Goal: Task Accomplishment & Management: Manage account settings

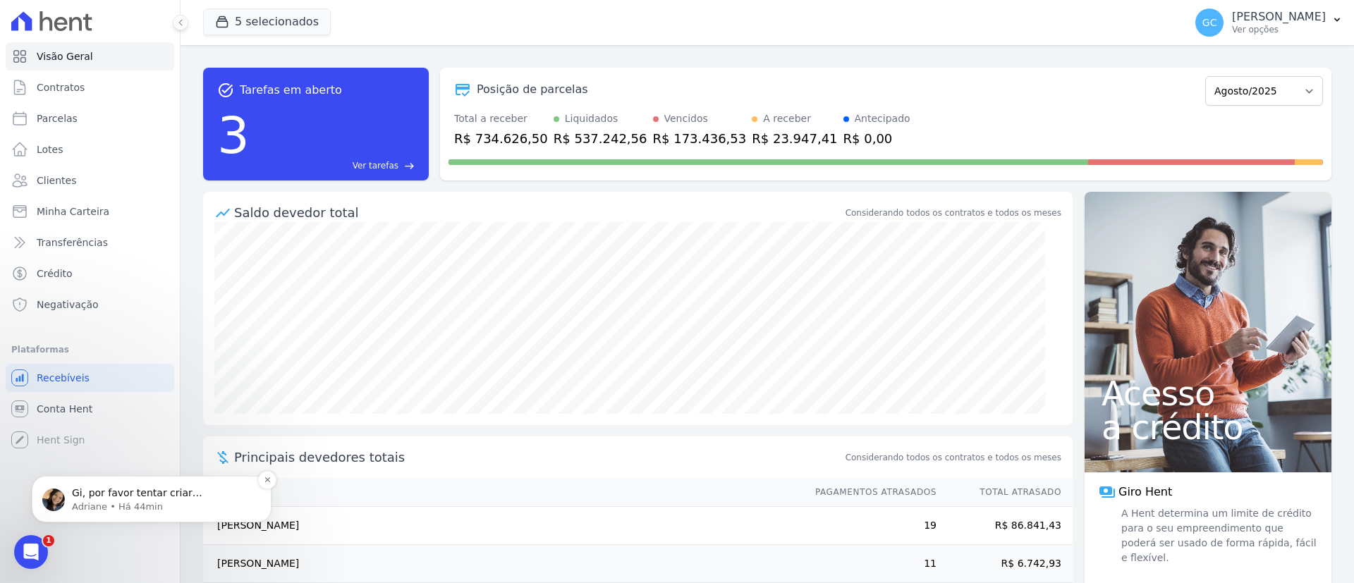
click at [115, 503] on p "Adriane • Há 44min" at bounding box center [163, 507] width 182 height 13
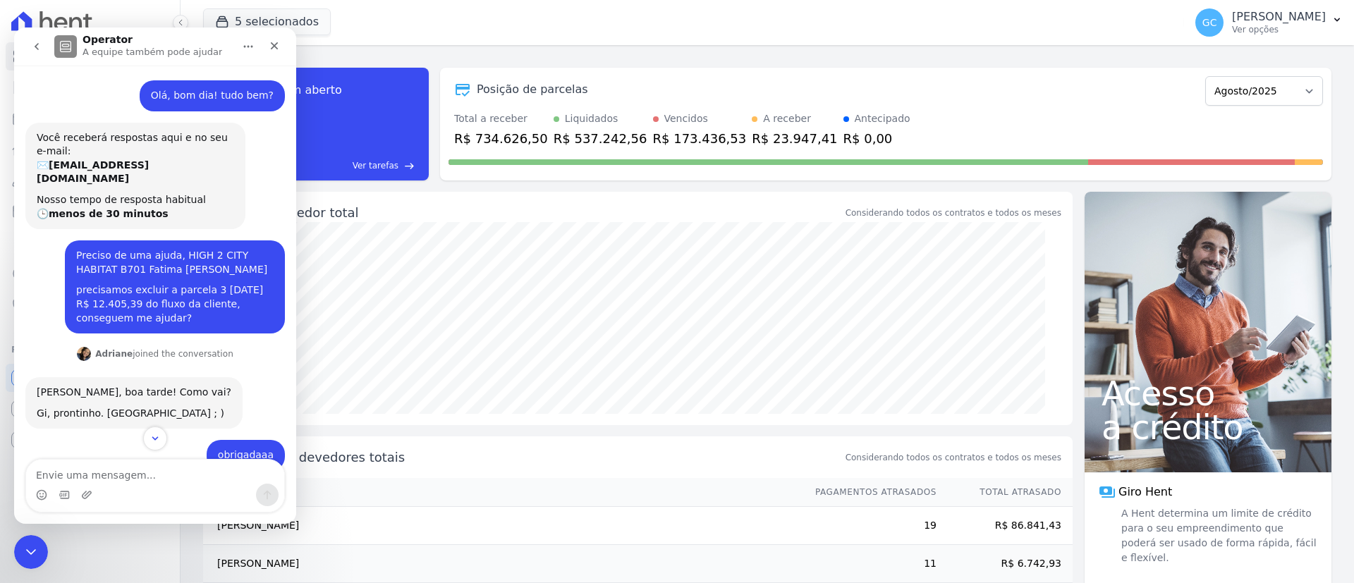
drag, startPoint x: 89, startPoint y: 255, endPoint x: 207, endPoint y: 254, distance: 118.5
click at [207, 254] on div "Preciso de uma ajuda, HIGH 2 CITY HABITAT B701 Fatima [PERSON_NAME]" at bounding box center [174, 263] width 197 height 28
copy div "Fatima Regina Van Helder"
click at [573, 203] on div "Saldo devedor total" at bounding box center [538, 212] width 609 height 19
click at [216, 38] on div "Operator A equipe também pode ajudar" at bounding box center [143, 47] width 179 height 25
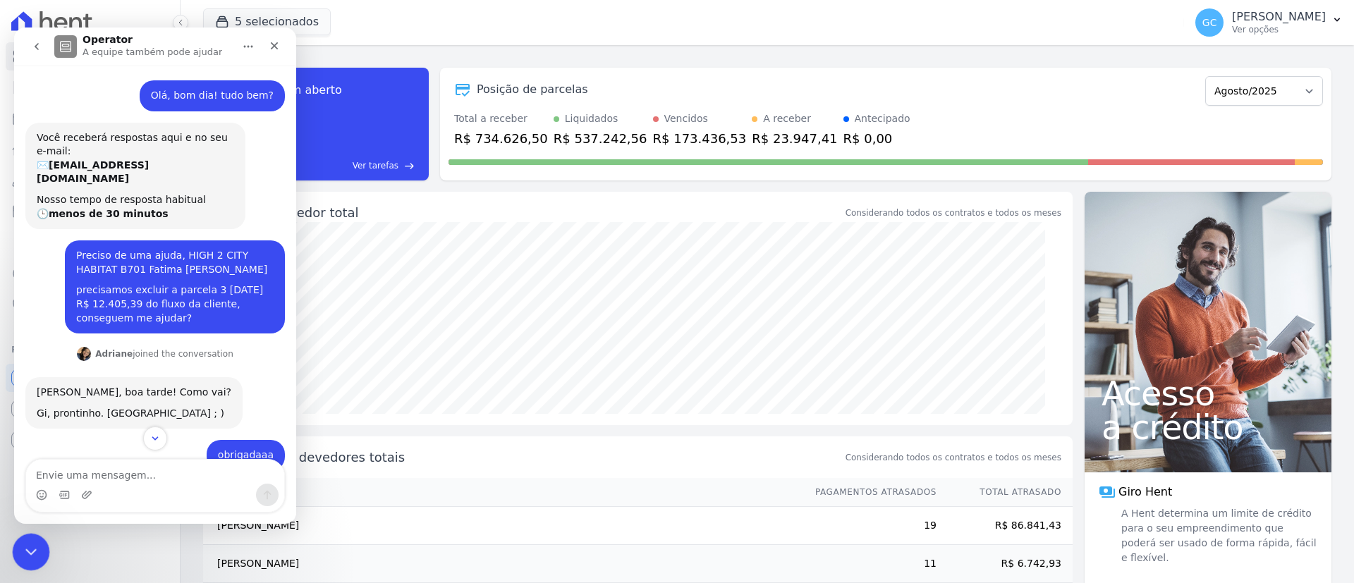
click at [35, 549] on icon "Encerramento do Messenger da Intercom" at bounding box center [28, 550] width 17 height 17
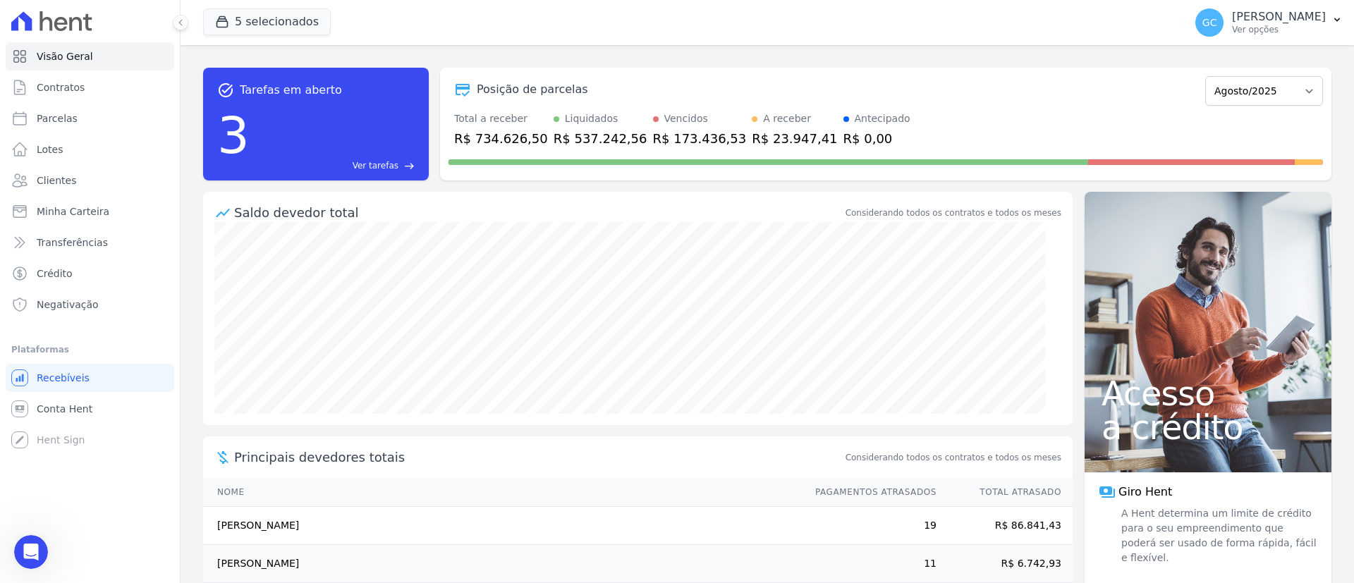
scroll to position [1111, 0]
click at [52, 116] on span "Parcelas" at bounding box center [57, 118] width 41 height 14
select select
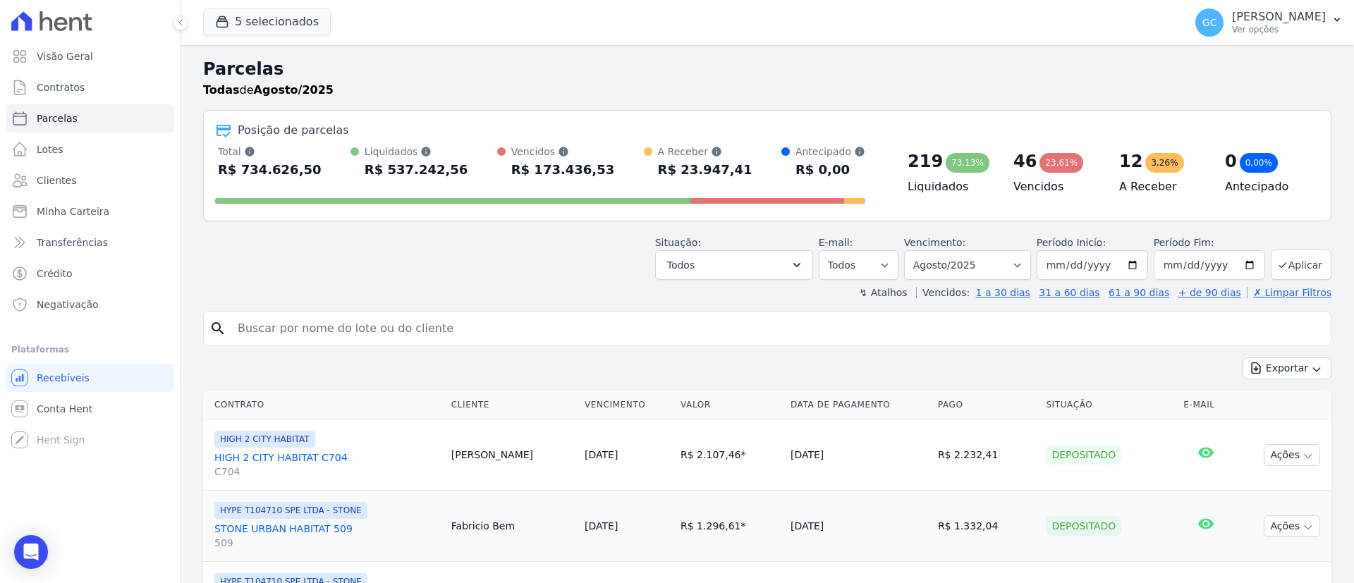
click at [826, 316] on input "search" at bounding box center [777, 329] width 1096 height 28
paste input "[PERSON_NAME] [PERSON_NAME]"
type input "[PERSON_NAME] [PERSON_NAME]"
select select
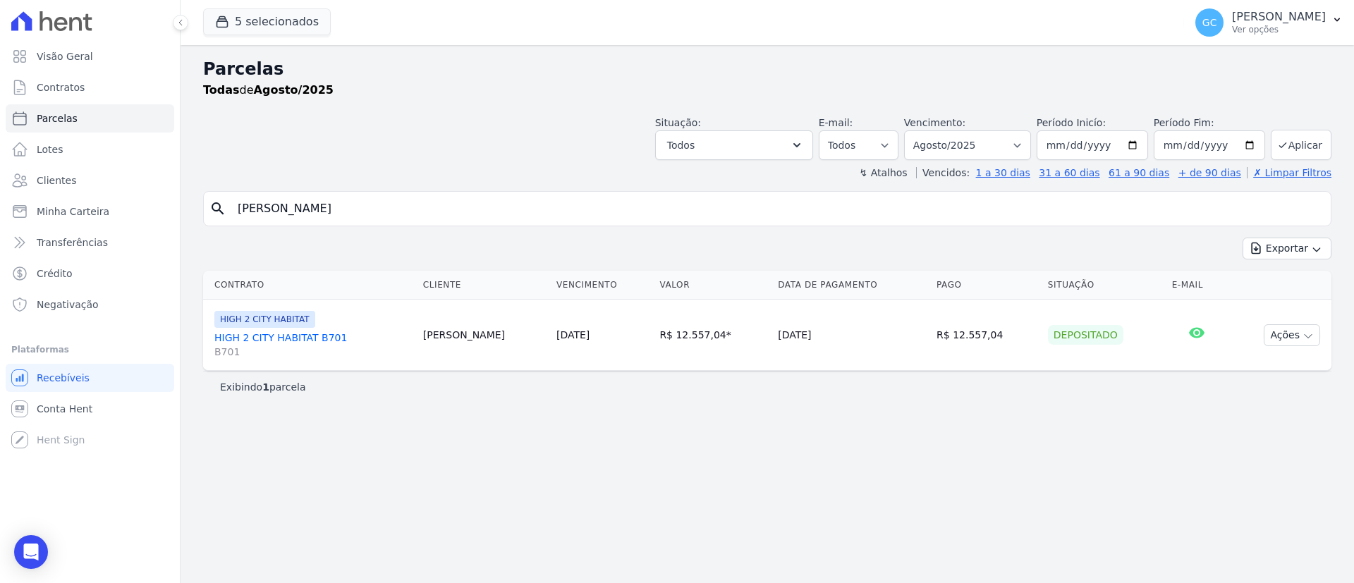
click at [324, 331] on link "HIGH 2 CITY HABITAT B701 B701" at bounding box center [312, 345] width 197 height 28
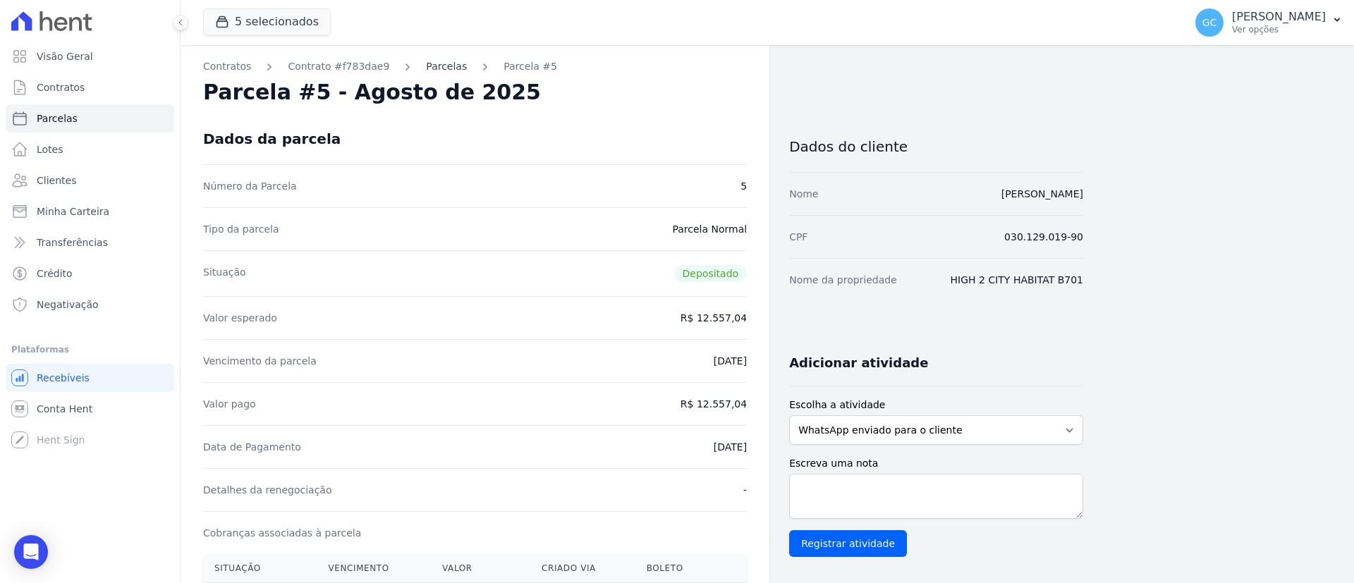
click at [426, 68] on link "Parcelas" at bounding box center [446, 66] width 41 height 15
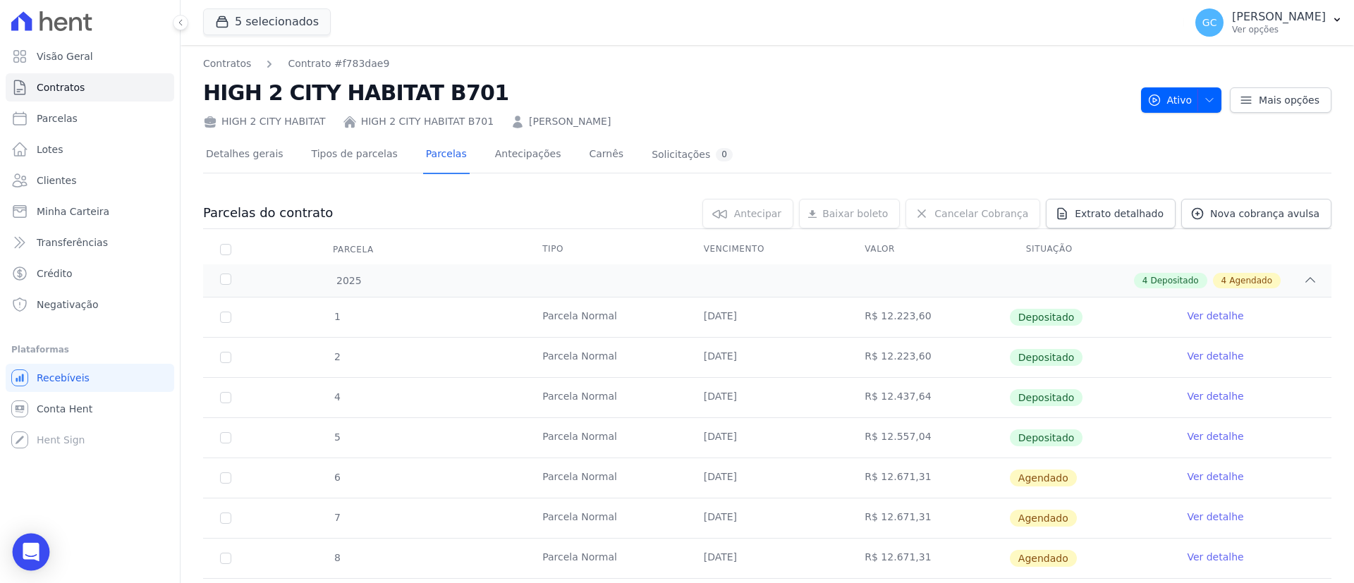
click at [30, 552] on icon "Open Intercom Messenger" at bounding box center [31, 552] width 16 height 18
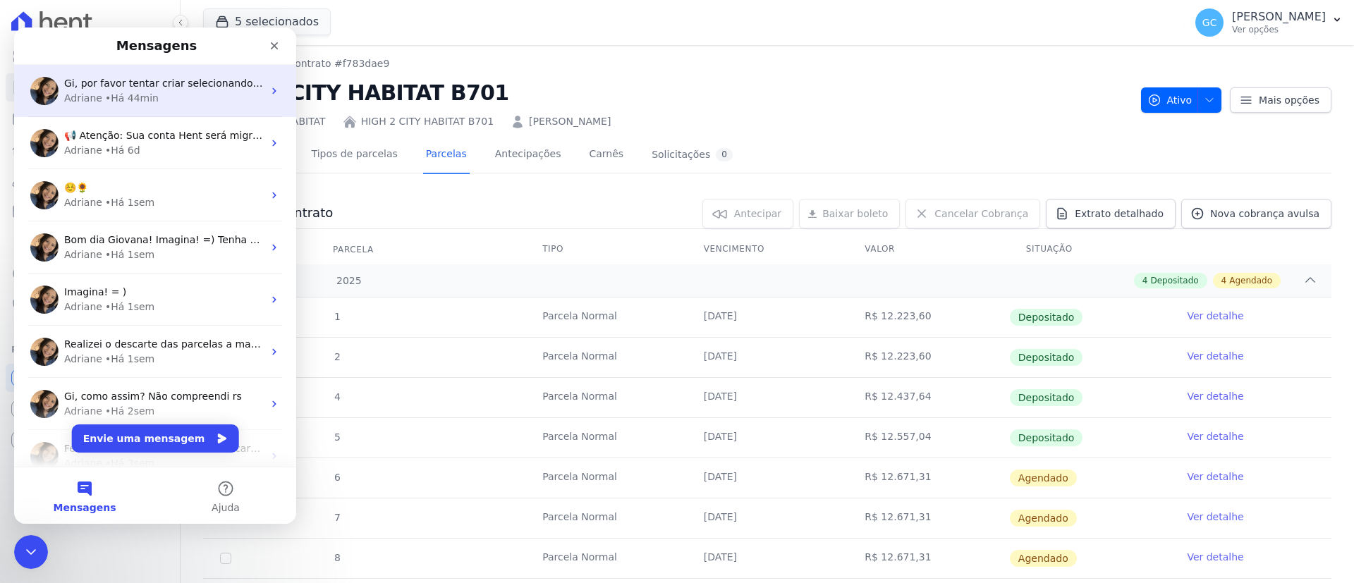
click at [148, 92] on div "• Há 44min" at bounding box center [132, 98] width 54 height 15
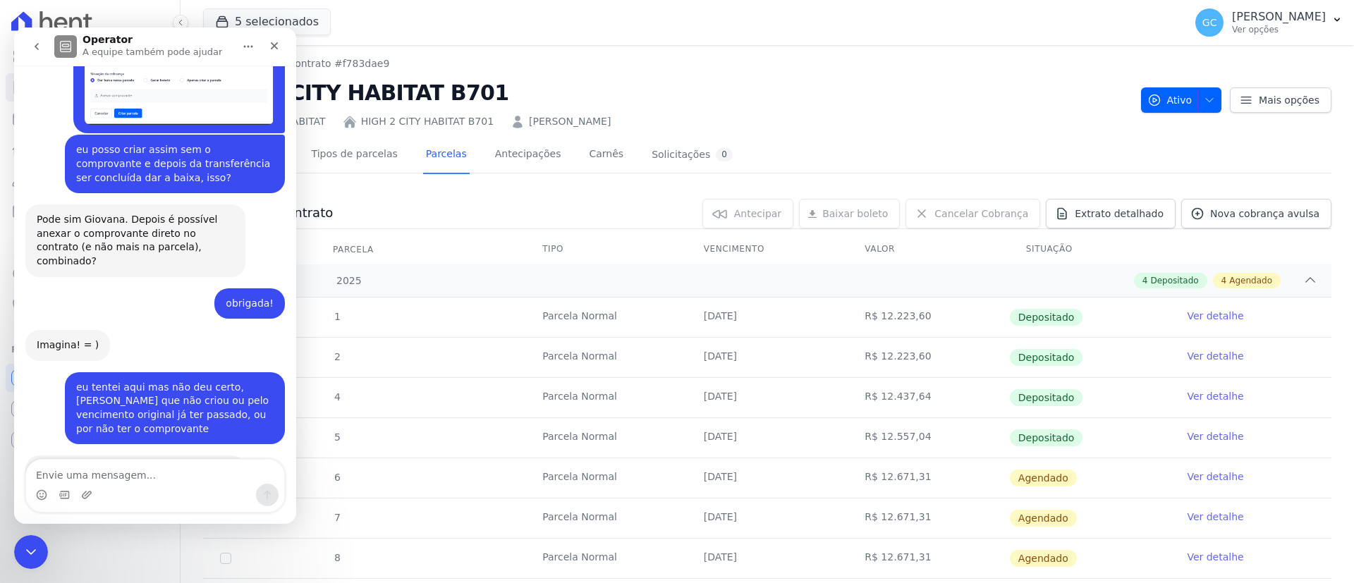
scroll to position [1111, 0]
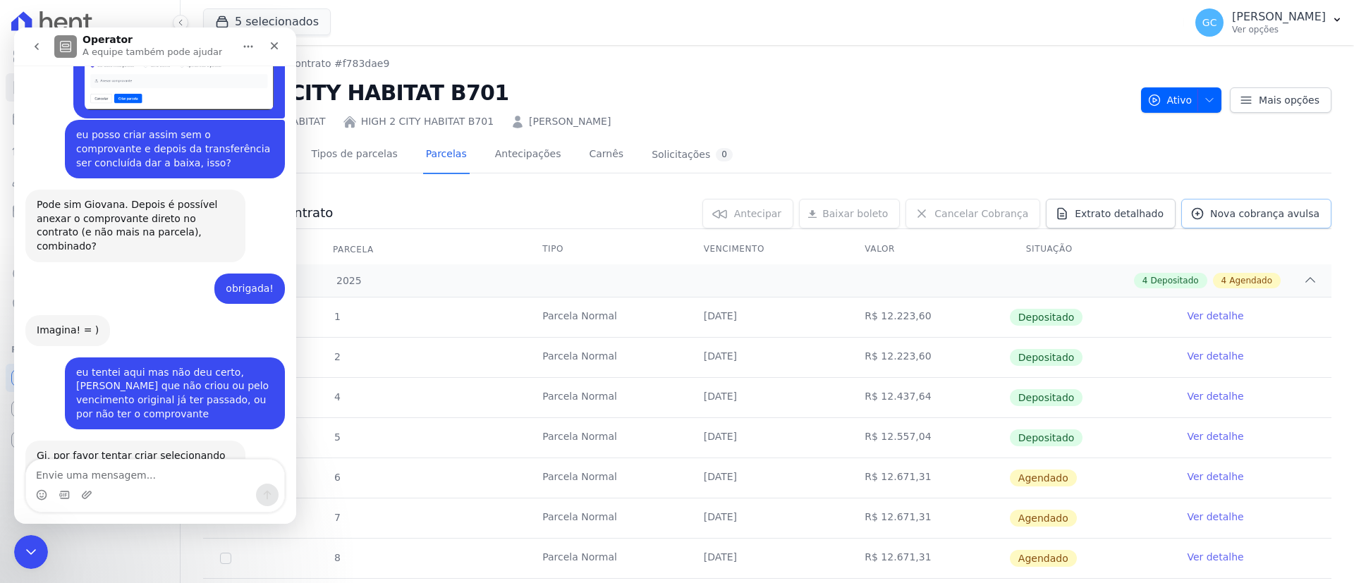
click at [1263, 216] on span "Nova cobrança avulsa" at bounding box center [1264, 214] width 109 height 14
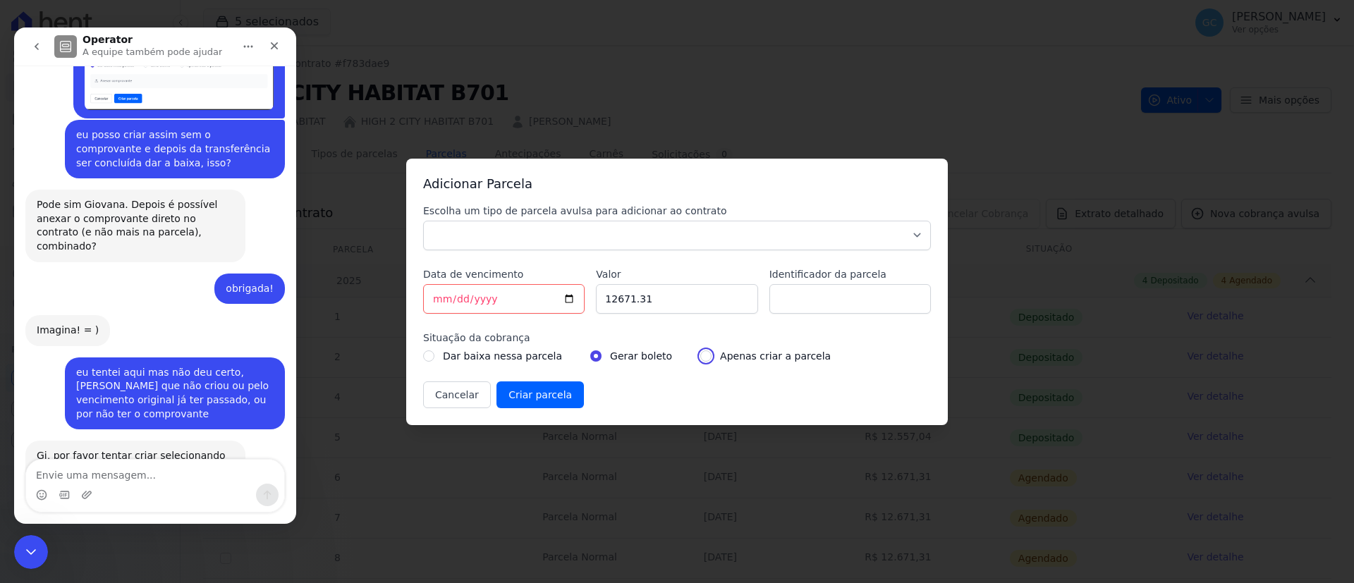
click at [700, 357] on input "radio" at bounding box center [705, 355] width 11 height 11
radio input "true"
click at [539, 295] on input "[DATE]" at bounding box center [503, 299] width 161 height 30
type input "2025-08-20"
type input "2025-06-20"
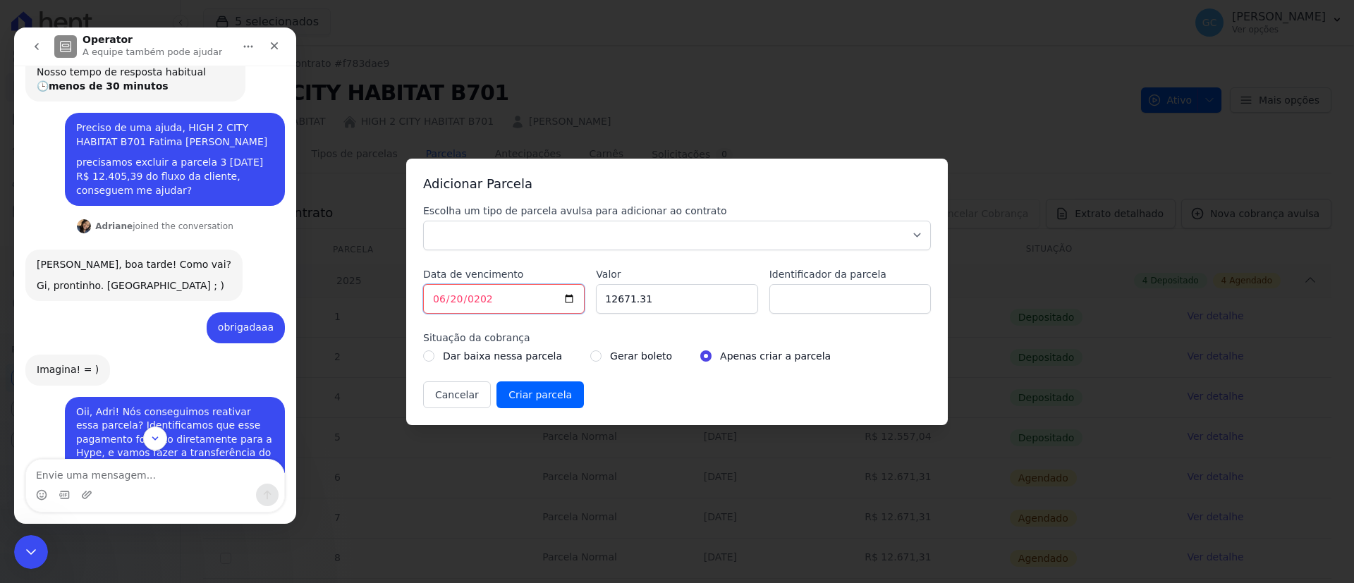
scroll to position [54, 0]
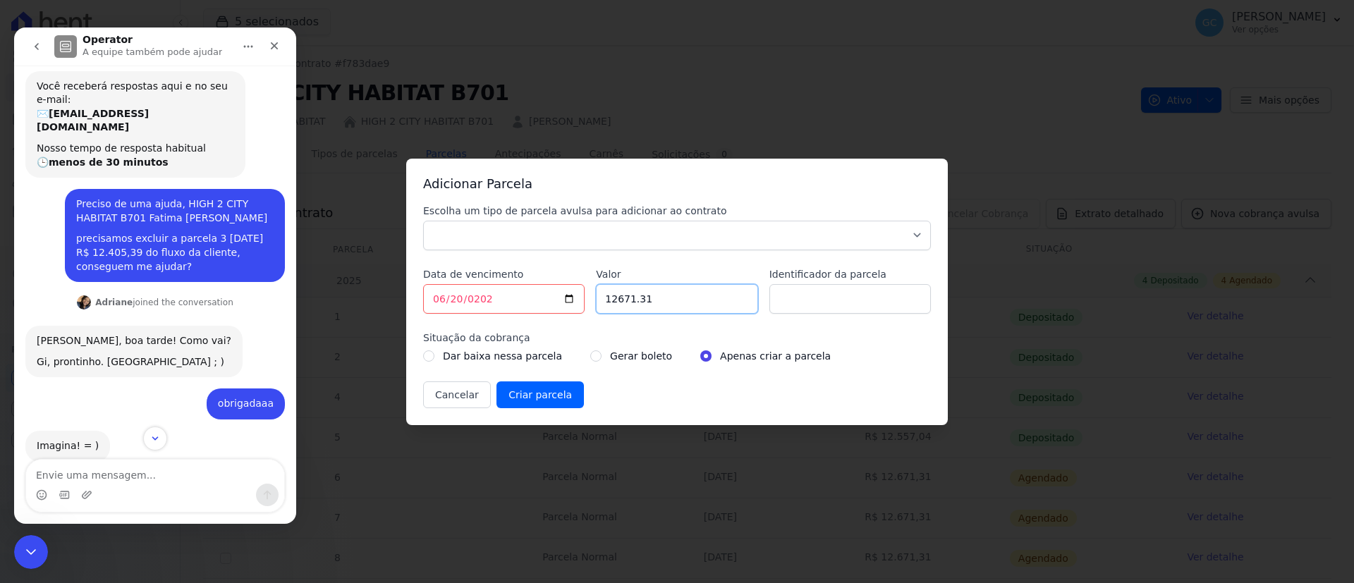
click at [673, 294] on input "12671.31" at bounding box center [676, 299] width 161 height 30
drag, startPoint x: 682, startPoint y: 295, endPoint x: 528, endPoint y: 300, distance: 154.5
click at [528, 300] on div "Escolha um tipo de parcela avulsa para adicionar ao contrato Parcela Normal Sin…" at bounding box center [677, 306] width 508 height 205
type input "12405.39"
click at [896, 382] on div "Cancelar Criar parcela" at bounding box center [677, 395] width 508 height 27
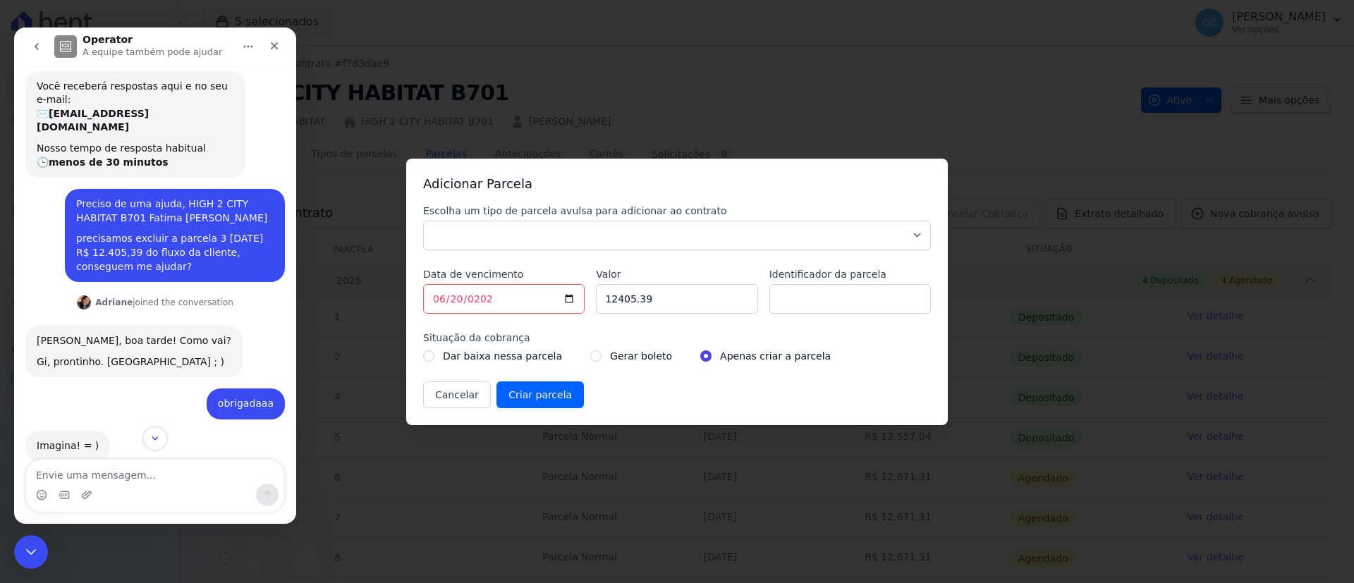
click at [125, 485] on div "Messenger da Intercom" at bounding box center [155, 495] width 258 height 23
click at [113, 471] on textarea "Envie uma mensagem..." at bounding box center [155, 472] width 258 height 24
paste textarea "e"
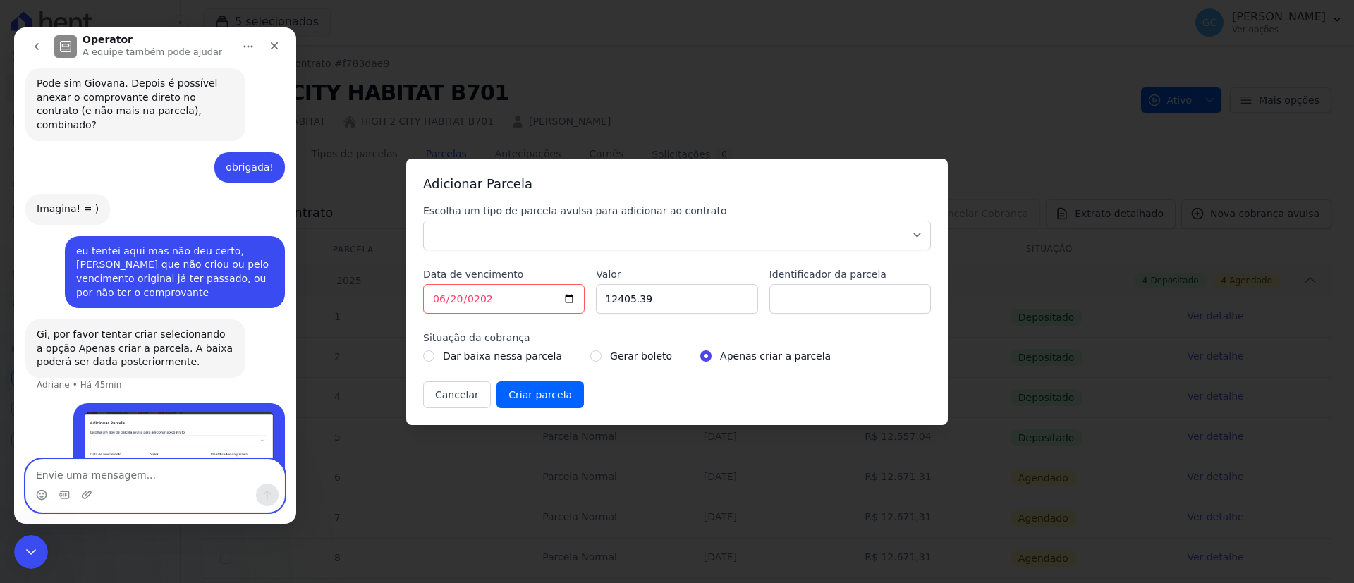
scroll to position [1236, 0]
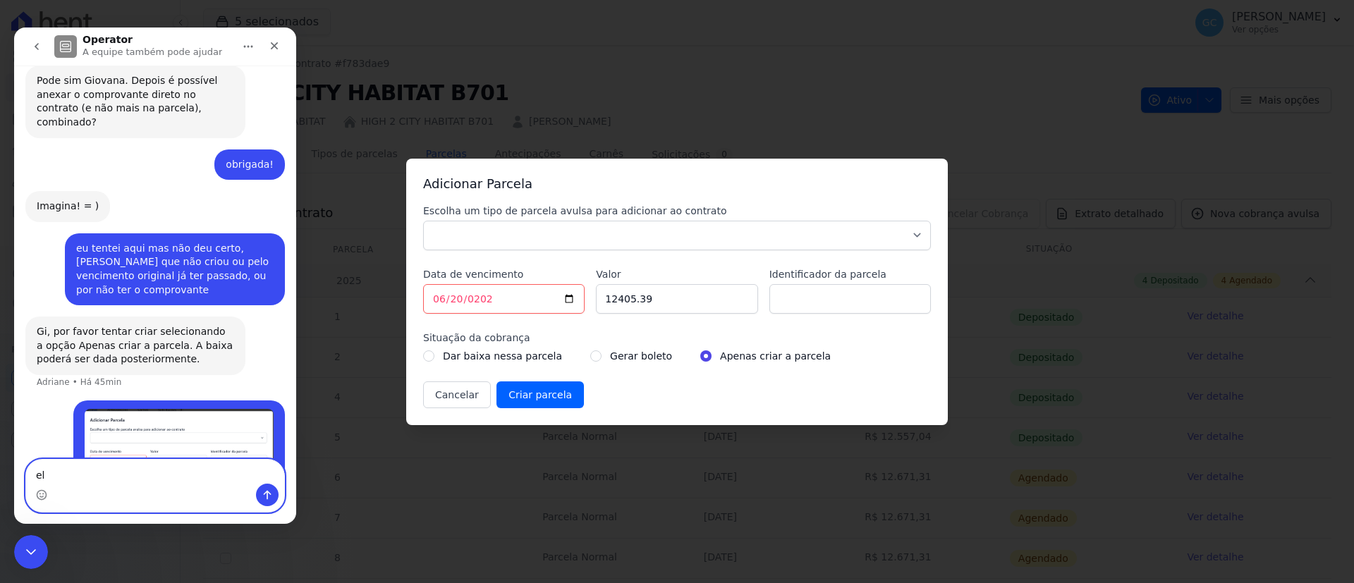
type textarea "e"
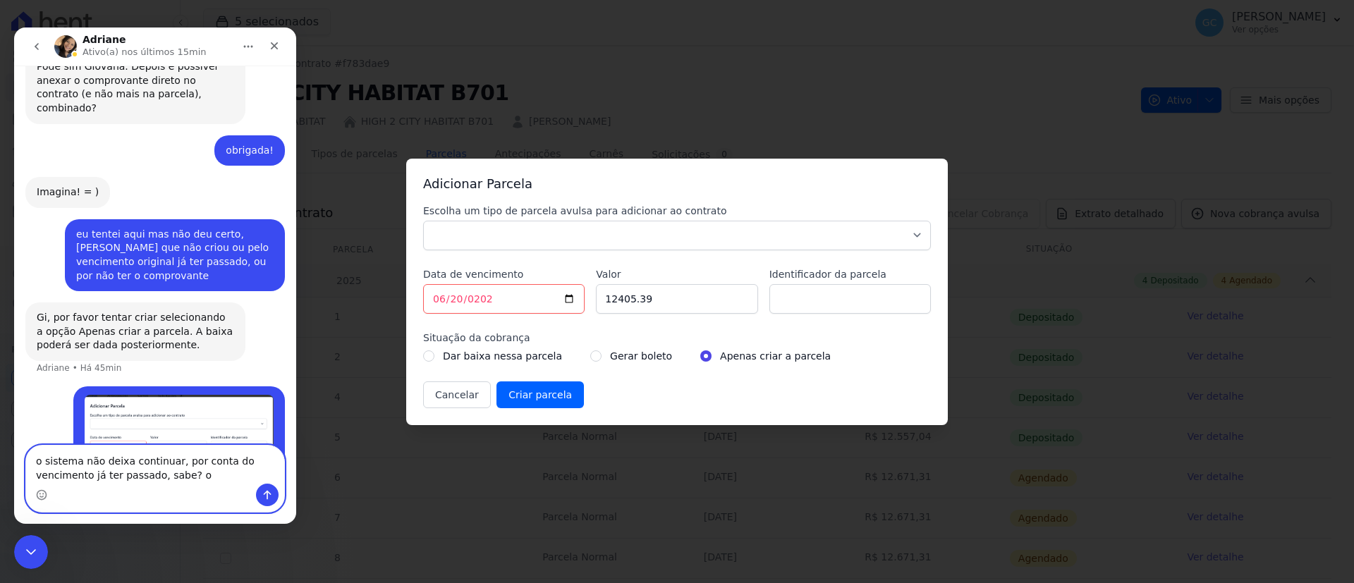
type textarea "o sistema não deixa continuar, por conta do vencimento já ter passado, sabe?"
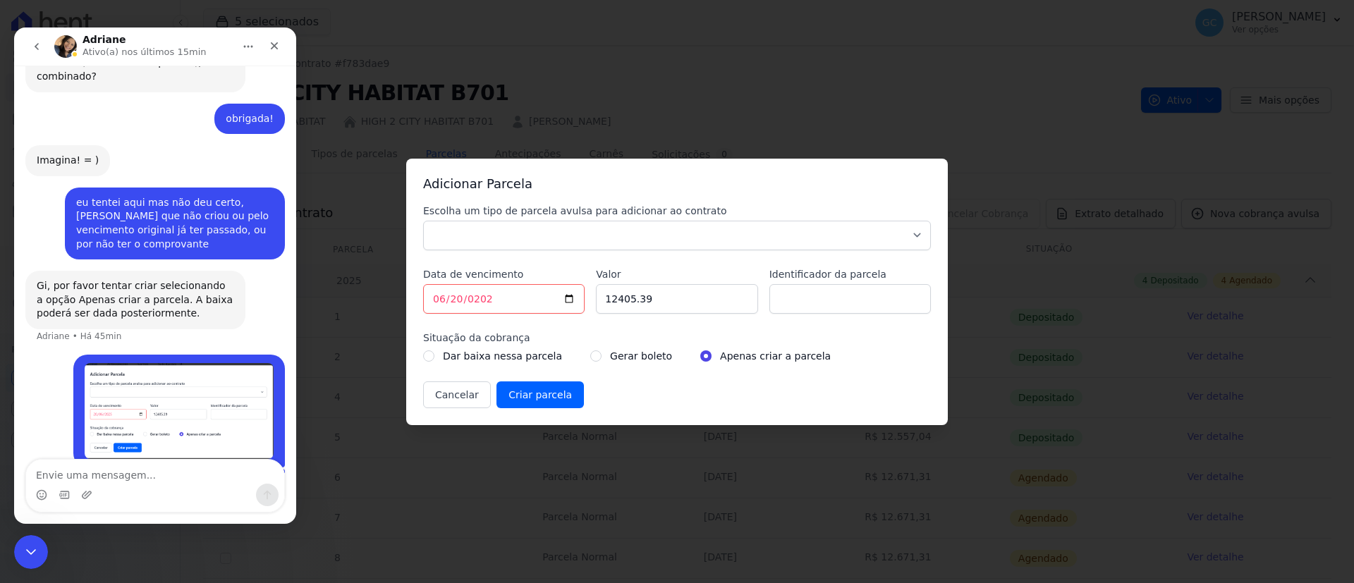
click at [389, 123] on div "Adicionar Parcela Escolha um tipo de parcela avulsa para adicionar ao contrato …" at bounding box center [677, 291] width 1354 height 583
click at [39, 547] on div "Encerramento do Messenger da Intercom" at bounding box center [29, 550] width 34 height 34
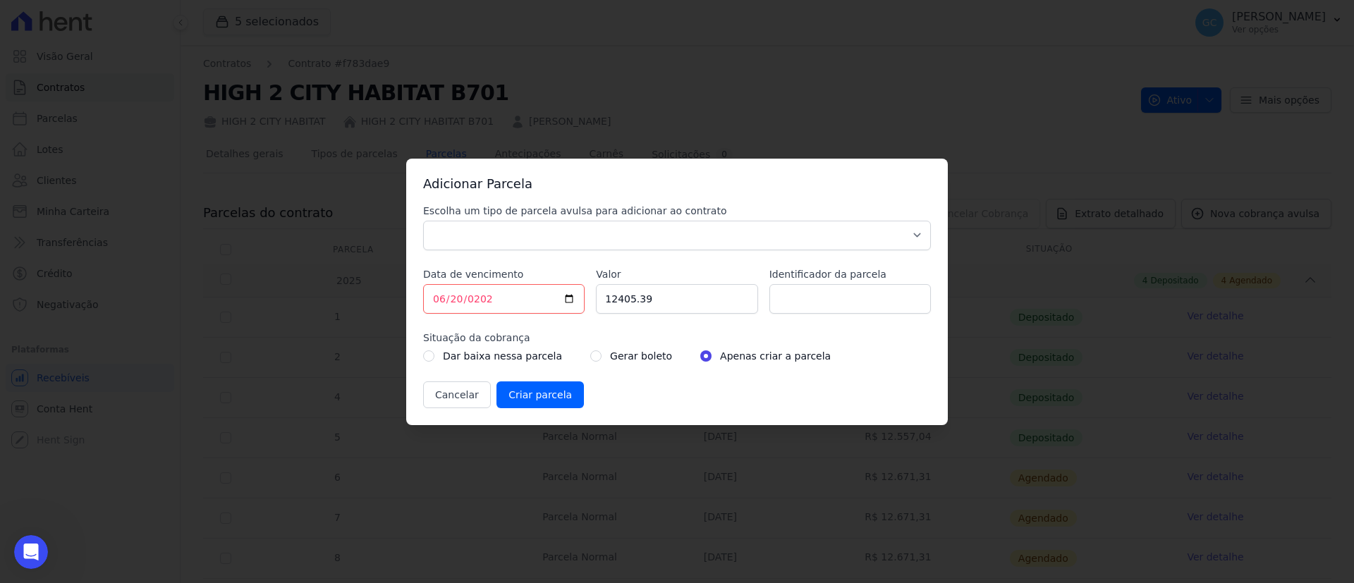
scroll to position [1336, 0]
click at [26, 543] on icon "Abertura do Messenger da Intercom" at bounding box center [29, 550] width 23 height 23
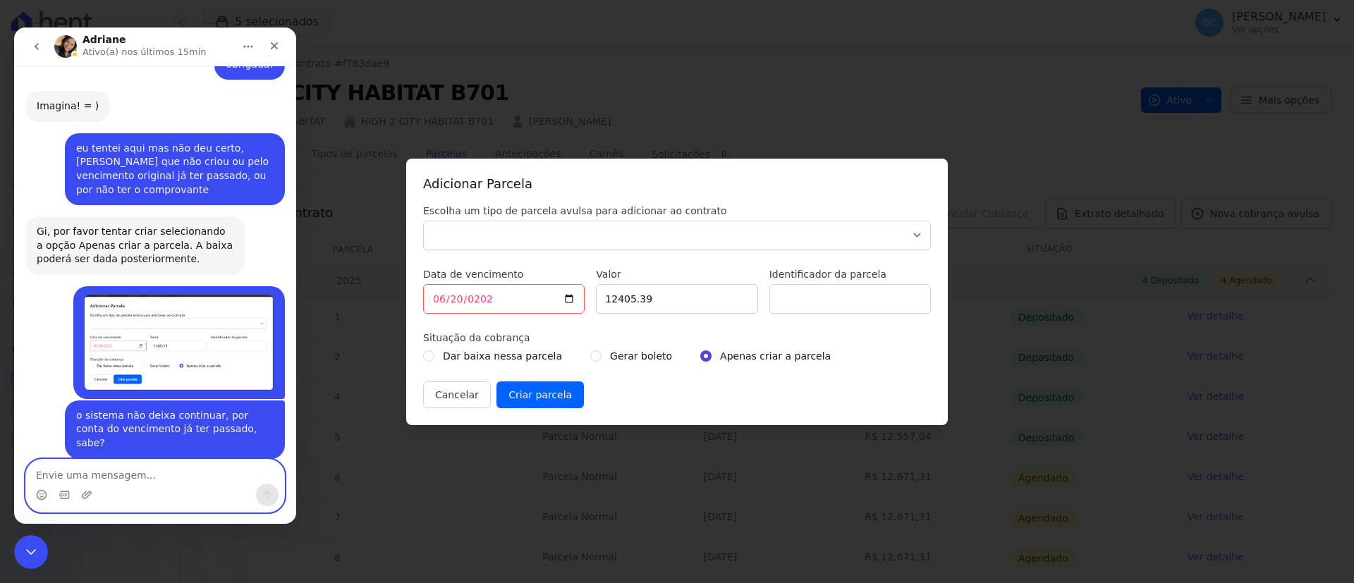
scroll to position [1397, 0]
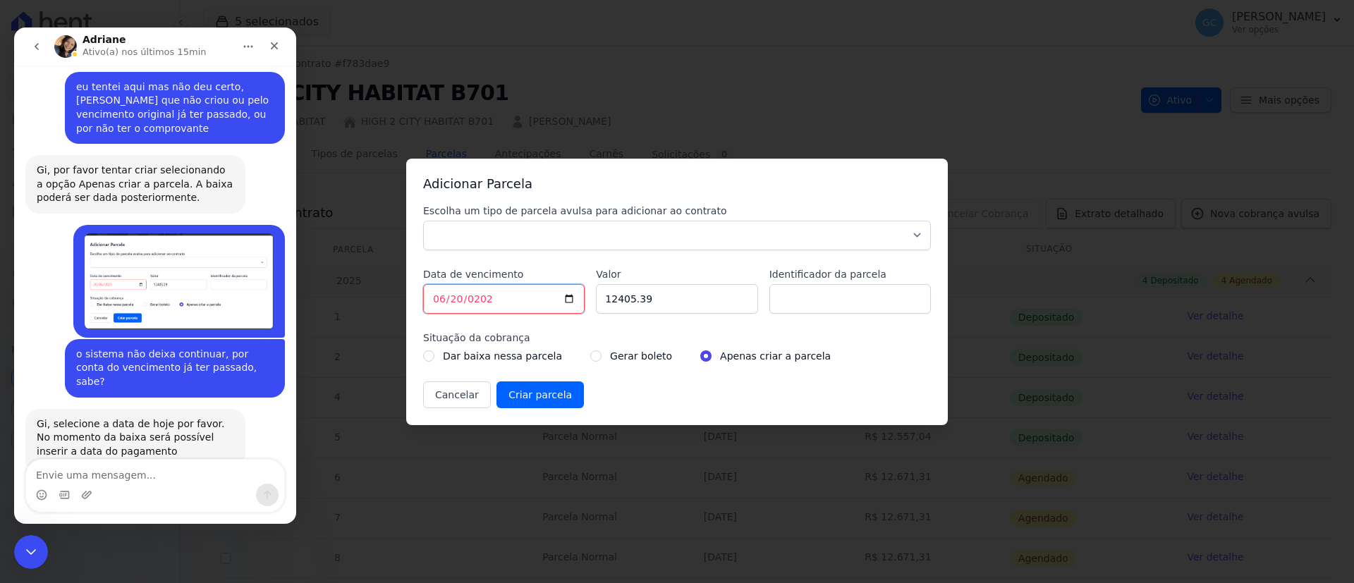
click at [572, 298] on input "2025-06-20" at bounding box center [503, 299] width 161 height 30
type input "[DATE]"
click at [566, 225] on select "Parcela Normal Sinal Caução Intercalada Chaves Pré Chaves Pós Chaves Taxas Quit…" at bounding box center [677, 236] width 508 height 30
select select "standard"
click at [423, 221] on select "Parcela Normal Sinal Caução Intercalada Chaves Pré Chaves Pós Chaves Taxas Quit…" at bounding box center [677, 236] width 508 height 30
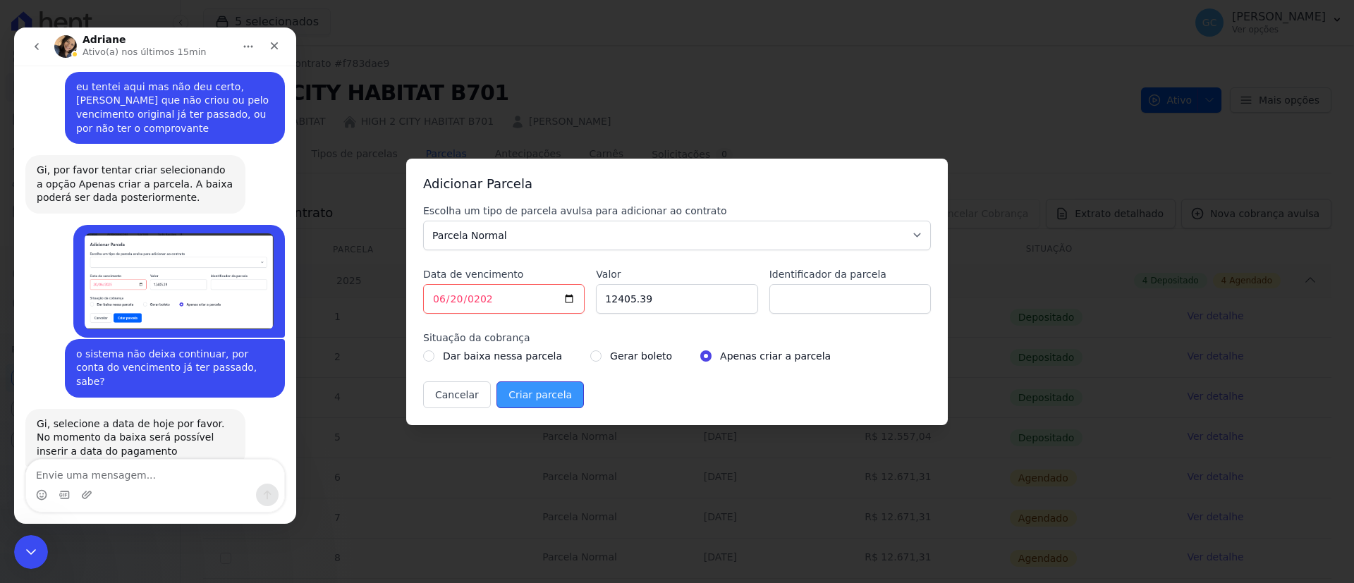
click at [551, 401] on input "Criar parcela" at bounding box center [539, 395] width 87 height 27
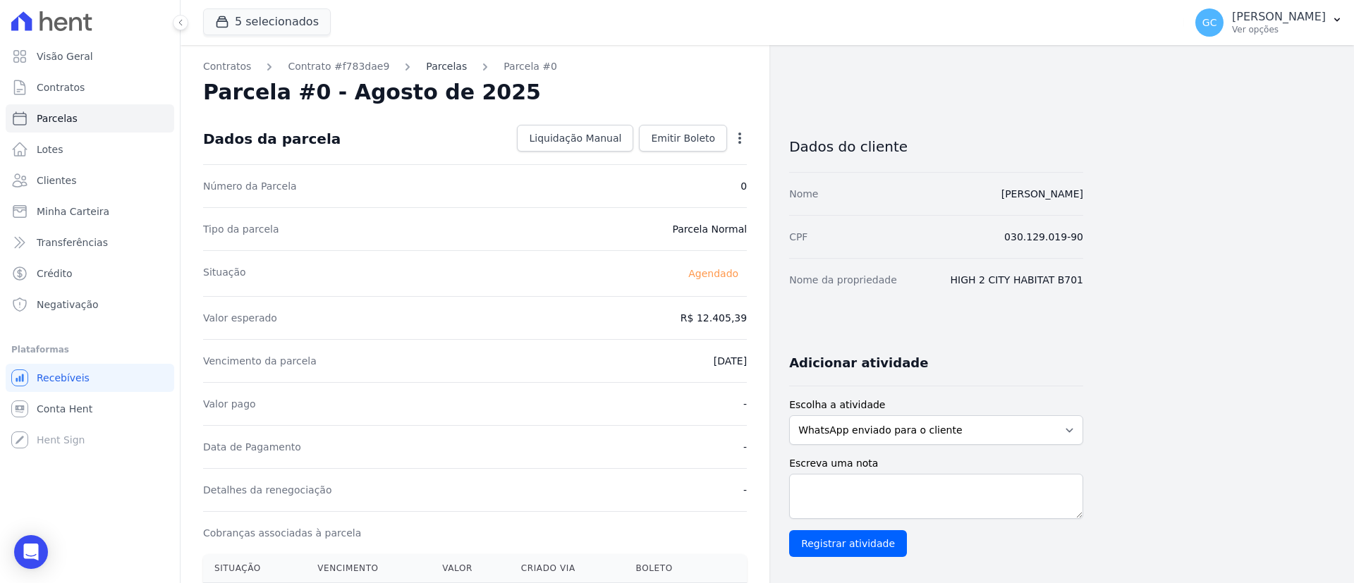
click at [437, 65] on link "Parcelas" at bounding box center [446, 66] width 41 height 15
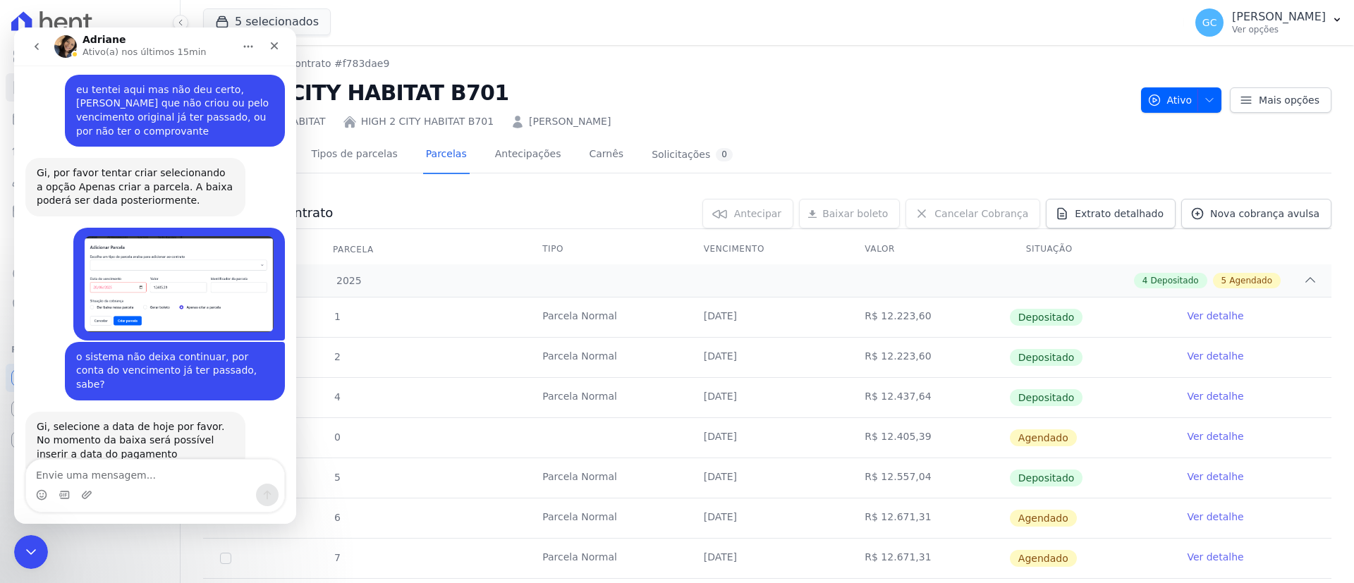
scroll to position [1397, 0]
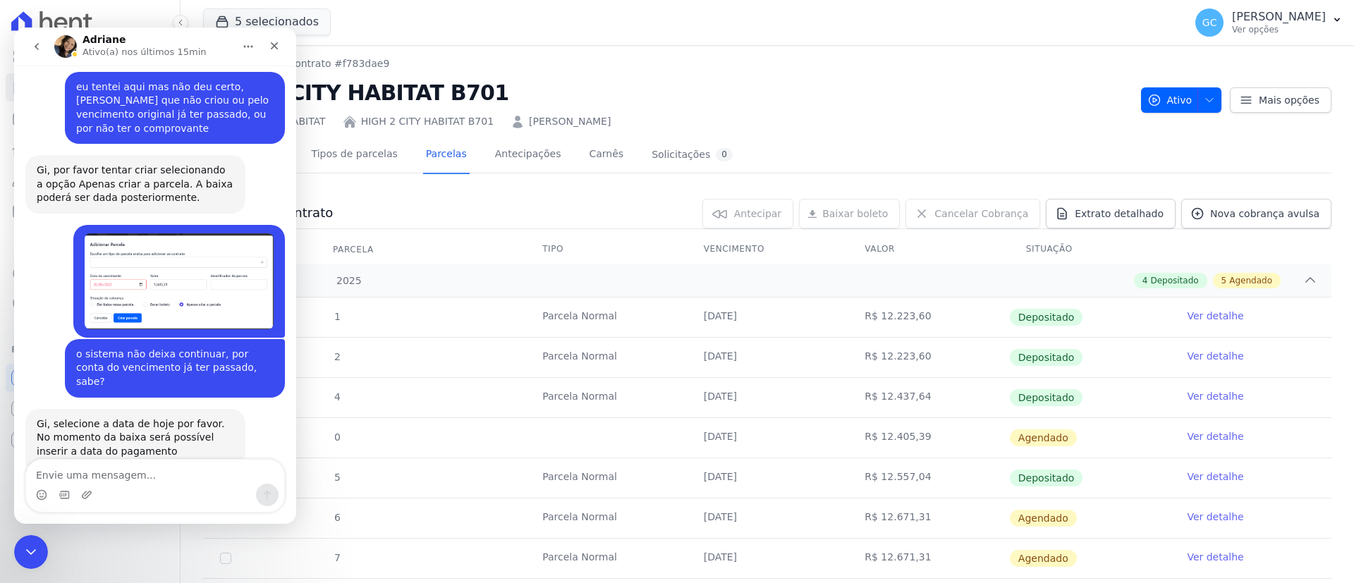
click at [1199, 437] on link "Ver detalhe" at bounding box center [1215, 436] width 56 height 14
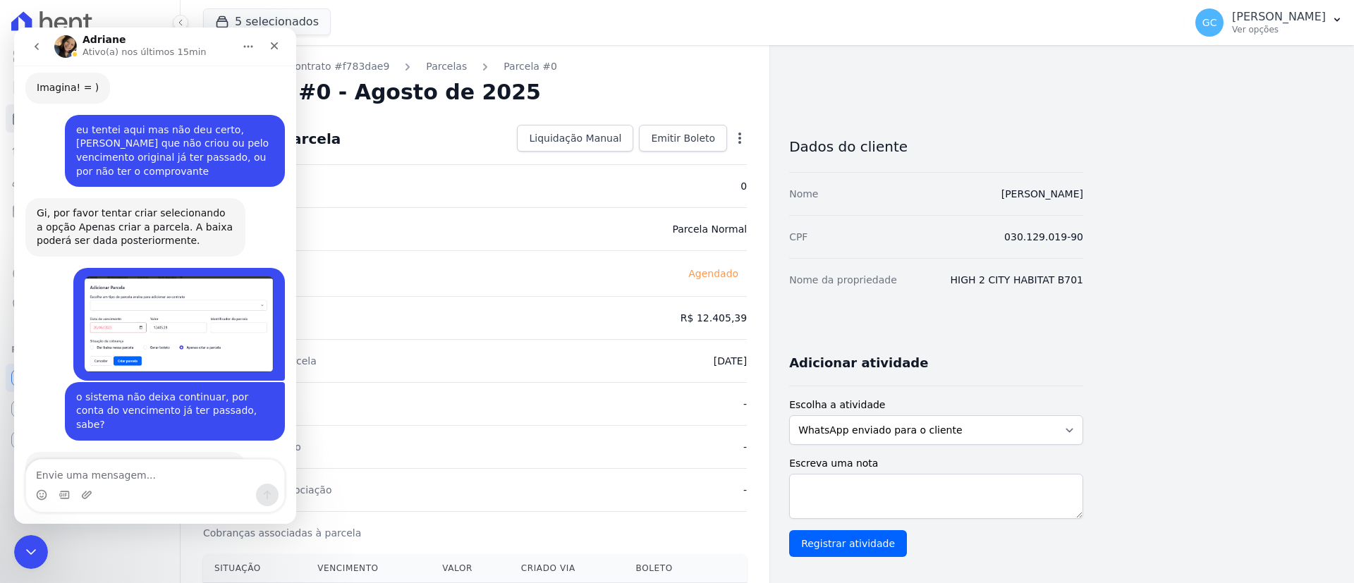
click at [740, 140] on icon "button" at bounding box center [740, 138] width 14 height 14
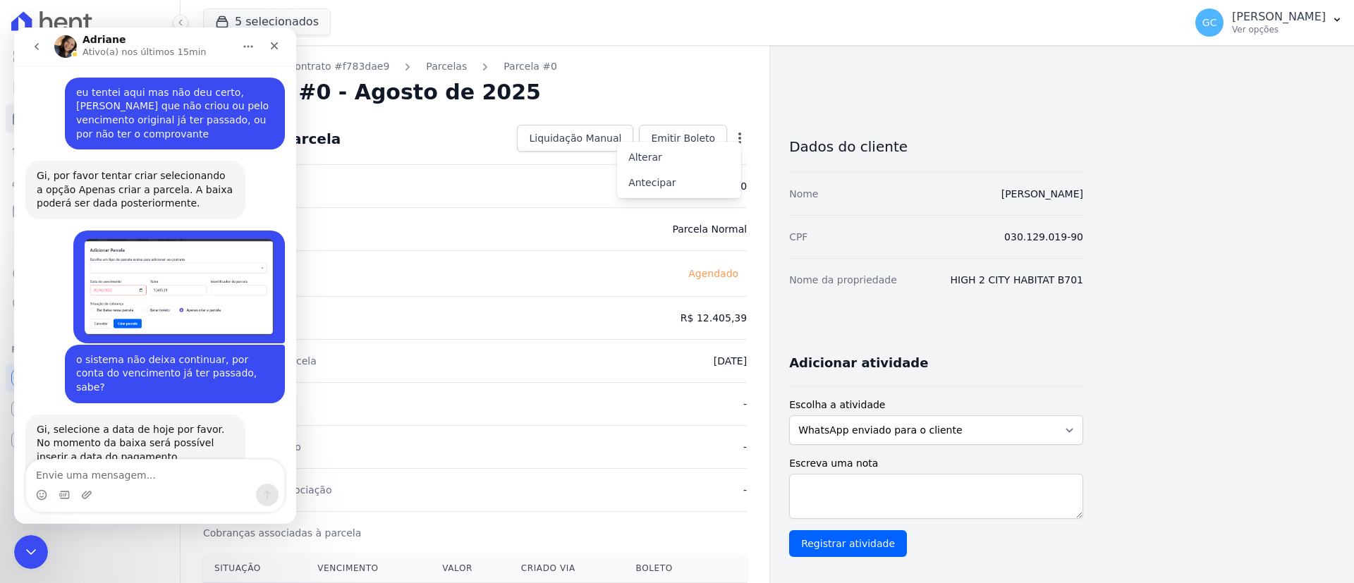
scroll to position [1397, 0]
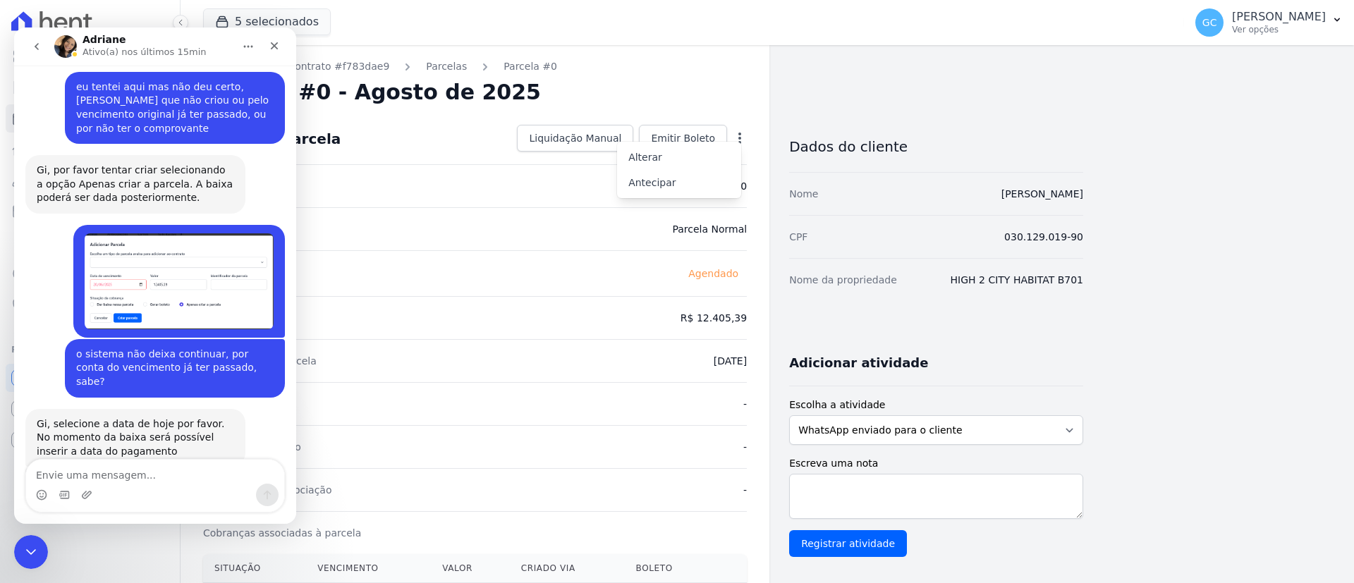
click at [740, 140] on icon "button" at bounding box center [740, 138] width 14 height 14
click at [135, 462] on textarea "Envie uma mensagem..." at bounding box center [155, 472] width 258 height 24
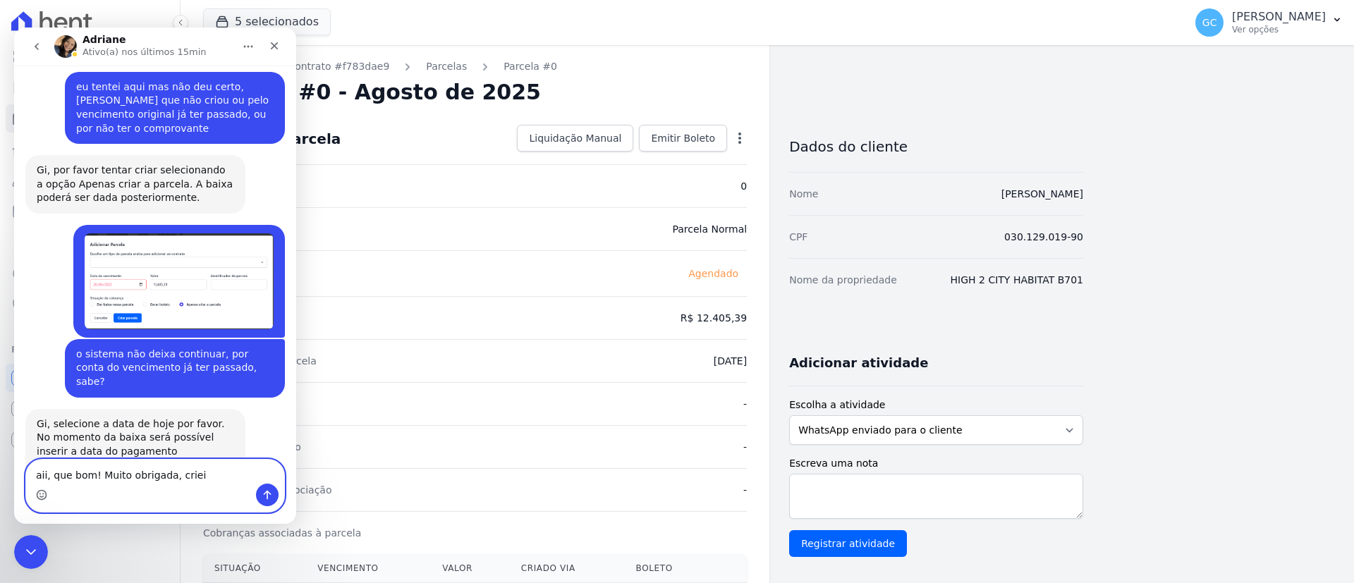
click at [44, 499] on icon "Selecionador de Emoji" at bounding box center [41, 494] width 11 height 11
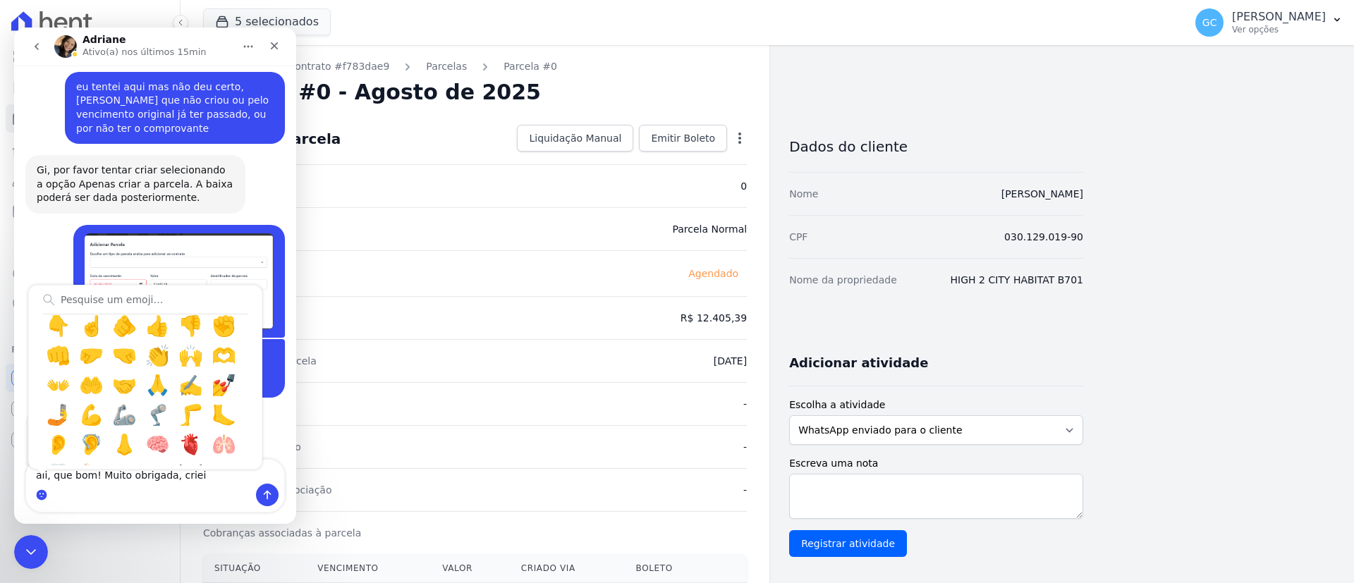
scroll to position [846, 0]
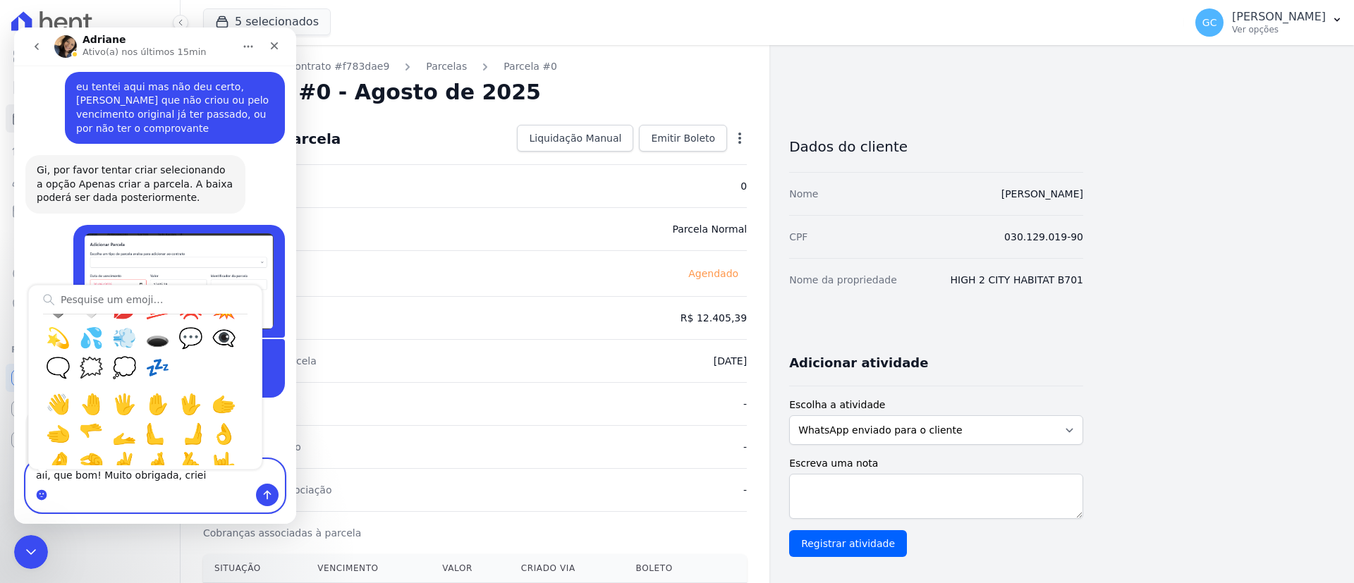
type textarea "aii, que bom! Muito obrigada, criei 💕"
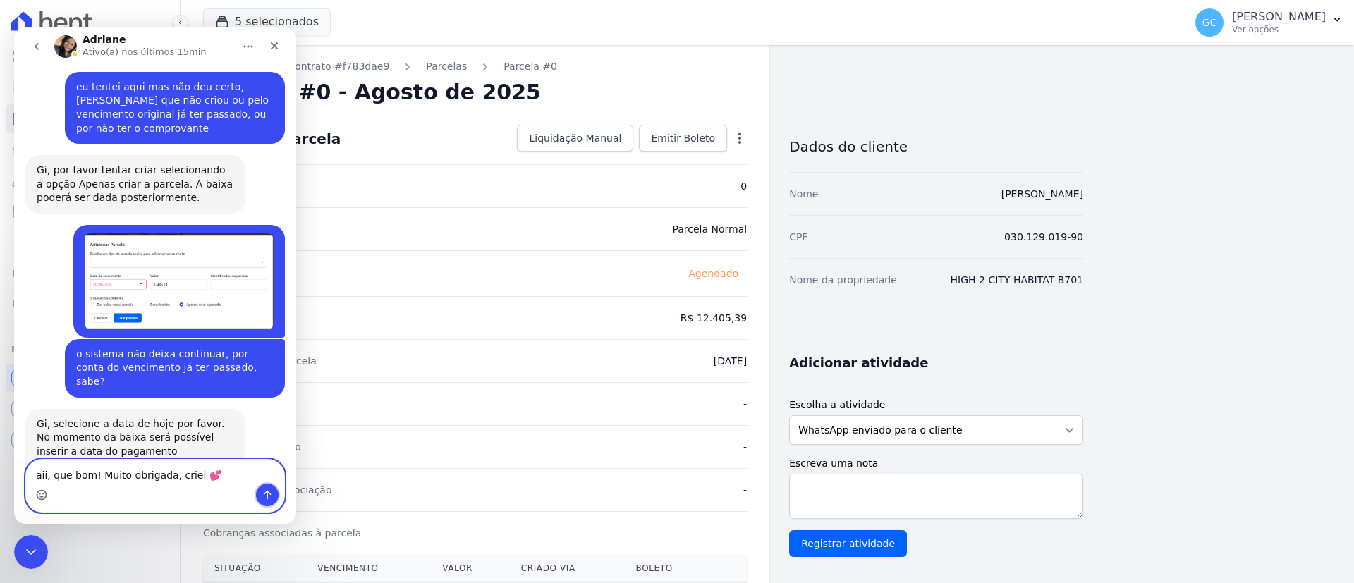
click at [274, 493] on button "Enviar uma mensagem" at bounding box center [267, 495] width 23 height 23
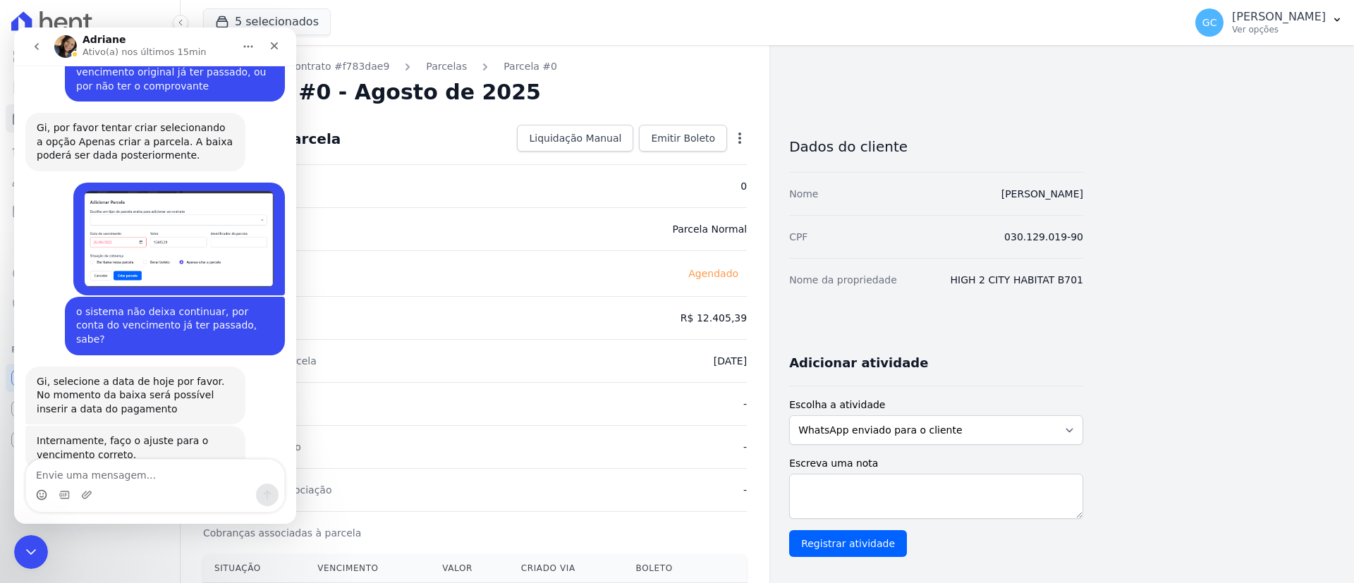
click at [599, 85] on div "Parcela #0 - Agosto de 2025" at bounding box center [475, 92] width 544 height 25
click at [442, 67] on link "Parcelas" at bounding box center [446, 66] width 41 height 15
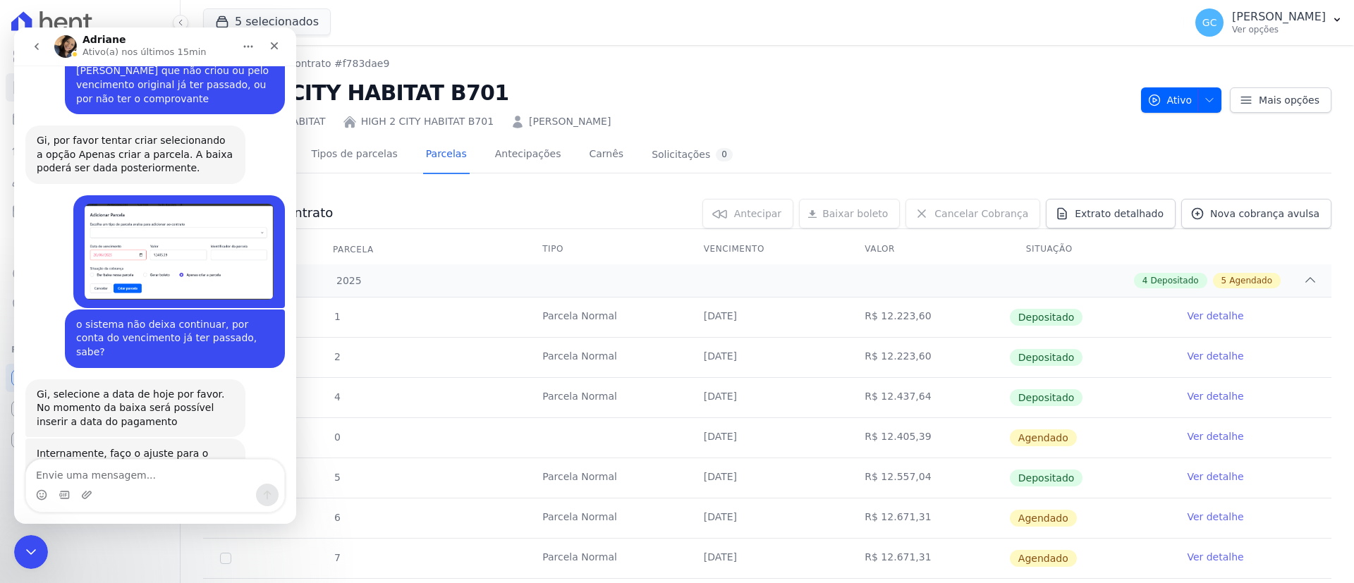
scroll to position [1439, 0]
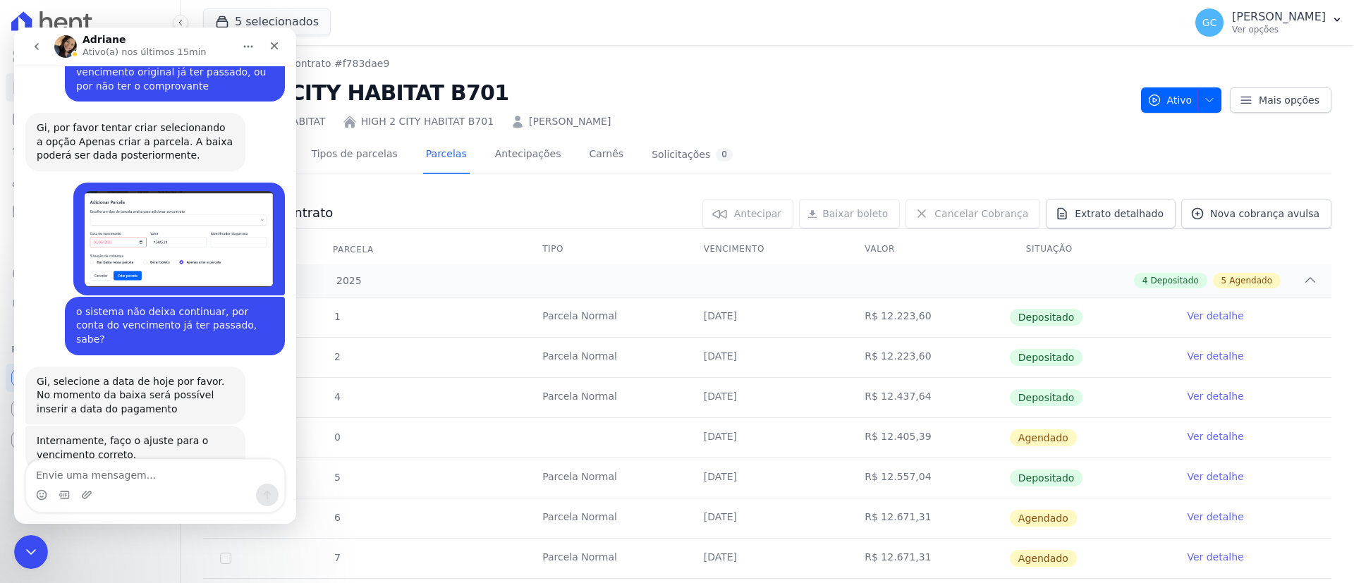
drag, startPoint x: 330, startPoint y: 437, endPoint x: 1101, endPoint y: 451, distance: 770.9
click at [1102, 449] on tr "0 26/08/2025 R$ 12.405,39 Agendado Ver detalhe" at bounding box center [767, 437] width 1128 height 40
copy tr "0 26/08/2025 R$ 12.405,39 Agendado"
click at [167, 475] on textarea "Envie uma mensagem..." at bounding box center [155, 472] width 258 height 24
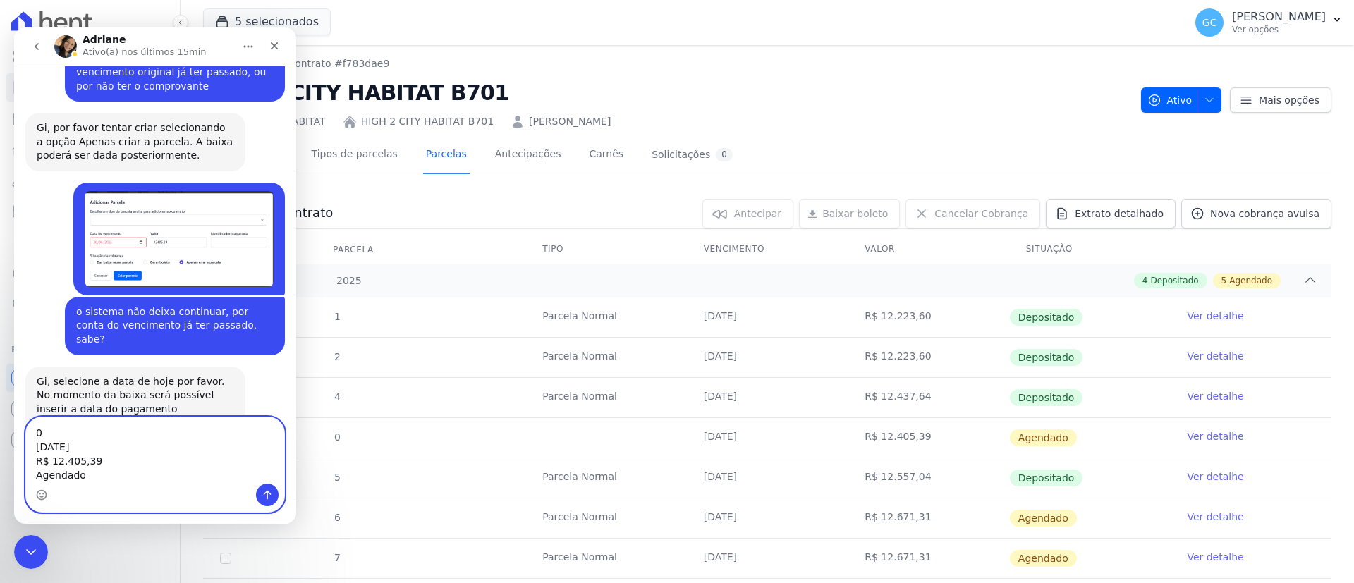
scroll to position [1482, 0]
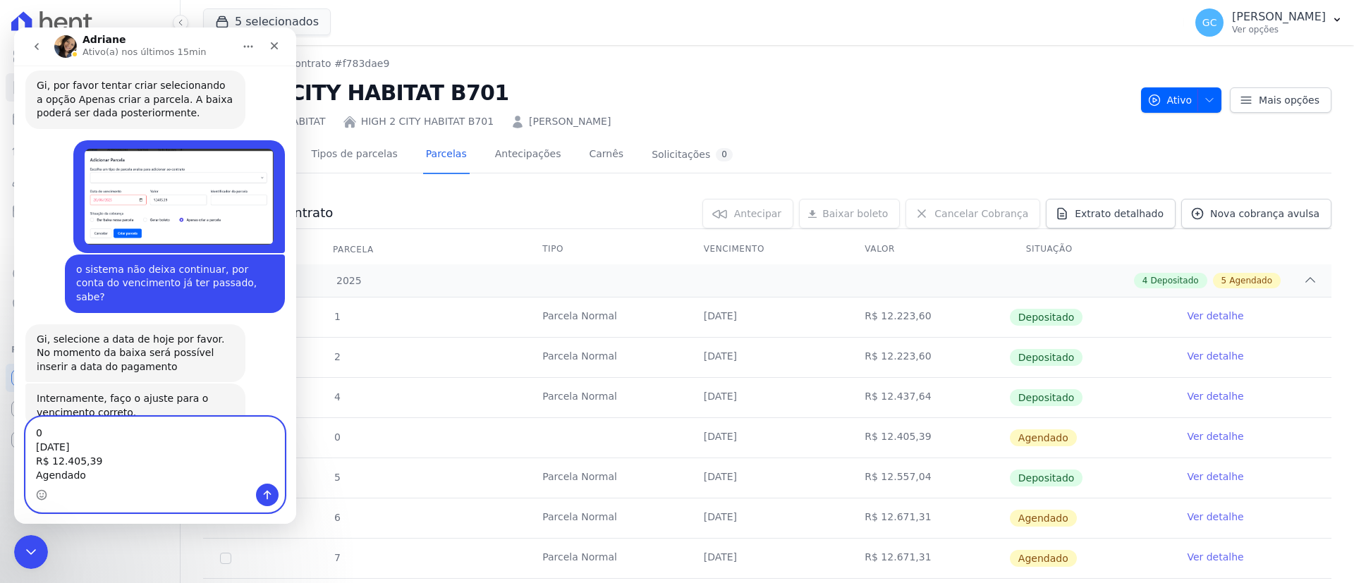
type textarea "0 26/08/2025 R$ 12.405,39 Agendado"
click at [271, 494] on icon "Enviar uma mensagem" at bounding box center [268, 495] width 8 height 9
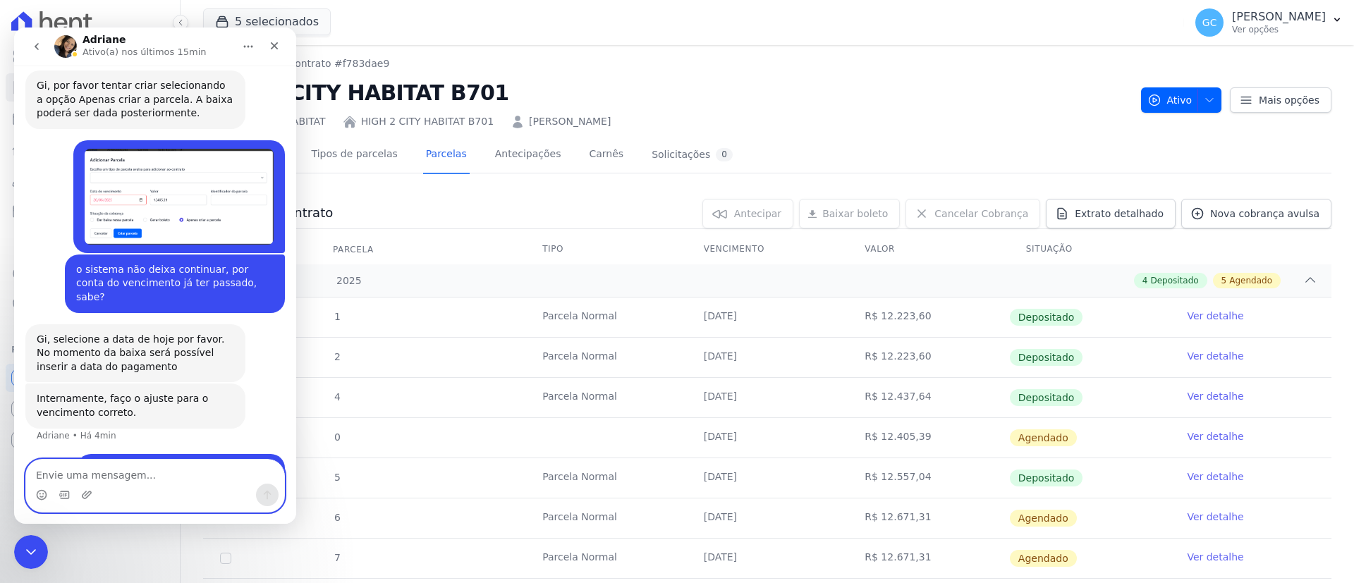
scroll to position [1513, 0]
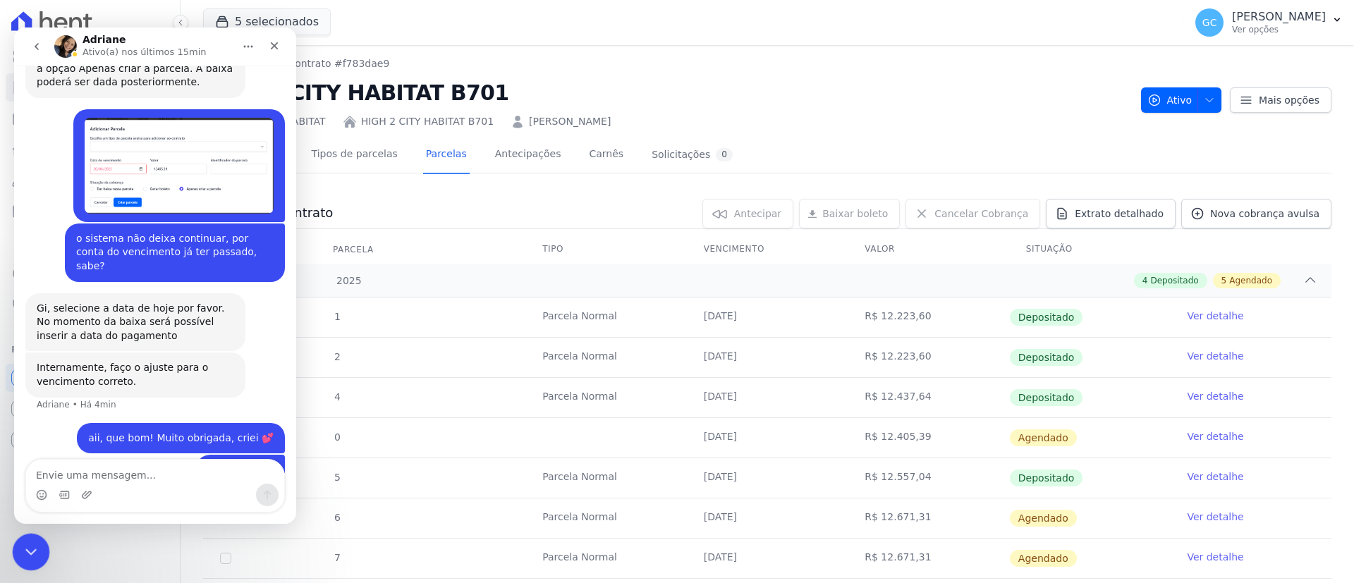
click at [25, 540] on div "Encerramento do Messenger da Intercom" at bounding box center [29, 550] width 34 height 34
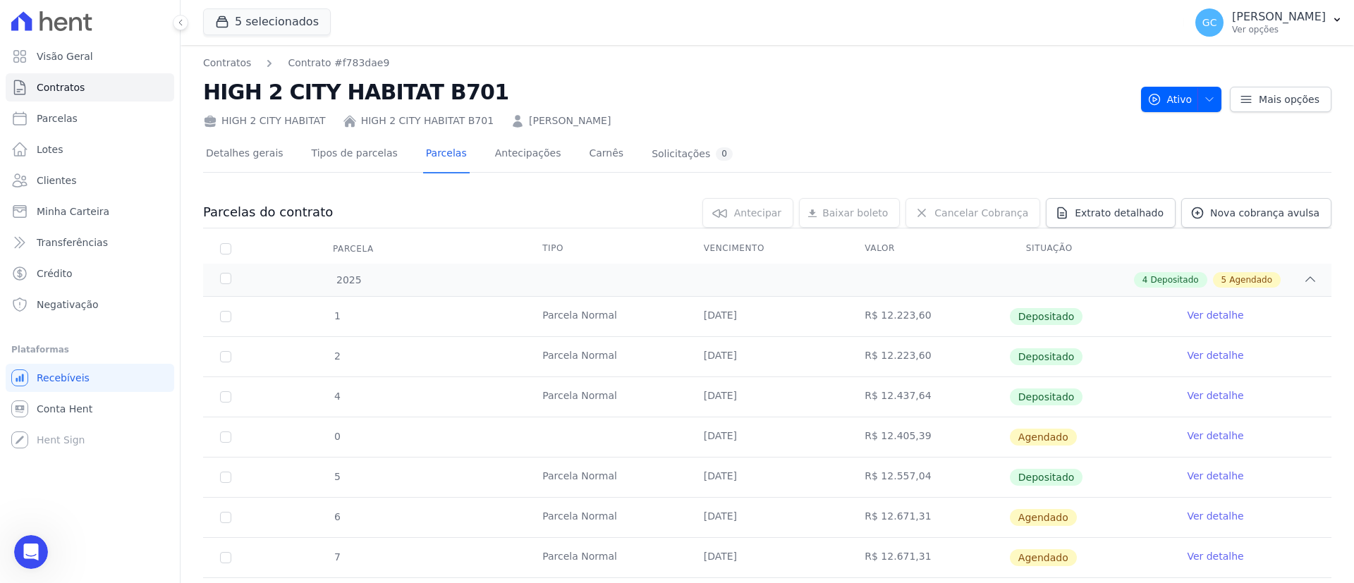
scroll to position [0, 0]
click at [36, 535] on div "Abertura do Messenger da Intercom" at bounding box center [29, 550] width 47 height 47
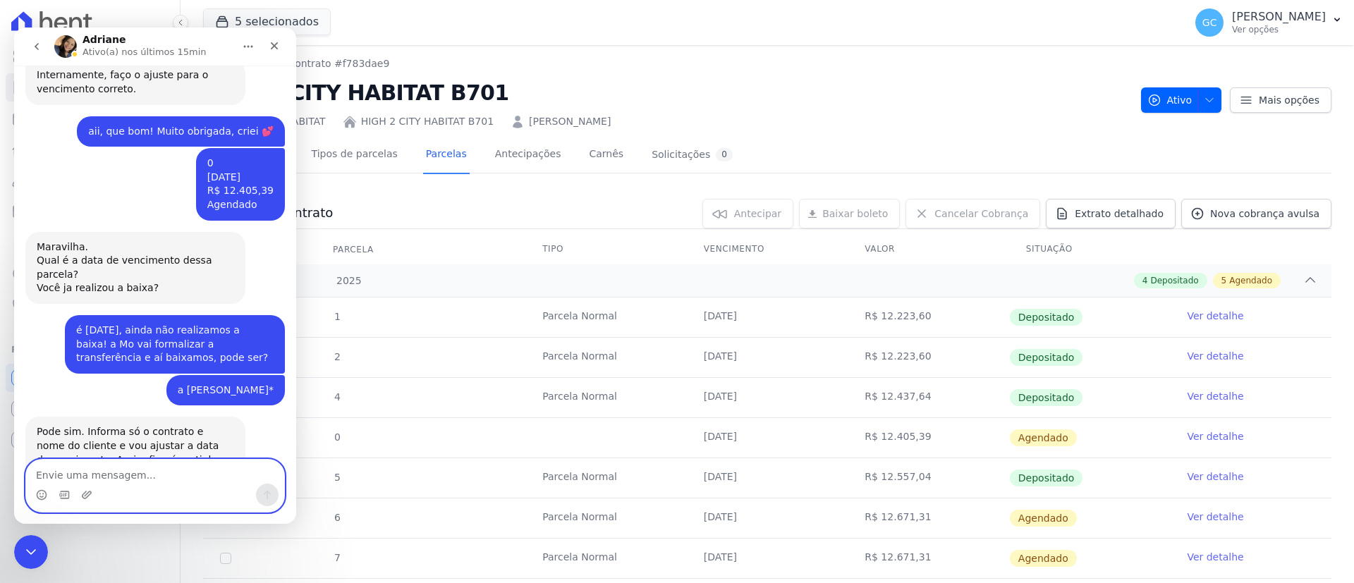
scroll to position [1808, 0]
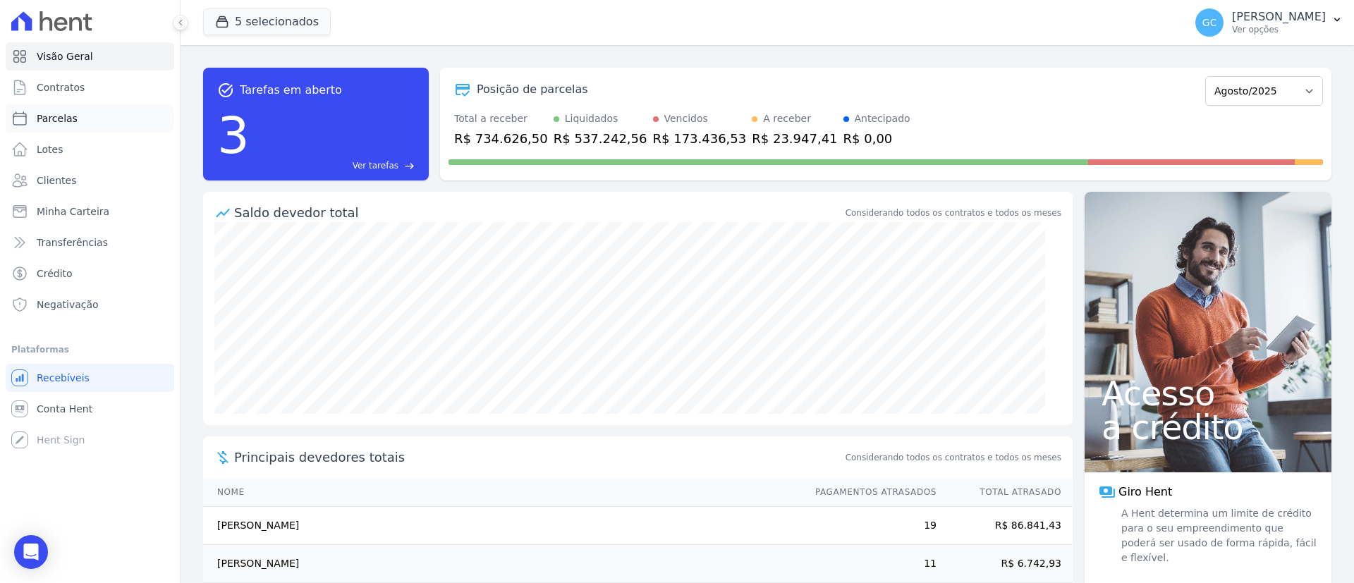
click at [61, 120] on span "Parcelas" at bounding box center [57, 118] width 41 height 14
select select
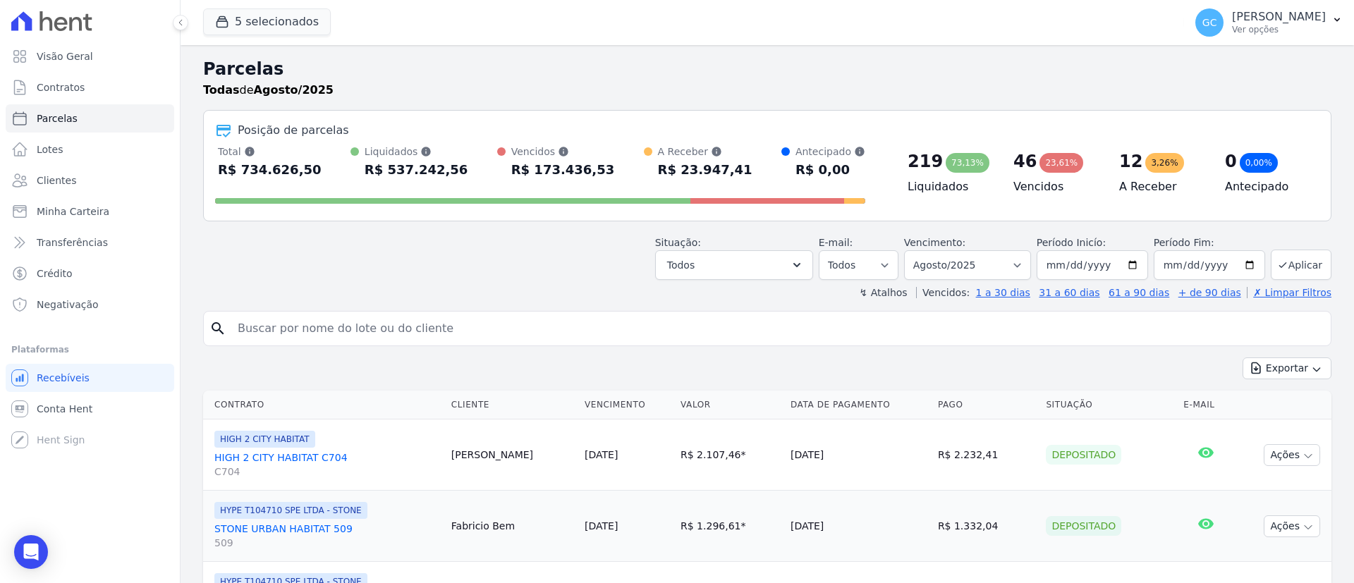
click at [382, 337] on input "search" at bounding box center [777, 329] width 1096 height 28
type input "Andrey Videira Sales"
select select
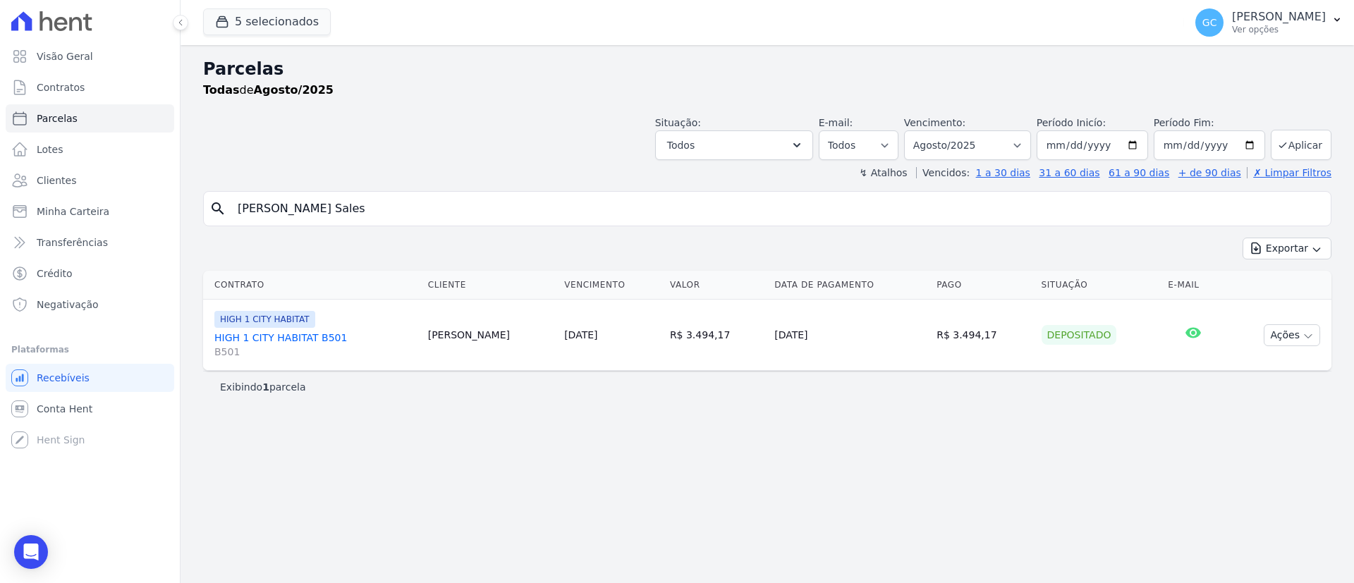
click at [307, 327] on div "HIGH 1 CITY HABITAT HIGH 1 CITY HABITAT B501 B501" at bounding box center [315, 335] width 202 height 48
click at [318, 339] on link "HIGH 1 CITY HABITAT B501 B501" at bounding box center [315, 345] width 202 height 28
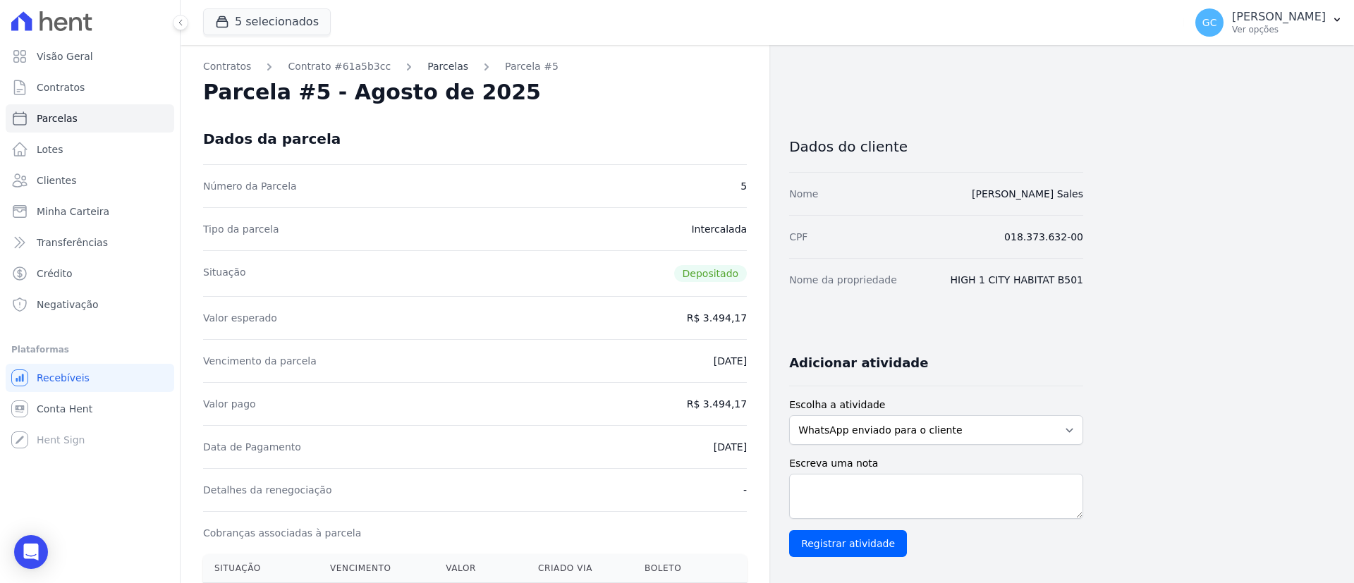
click at [434, 59] on link "Parcelas" at bounding box center [447, 66] width 41 height 15
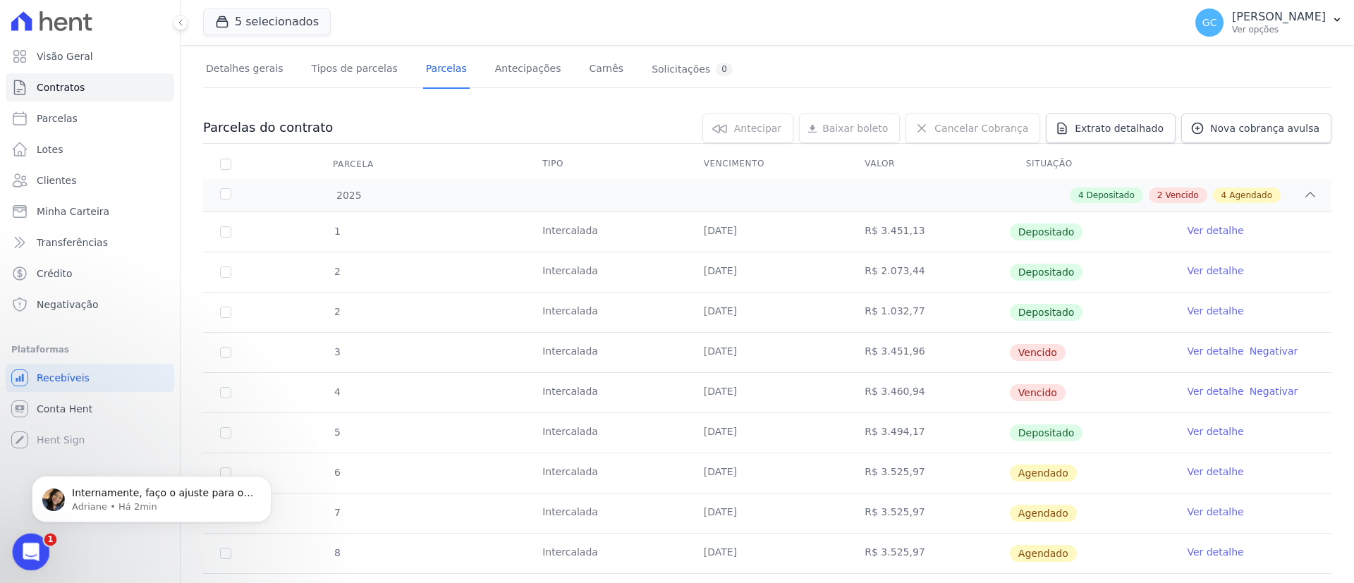
click at [18, 545] on div "Abertura do Messenger da Intercom" at bounding box center [29, 550] width 47 height 47
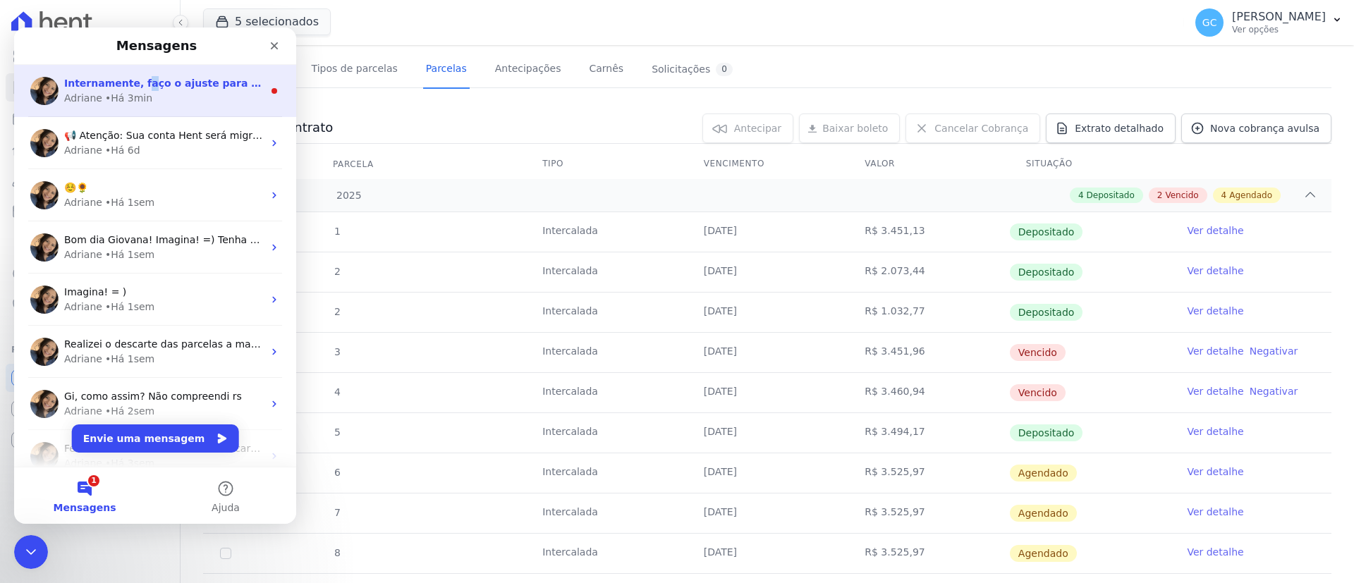
click at [135, 84] on span "Internamente, faço o ajuste para o vencimento correto." at bounding box center [219, 83] width 310 height 11
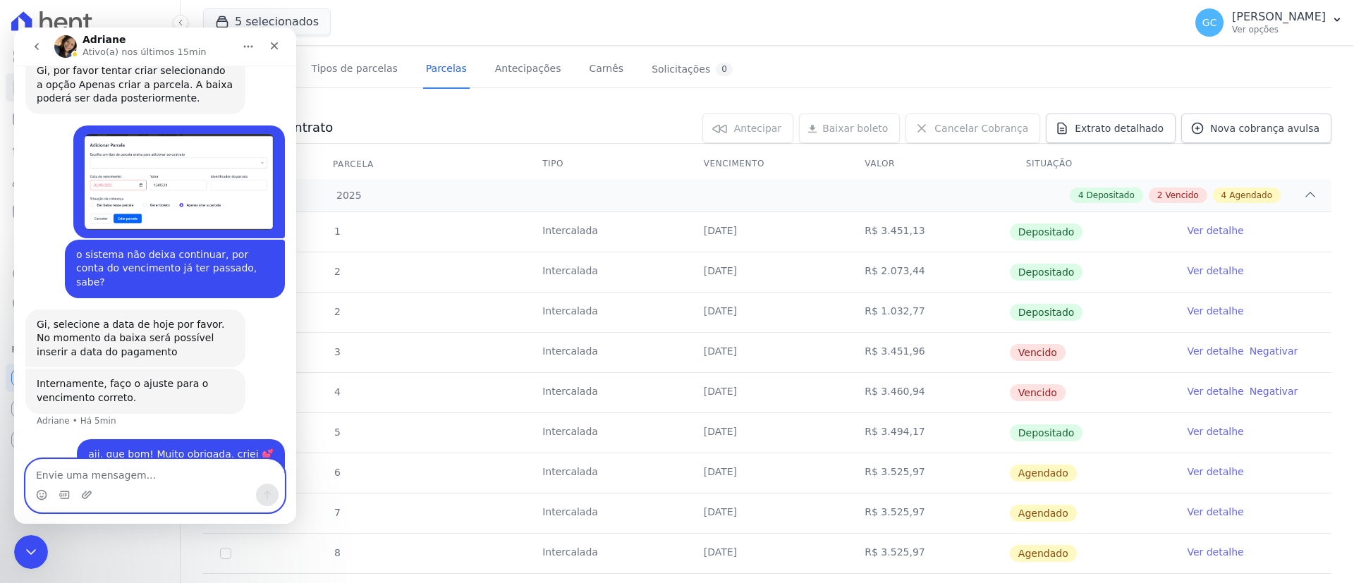
scroll to position [1513, 0]
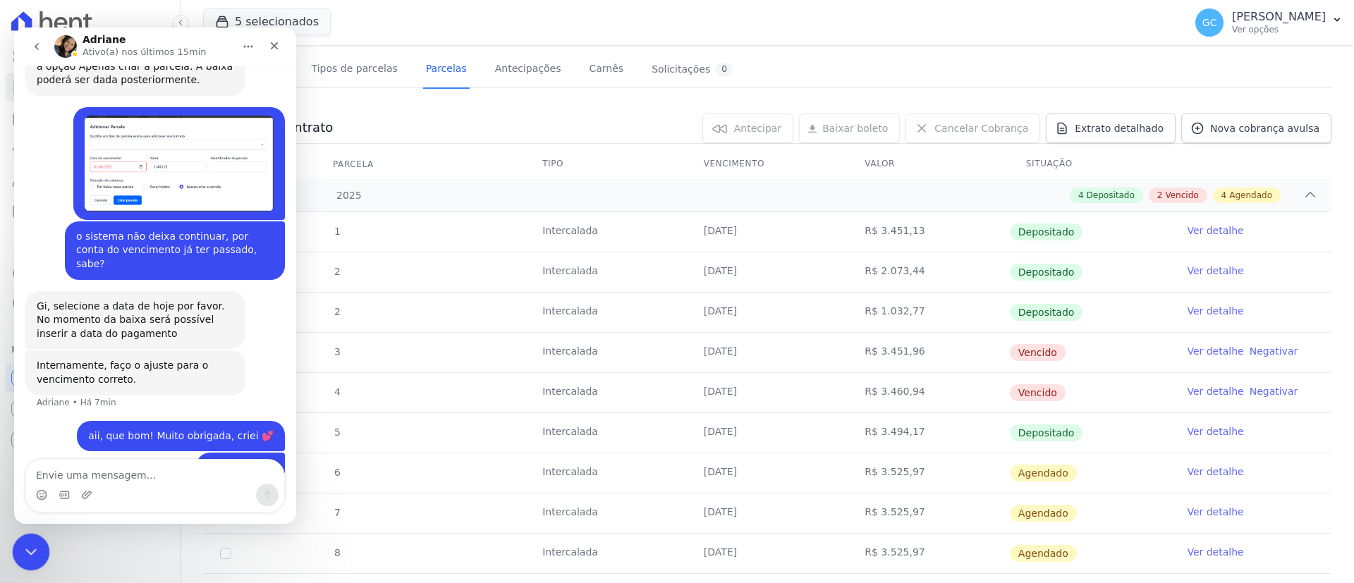
click at [41, 546] on div "Encerramento do Messenger da Intercom" at bounding box center [29, 550] width 34 height 34
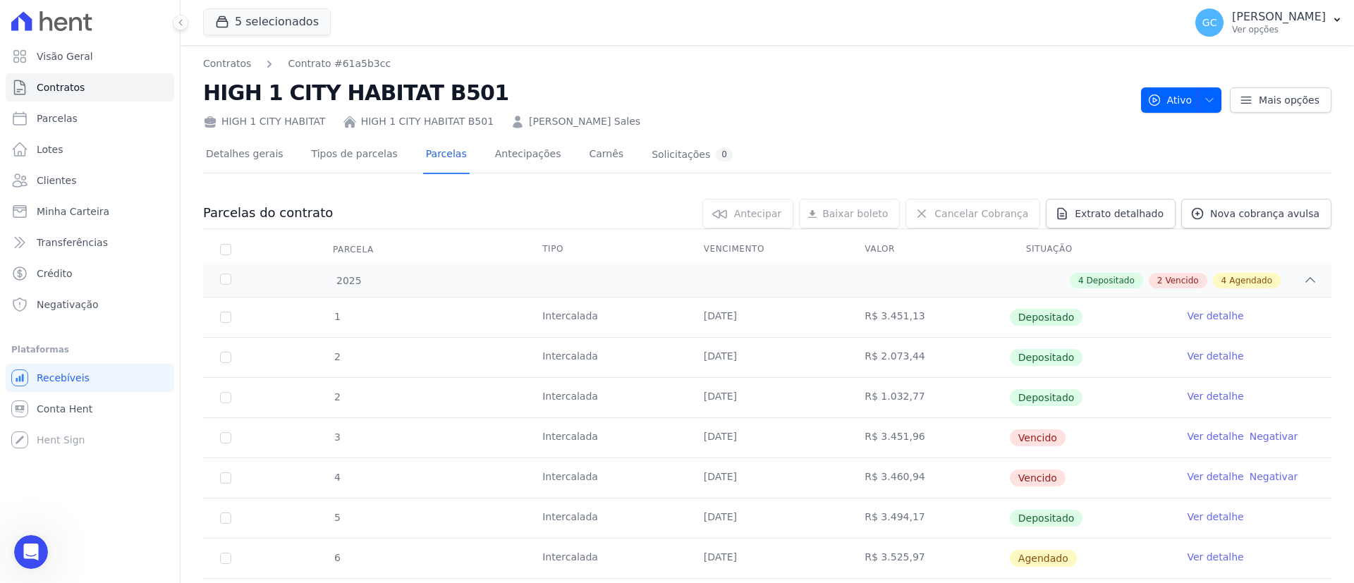
drag, startPoint x: 644, startPoint y: 360, endPoint x: 1078, endPoint y: 396, distance: 435.3
click at [1078, 396] on tbody "1 Intercalada 08/07/2025 R$ 3.451,13 Depositado Ver detalhe 2 Intercalada 10/05…" at bounding box center [767, 498] width 1128 height 401
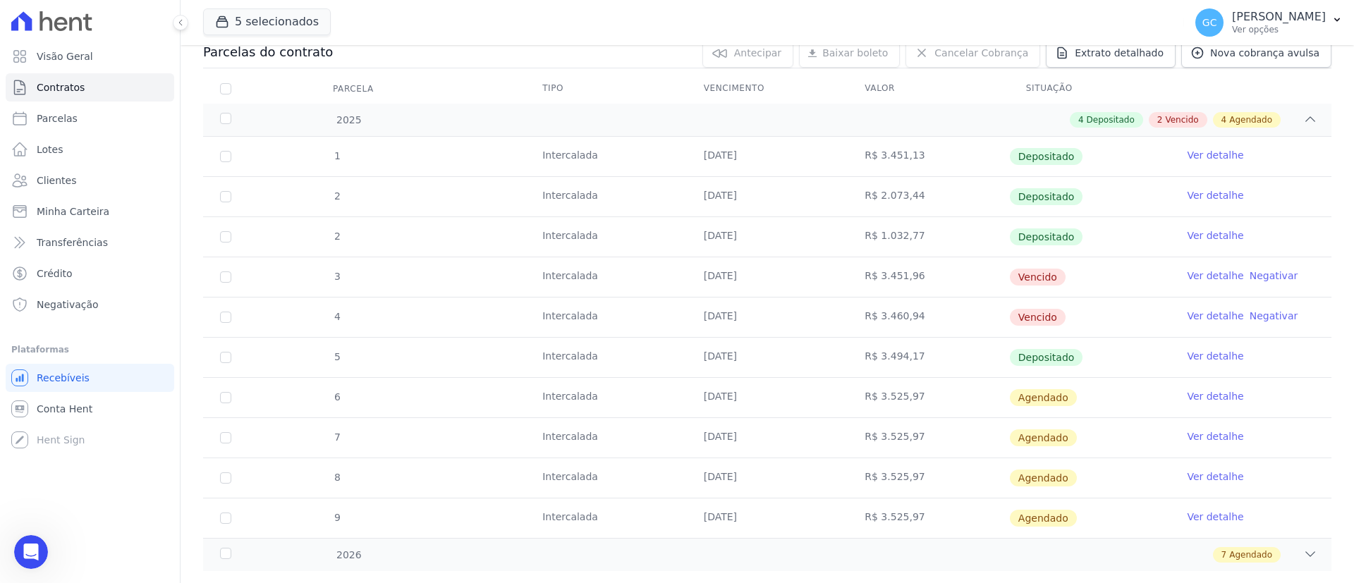
scroll to position [191, 0]
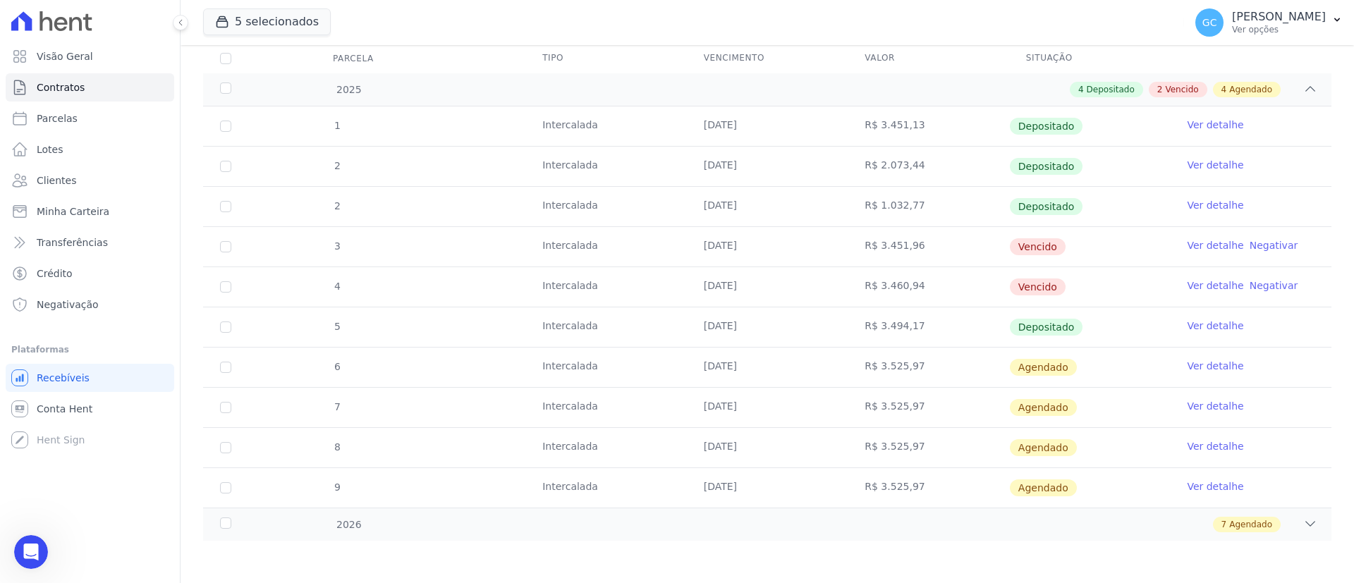
drag, startPoint x: 701, startPoint y: 359, endPoint x: 915, endPoint y: 473, distance: 242.0
click at [915, 473] on tbody "1 Intercalada 08/07/2025 R$ 3.451,13 Depositado Ver detalhe 2 Intercalada 10/05…" at bounding box center [767, 306] width 1128 height 401
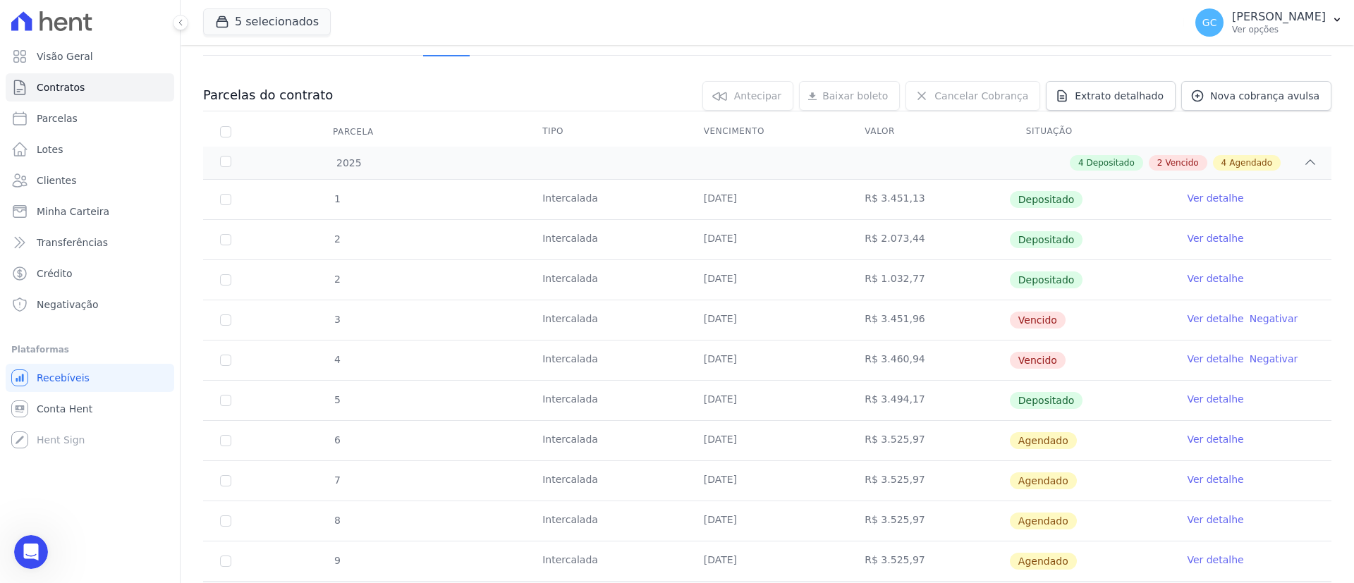
scroll to position [85, 0]
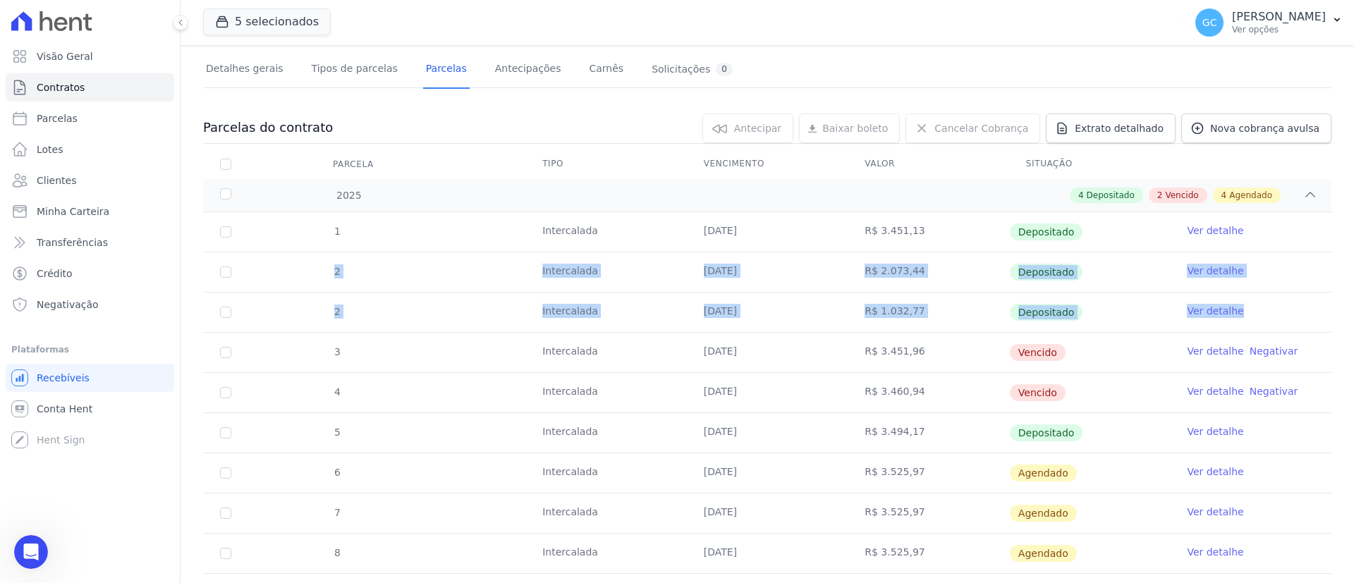
drag, startPoint x: 303, startPoint y: 264, endPoint x: 1287, endPoint y: 308, distance: 985.5
click at [1287, 308] on tbody "1 Intercalada 08/07/2025 R$ 3.451,13 Depositado Ver detalhe 2 Intercalada 10/05…" at bounding box center [767, 412] width 1128 height 401
drag, startPoint x: 681, startPoint y: 348, endPoint x: 1097, endPoint y: 458, distance: 430.6
click at [1097, 458] on tbody "1 Intercalada 08/07/2025 R$ 3.451,13 Depositado Ver detalhe 2 Intercalada 10/05…" at bounding box center [767, 412] width 1128 height 401
drag, startPoint x: 909, startPoint y: 311, endPoint x: 871, endPoint y: 312, distance: 38.1
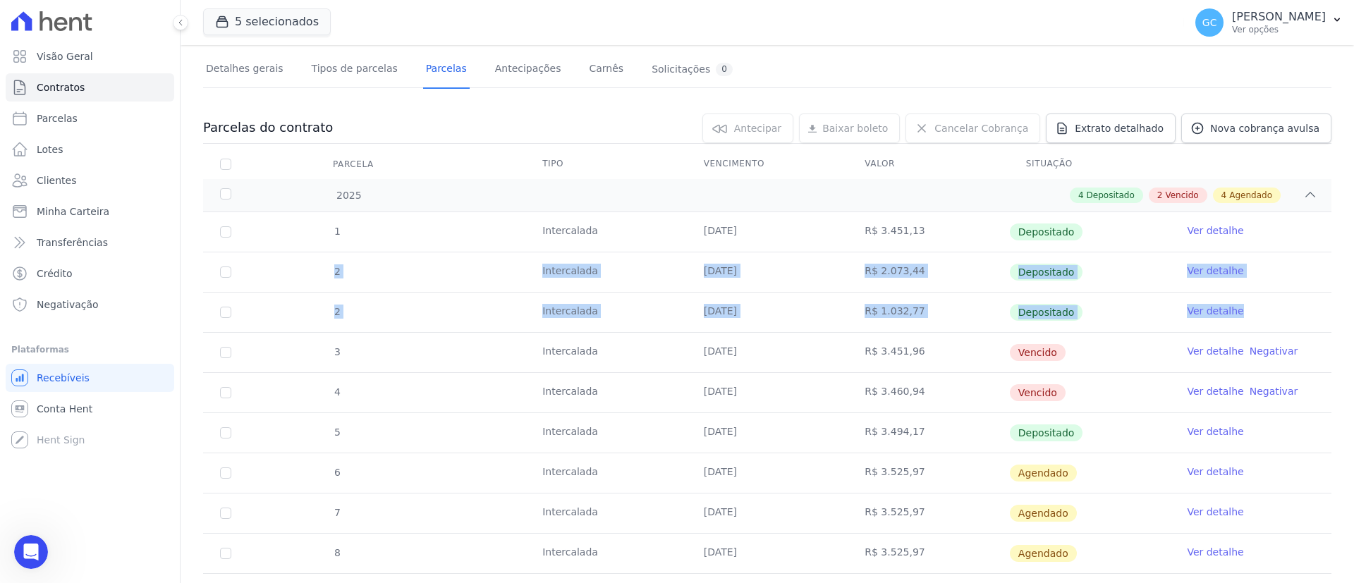
click at [871, 312] on td "R$ 1.032,77" at bounding box center [928, 312] width 161 height 39
copy td "1.032,77"
drag, startPoint x: 894, startPoint y: 267, endPoint x: 871, endPoint y: 272, distance: 23.7
click at [871, 272] on td "R$ 2.073,44" at bounding box center [928, 271] width 161 height 39
copy td "2.073,44"
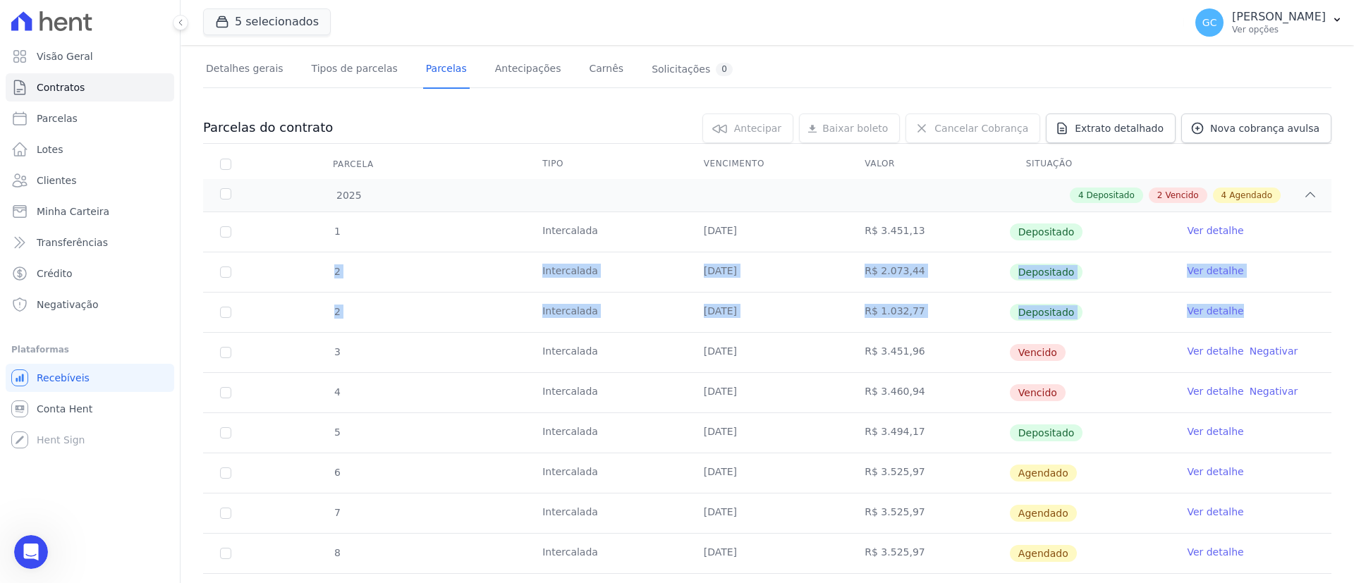
click at [944, 270] on td "R$ 2.073,44" at bounding box center [928, 271] width 161 height 39
drag, startPoint x: 916, startPoint y: 305, endPoint x: 870, endPoint y: 317, distance: 48.2
click at [870, 317] on td "R$ 1.032,77" at bounding box center [928, 312] width 161 height 39
copy td "1.032,77"
drag, startPoint x: 910, startPoint y: 269, endPoint x: 870, endPoint y: 277, distance: 40.9
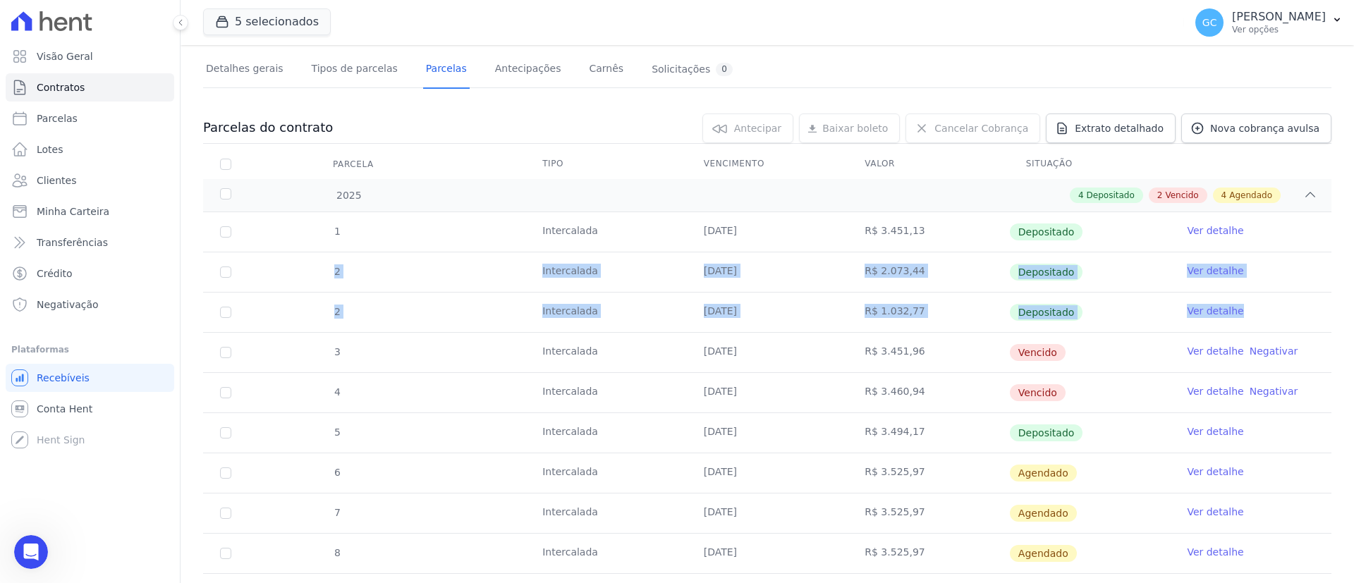
click at [870, 277] on td "R$ 2.073,44" at bounding box center [928, 271] width 161 height 39
copy td "2.073,44"
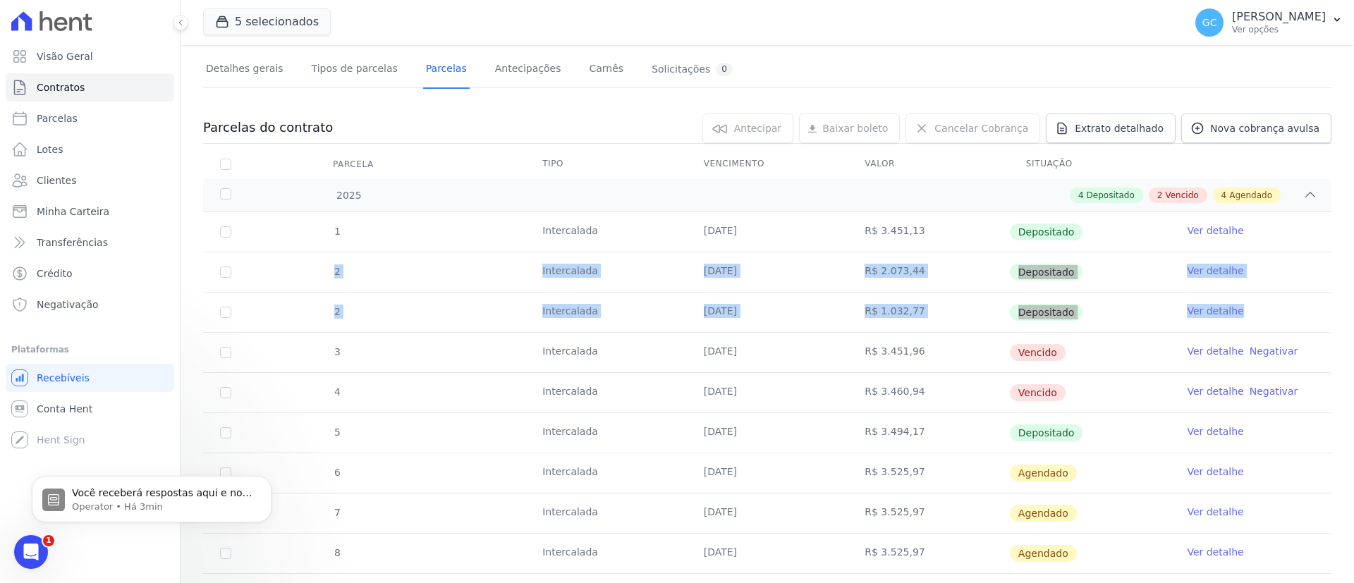
scroll to position [1567, 0]
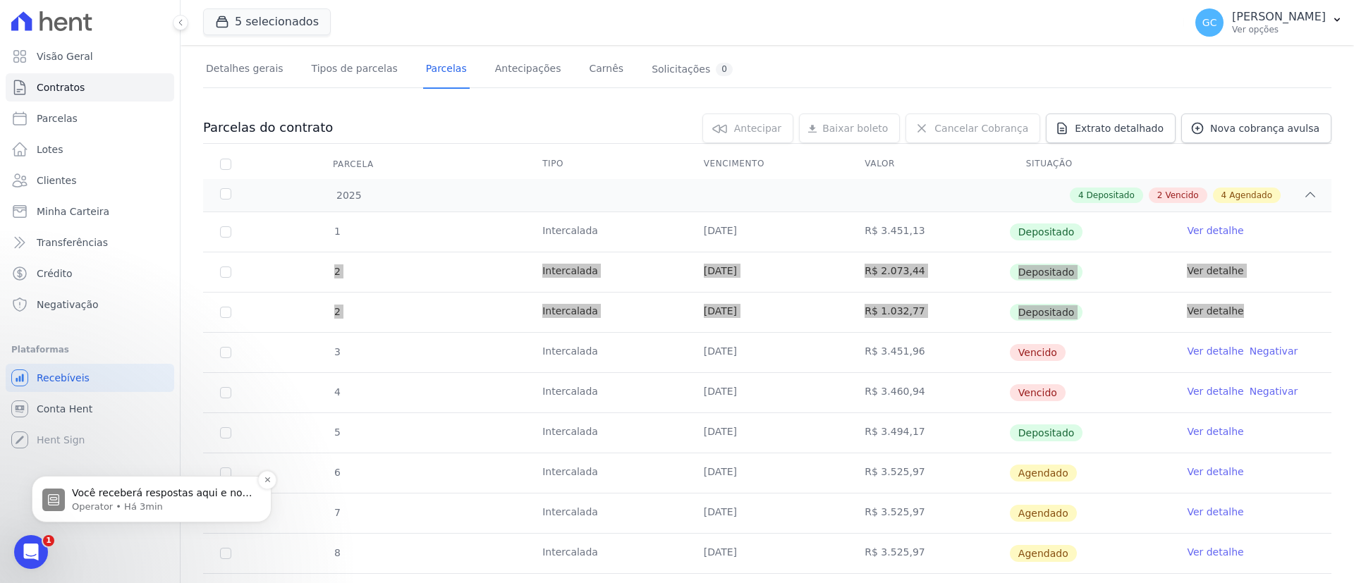
click at [124, 503] on p "Operator • Há 3min" at bounding box center [163, 507] width 182 height 13
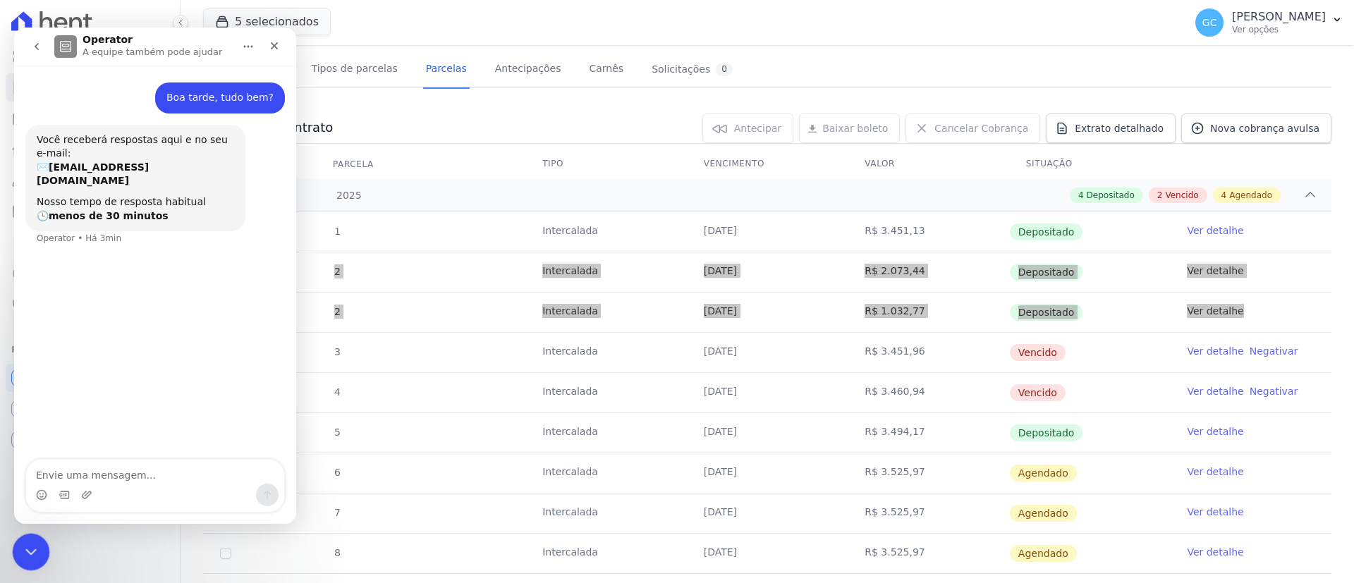
click at [30, 535] on div "Encerramento do Messenger da Intercom" at bounding box center [29, 550] width 34 height 34
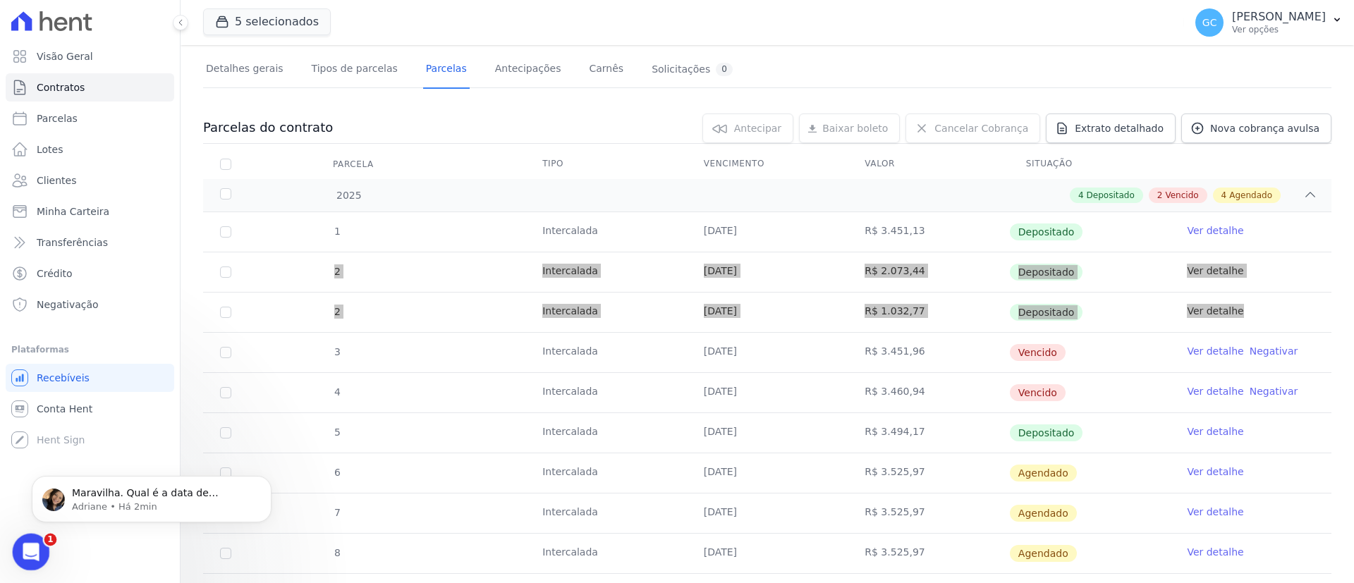
click at [30, 536] on div "Abertura do Messenger da Intercom" at bounding box center [29, 550] width 47 height 47
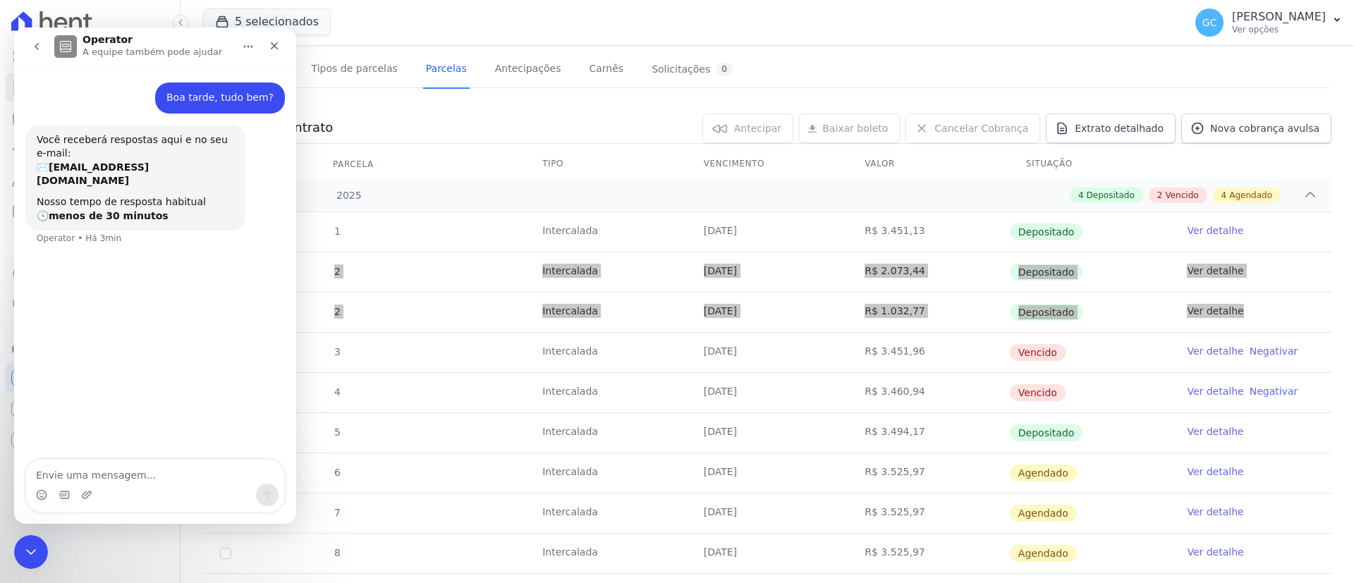
click at [178, 56] on p "A equipe também pode ajudar" at bounding box center [153, 52] width 140 height 14
click at [25, 551] on icon "Encerramento do Messenger da Intercom" at bounding box center [28, 550] width 17 height 17
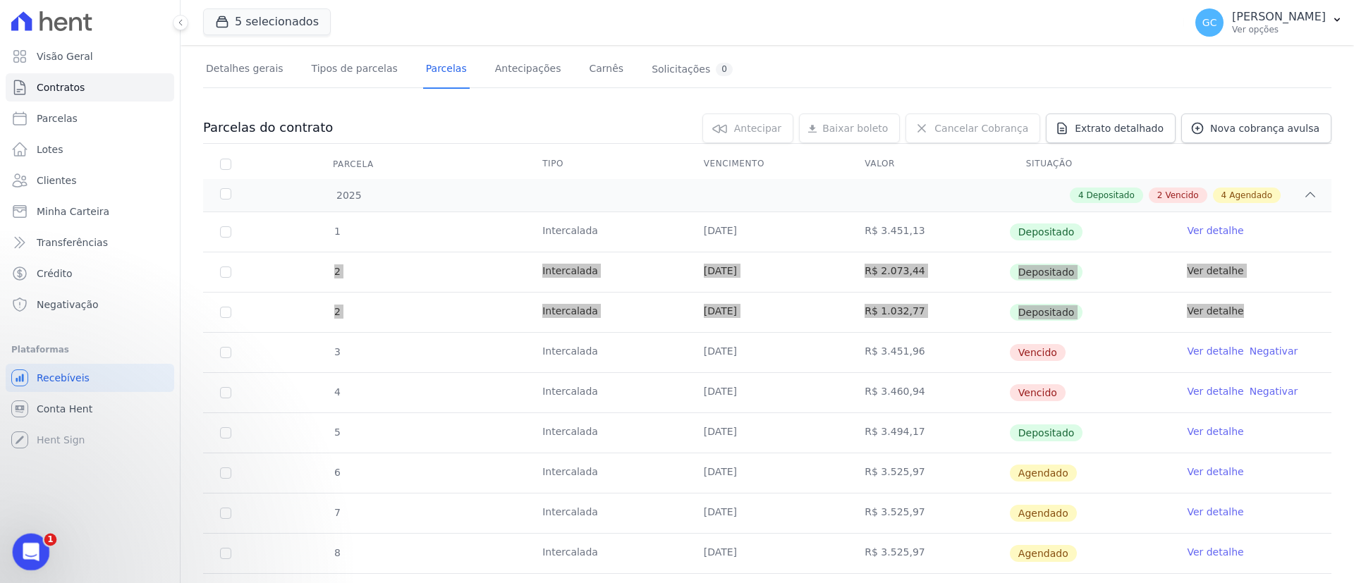
click at [25, 551] on icon "Abertura do Messenger da Intercom" at bounding box center [29, 550] width 23 height 23
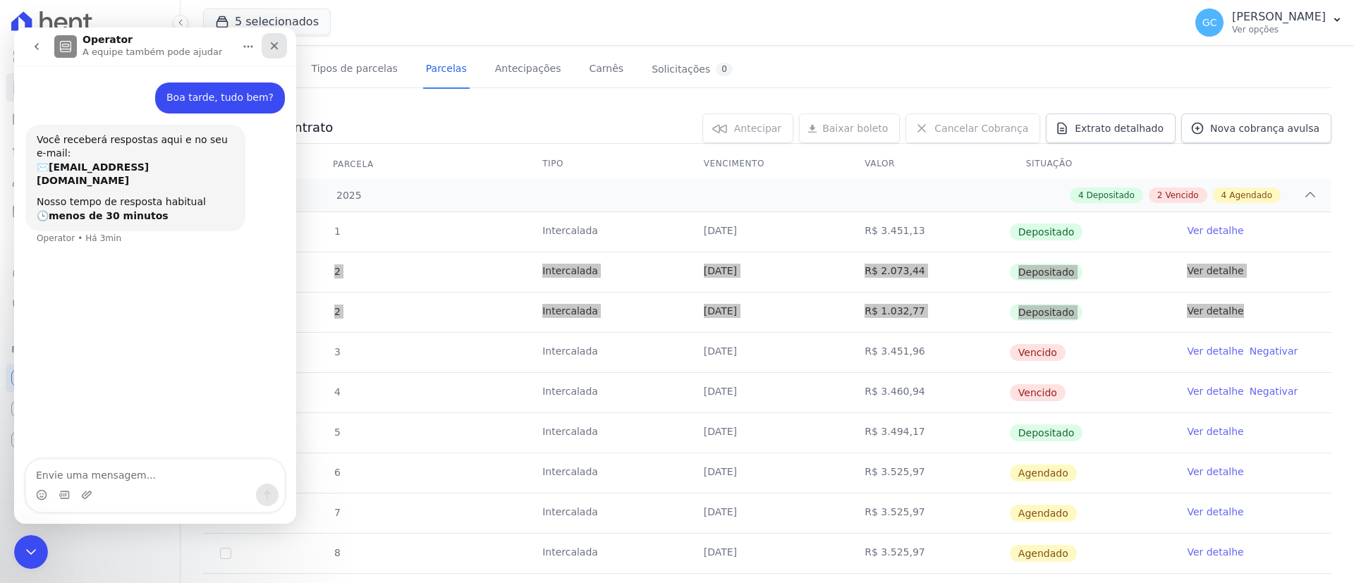
click at [276, 43] on icon "Fechar" at bounding box center [275, 46] width 8 height 8
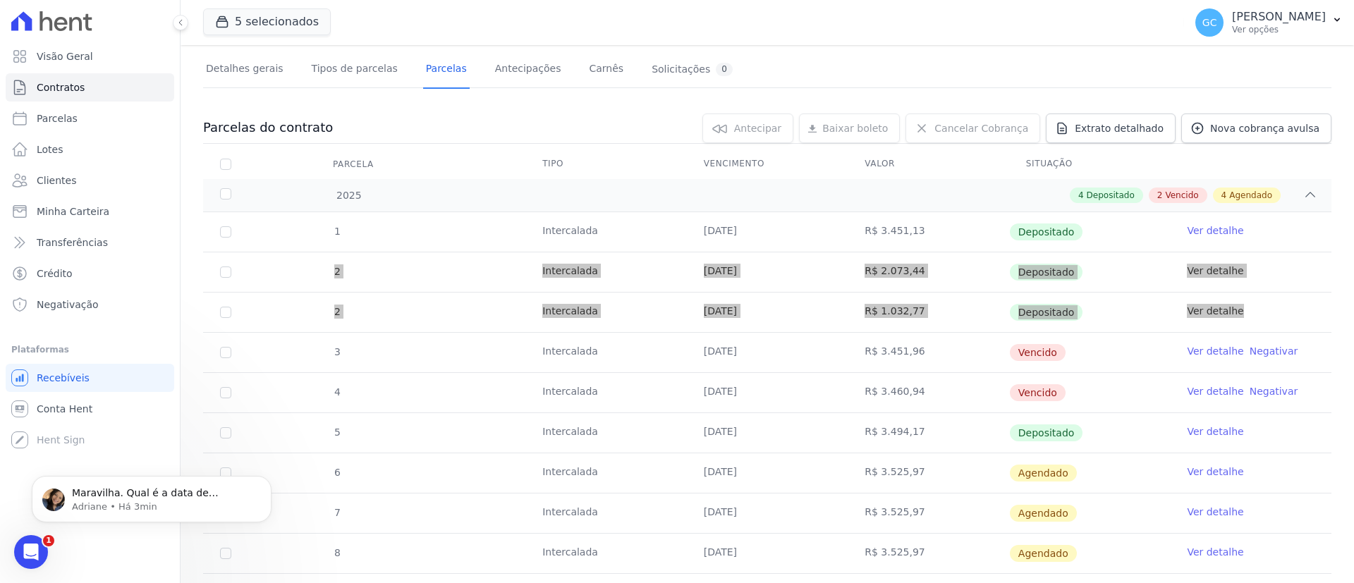
scroll to position [0, 0]
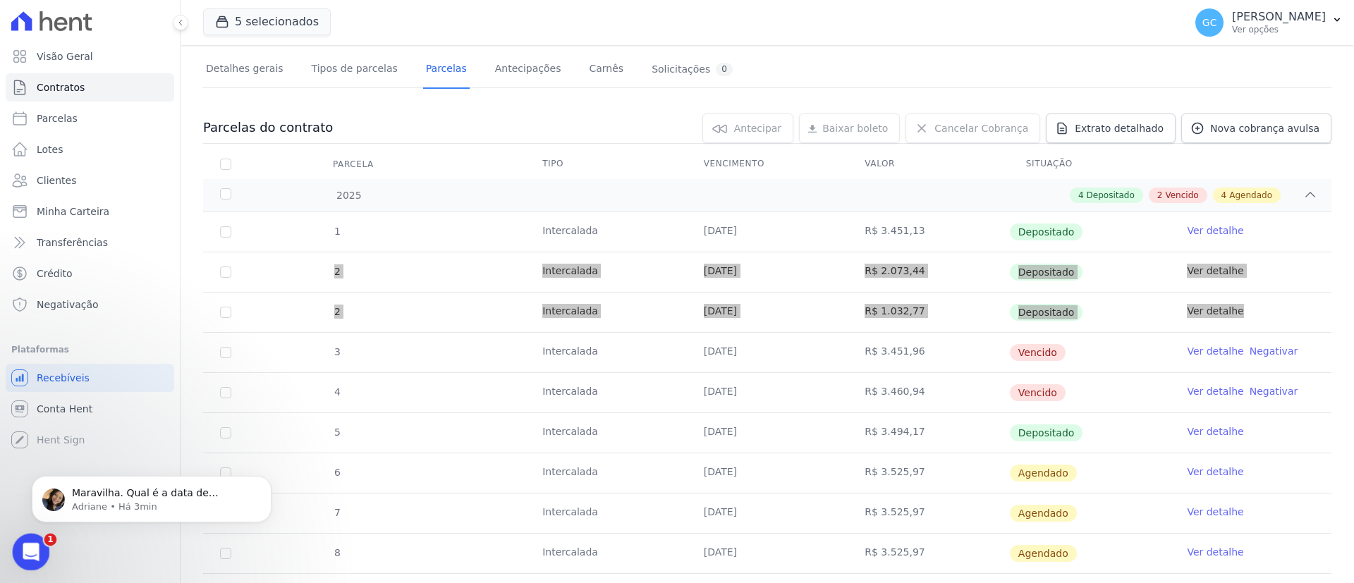
click at [30, 540] on icon "Abertura do Messenger da Intercom" at bounding box center [29, 550] width 23 height 23
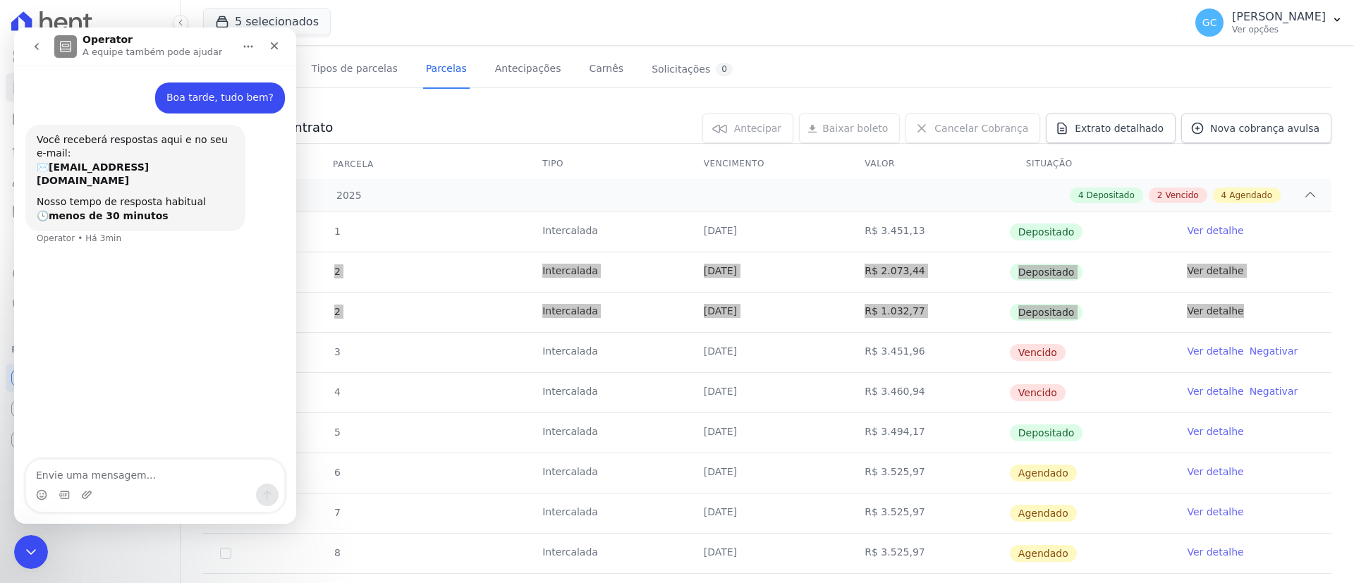
click at [37, 55] on button "go back" at bounding box center [36, 46] width 27 height 27
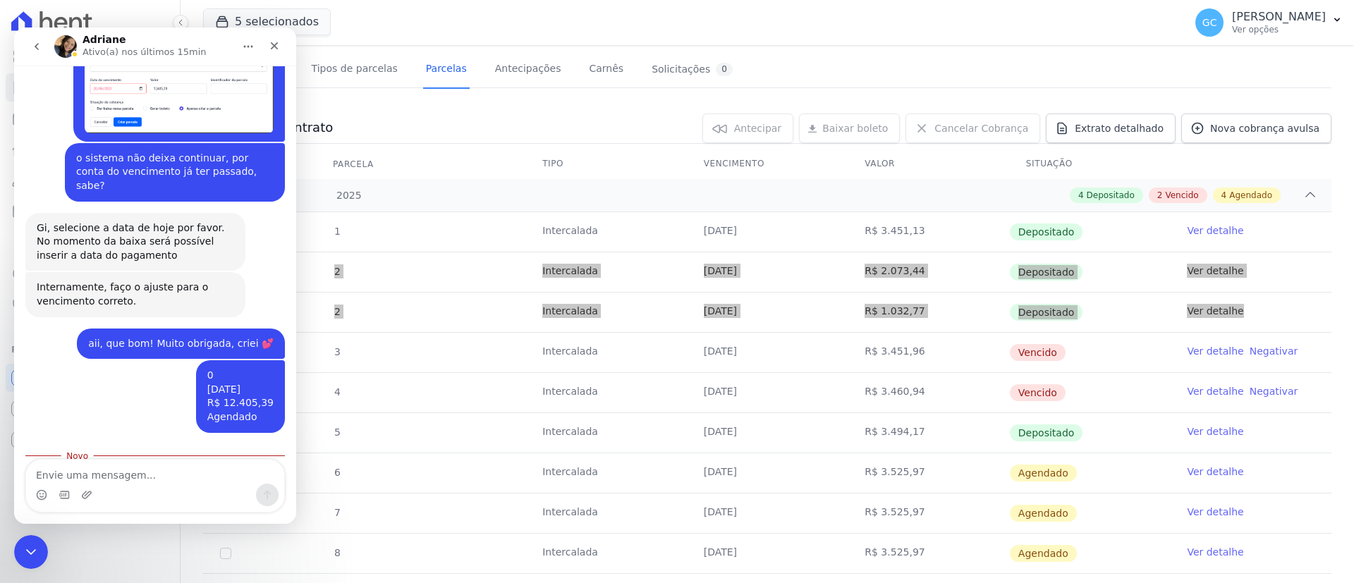
scroll to position [1606, 0]
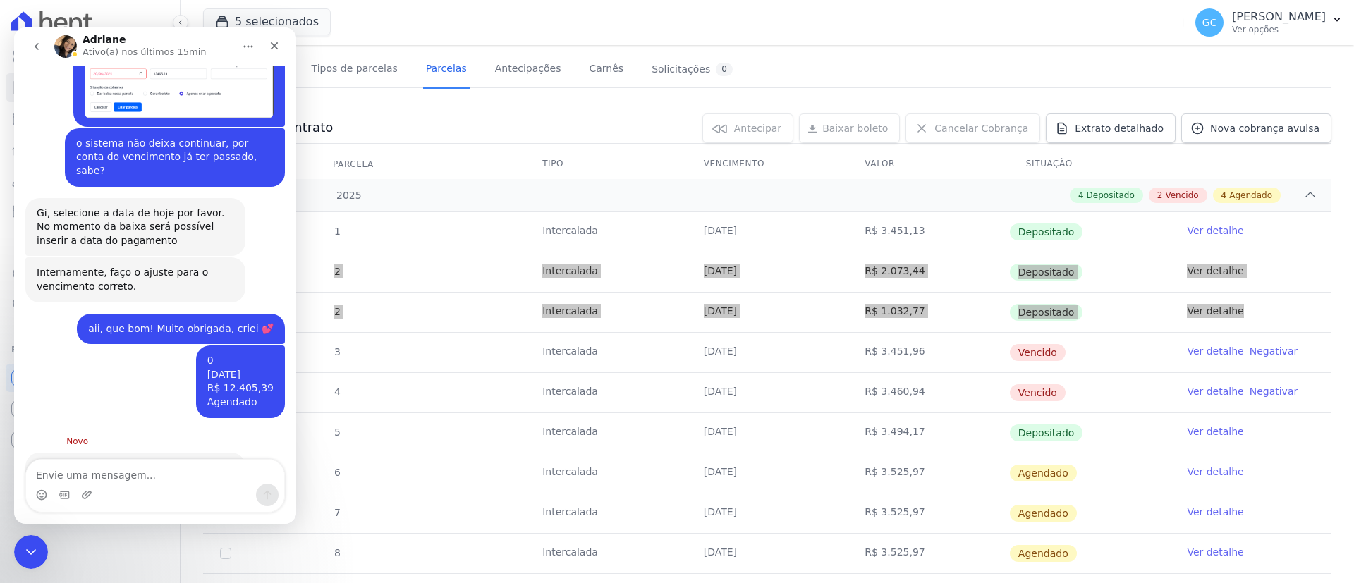
click at [114, 470] on textarea "Envie uma mensagem..." at bounding box center [155, 472] width 258 height 24
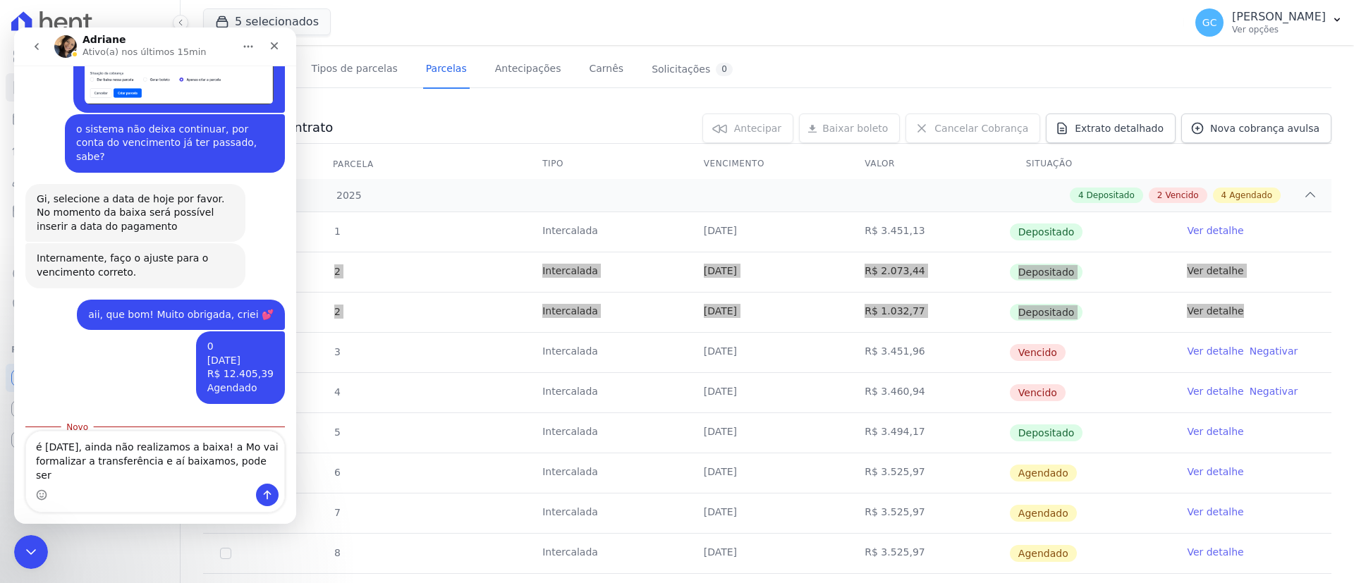
type textarea "é 20/06/2025, ainda não realizamos a baixa! a Mo vai formalizar a transferência…"
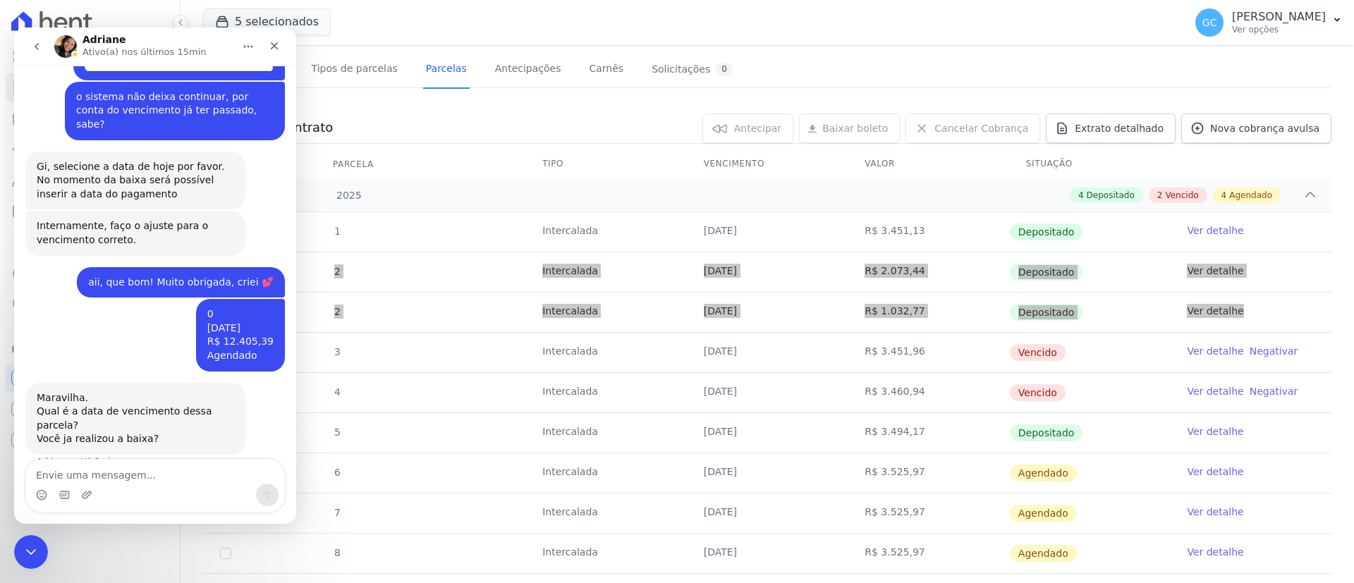
click at [133, 474] on textarea "Envie uma mensagem..." at bounding box center [155, 472] width 258 height 24
type textarea "a Monica*"
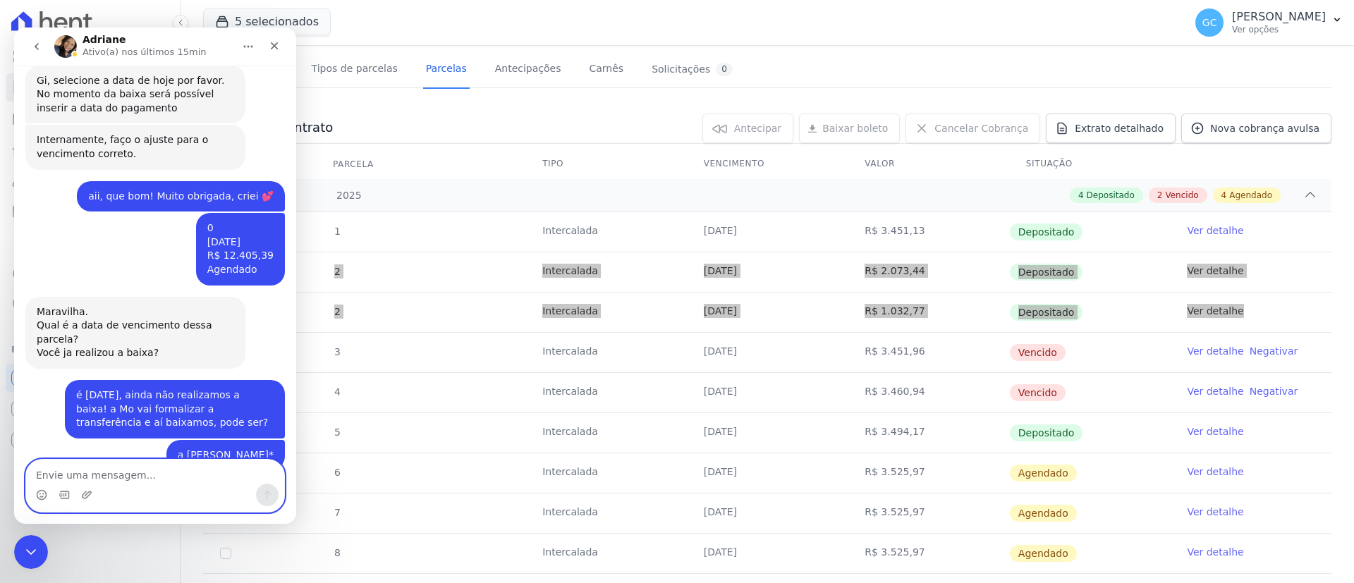
scroll to position [1796, 0]
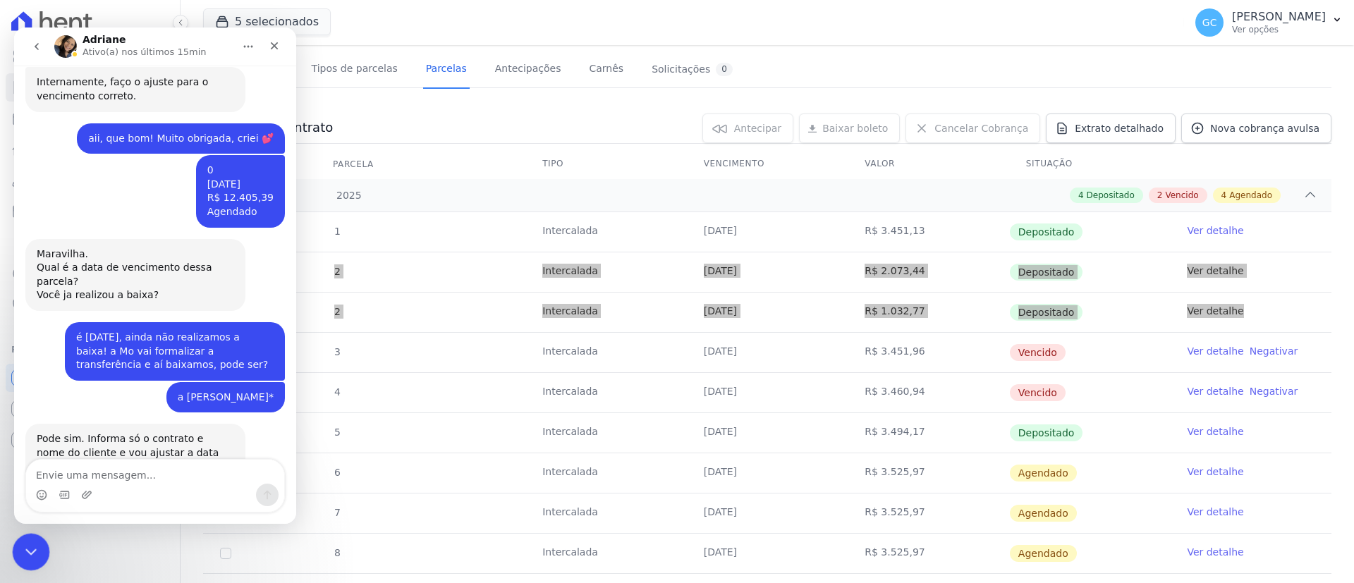
click at [22, 545] on icon "Encerramento do Messenger da Intercom" at bounding box center [28, 550] width 17 height 17
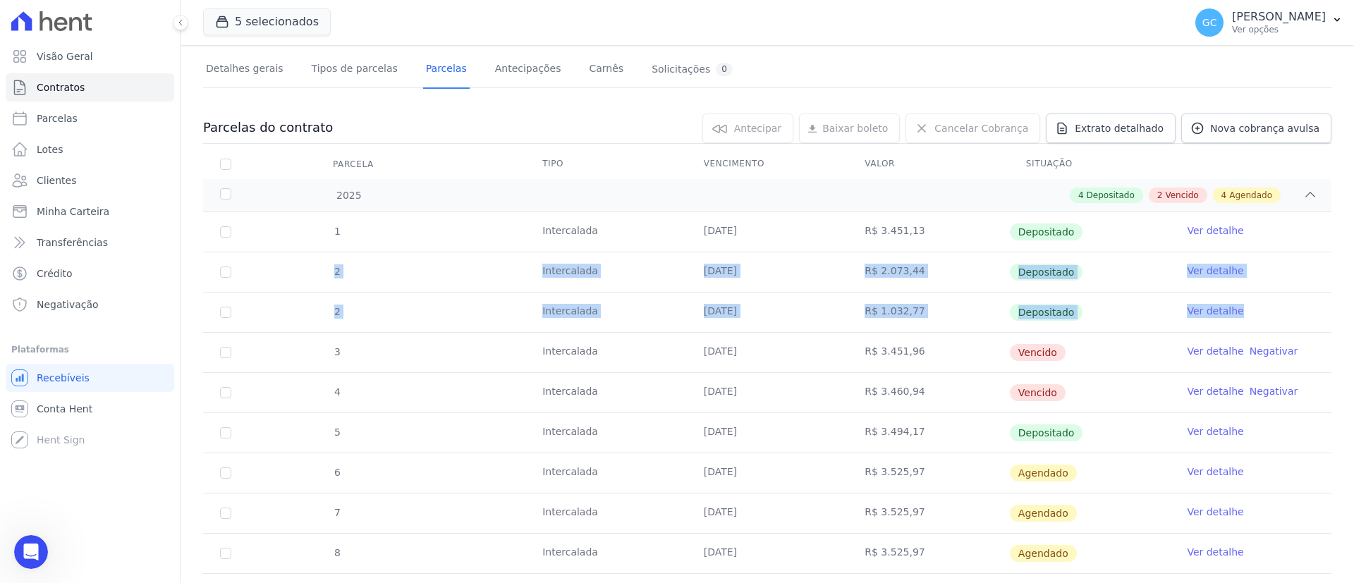
drag, startPoint x: 325, startPoint y: 267, endPoint x: 938, endPoint y: 312, distance: 614.6
click at [938, 312] on tbody "1 Intercalada 08/07/2025 R$ 3.451,13 Depositado Ver detalhe 2 Intercalada 10/05…" at bounding box center [767, 412] width 1128 height 401
click at [1203, 270] on link "Ver detalhe" at bounding box center [1215, 271] width 56 height 14
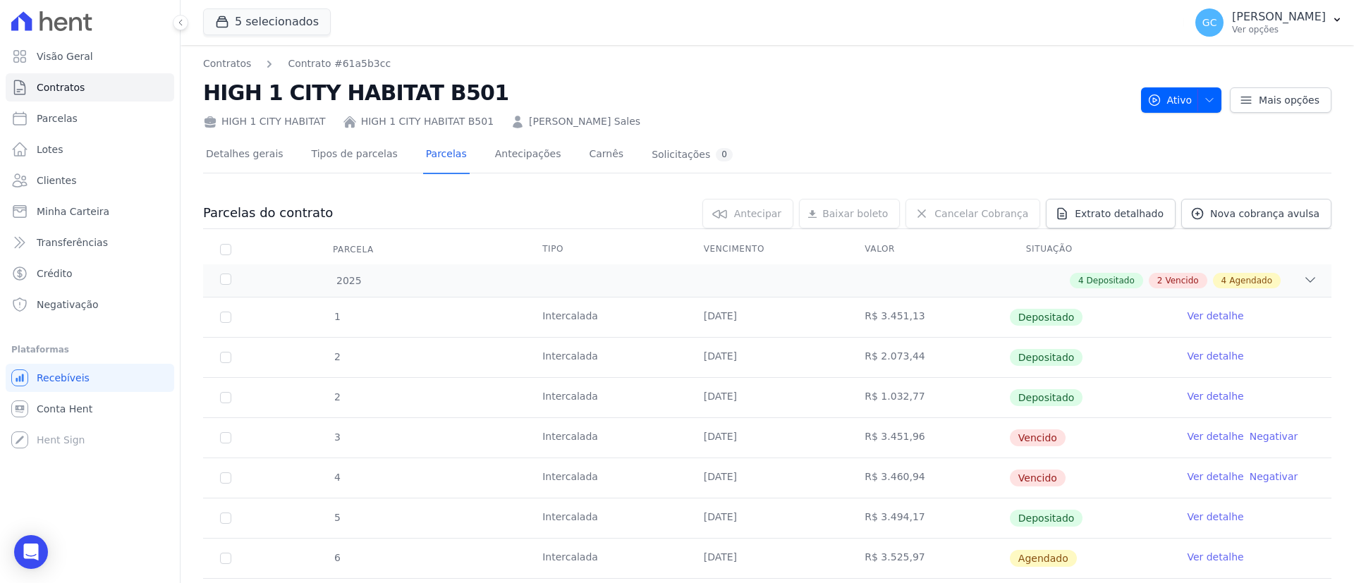
drag, startPoint x: 911, startPoint y: 355, endPoint x: 854, endPoint y: 360, distance: 57.3
click at [854, 360] on td "R$ 2.073,44" at bounding box center [928, 357] width 161 height 39
click at [1212, 394] on link "Ver detalhe" at bounding box center [1215, 396] width 56 height 14
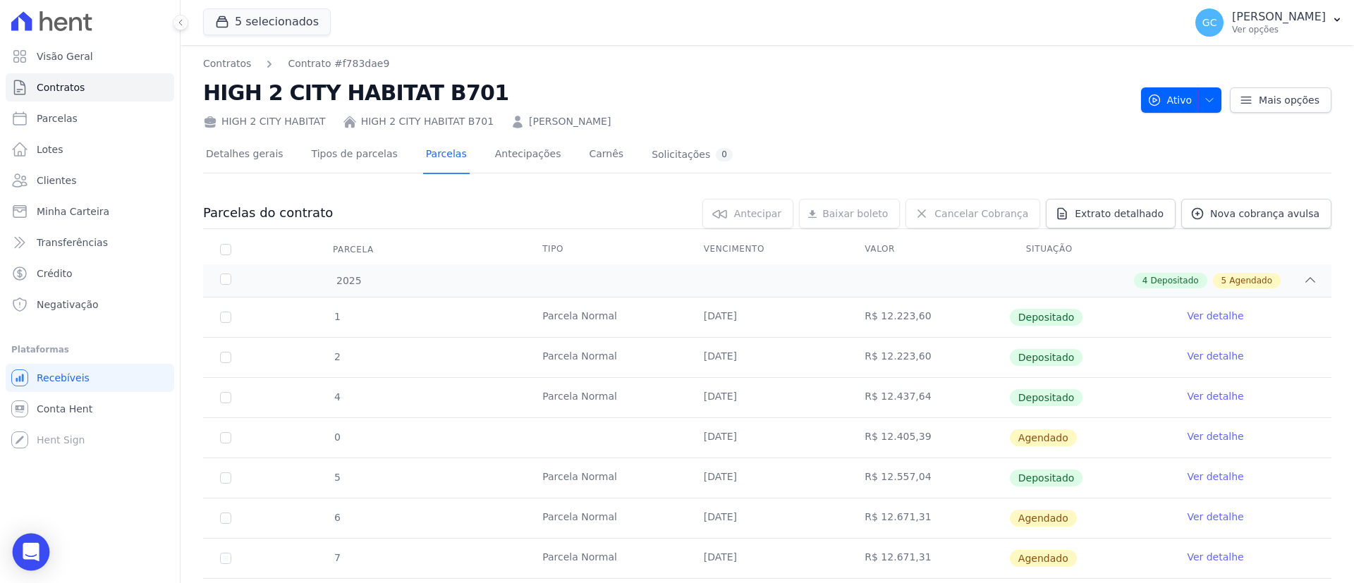
click at [38, 566] on div "Open Intercom Messenger" at bounding box center [31, 552] width 37 height 37
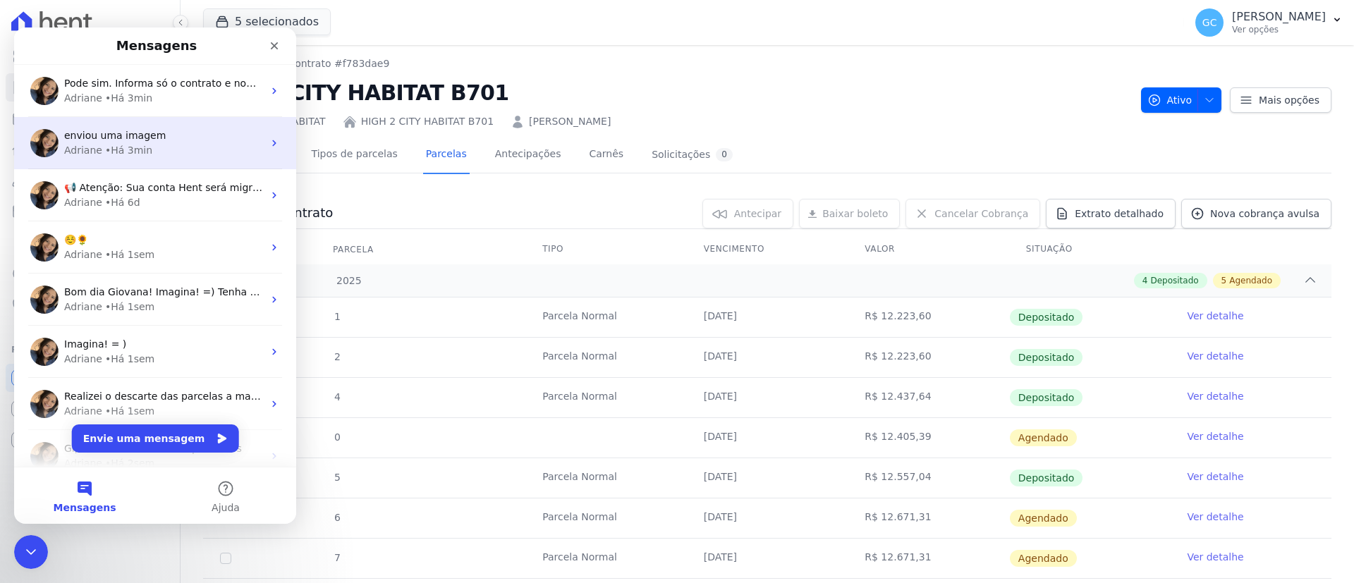
click at [166, 153] on div "Adriane • Há 3min" at bounding box center [163, 150] width 199 height 15
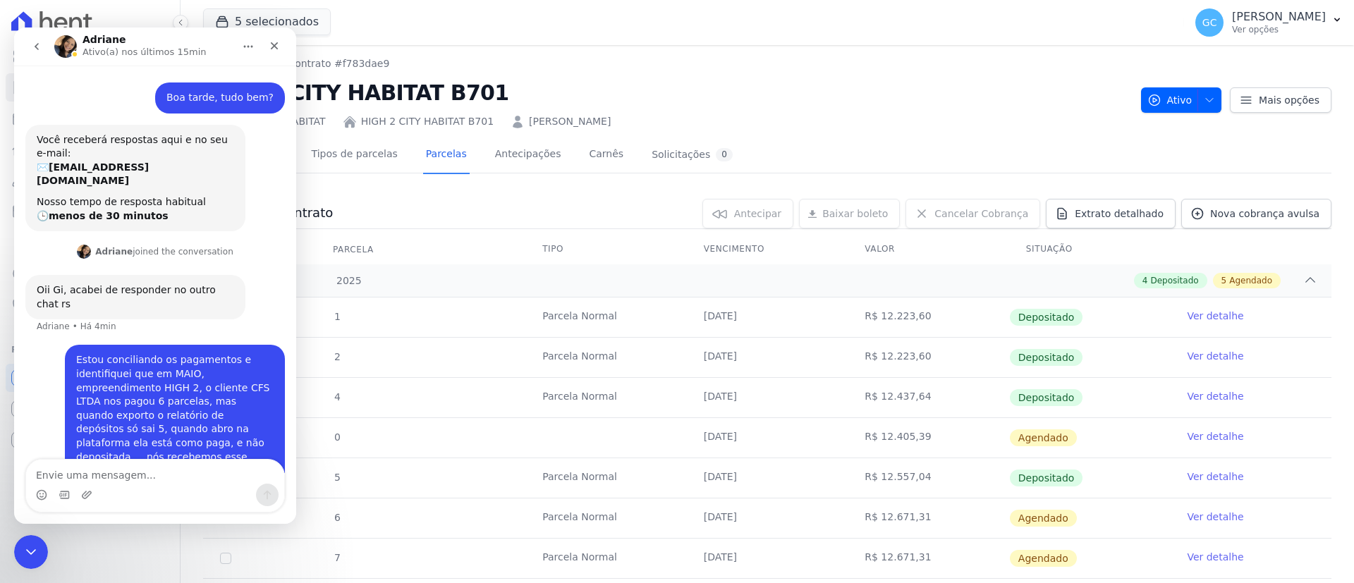
scroll to position [99, 0]
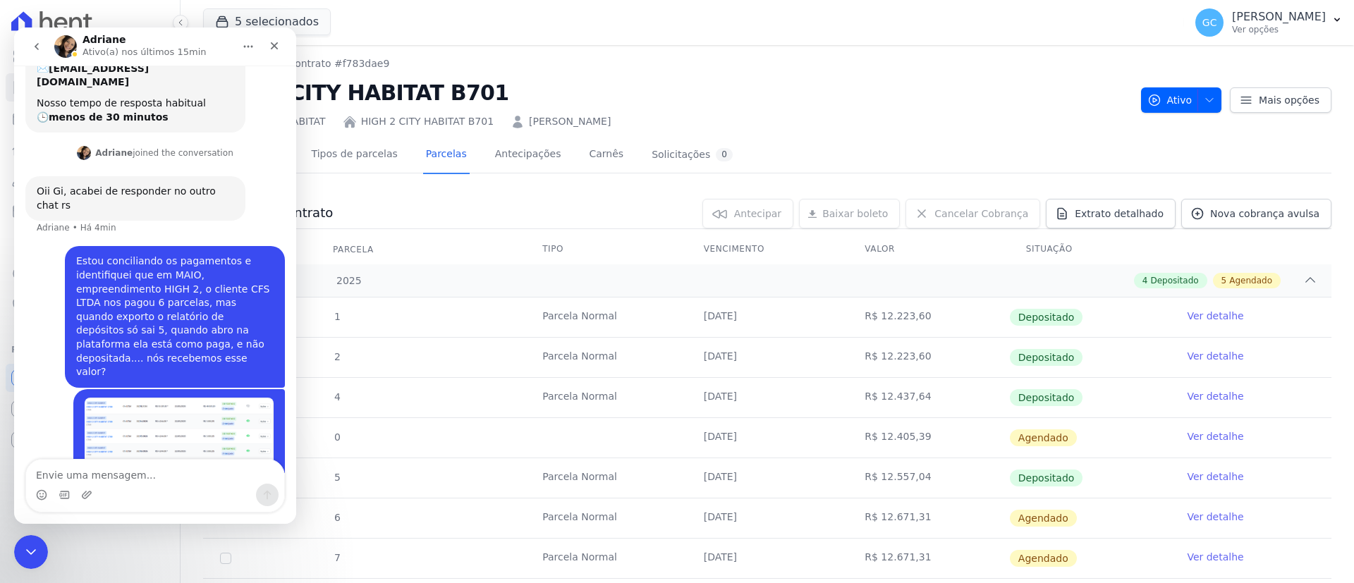
click at [35, 44] on icon "go back" at bounding box center [36, 46] width 11 height 11
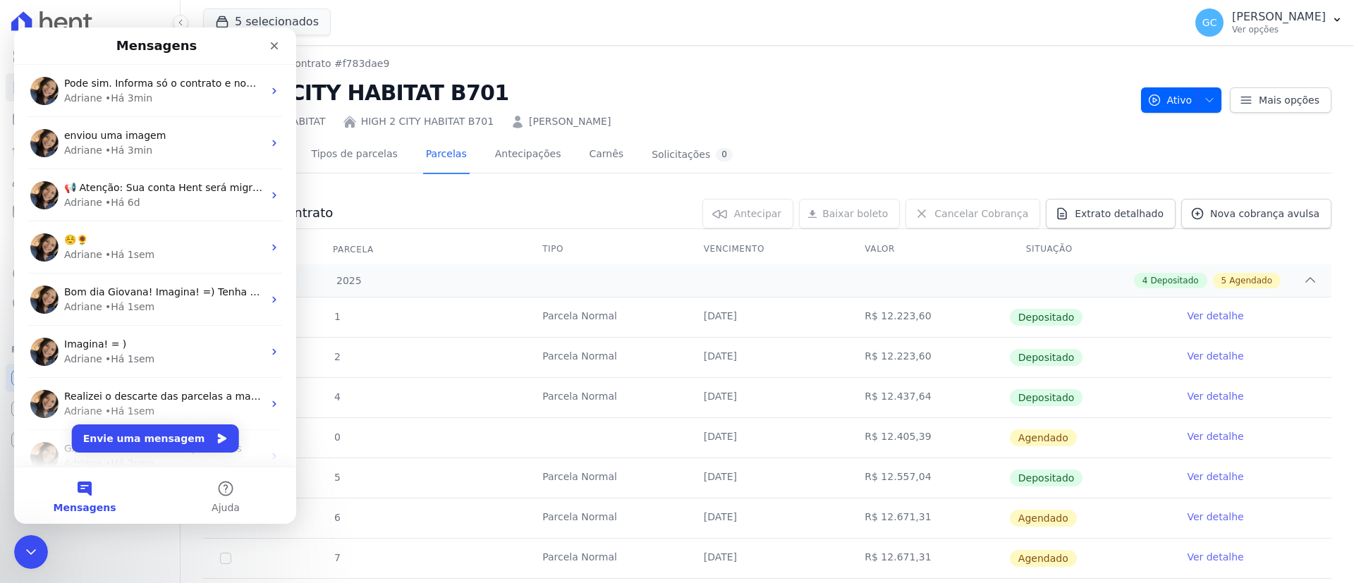
scroll to position [0, 0]
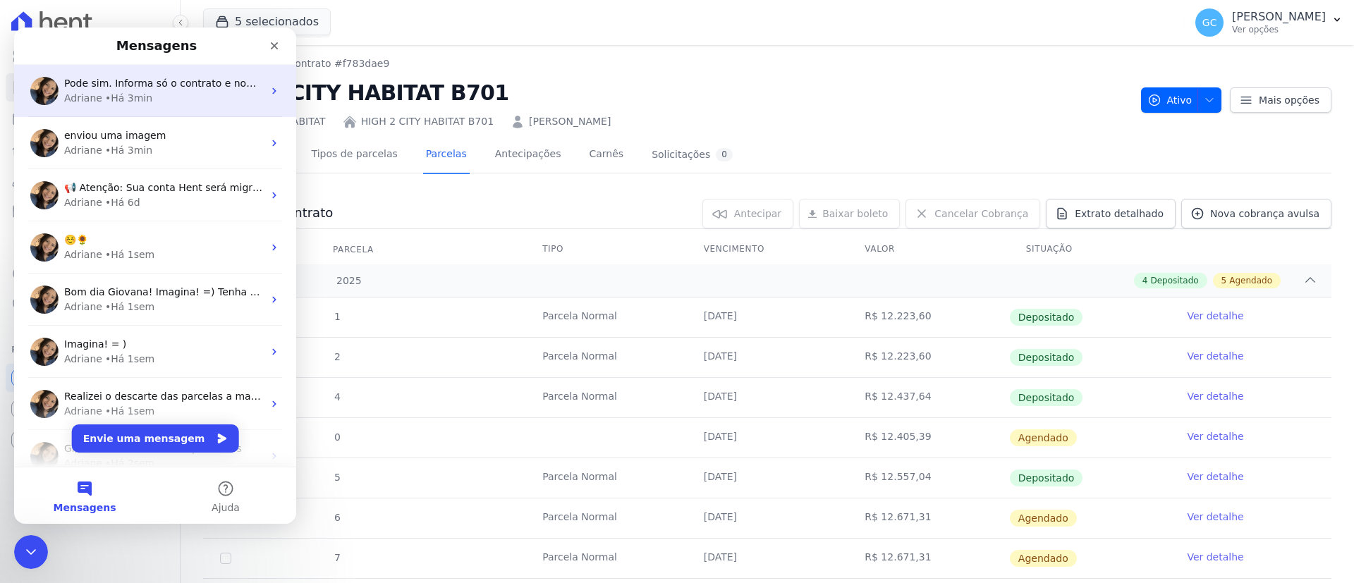
click at [142, 92] on div "• Há 3min" at bounding box center [128, 98] width 47 height 15
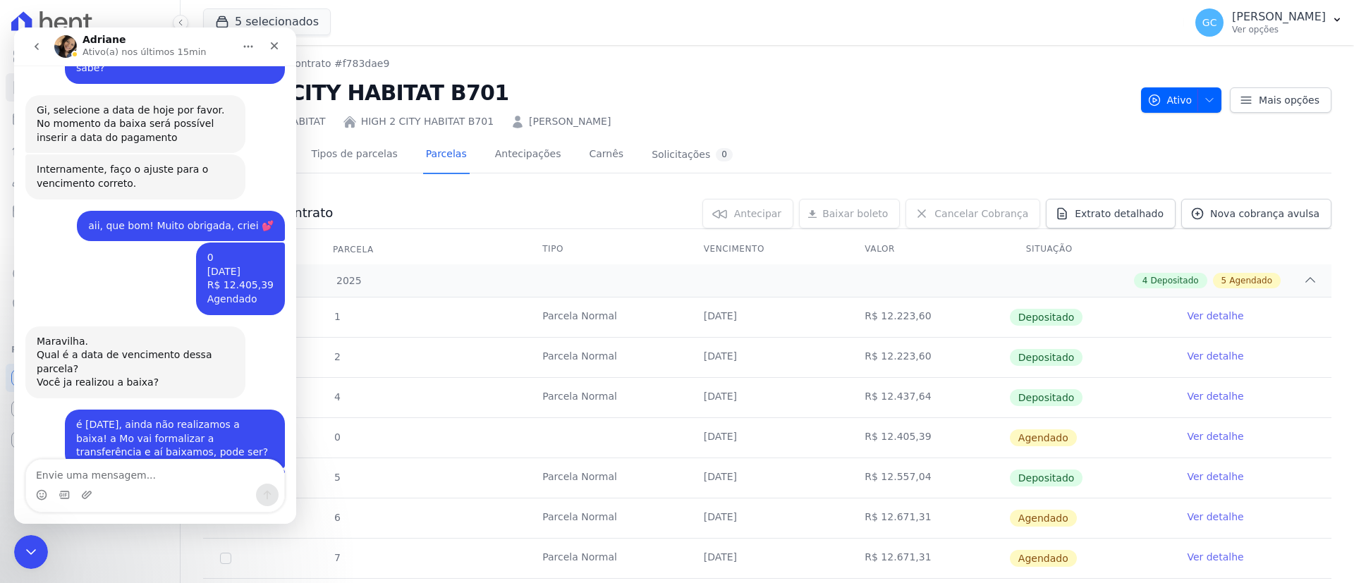
scroll to position [1754, 0]
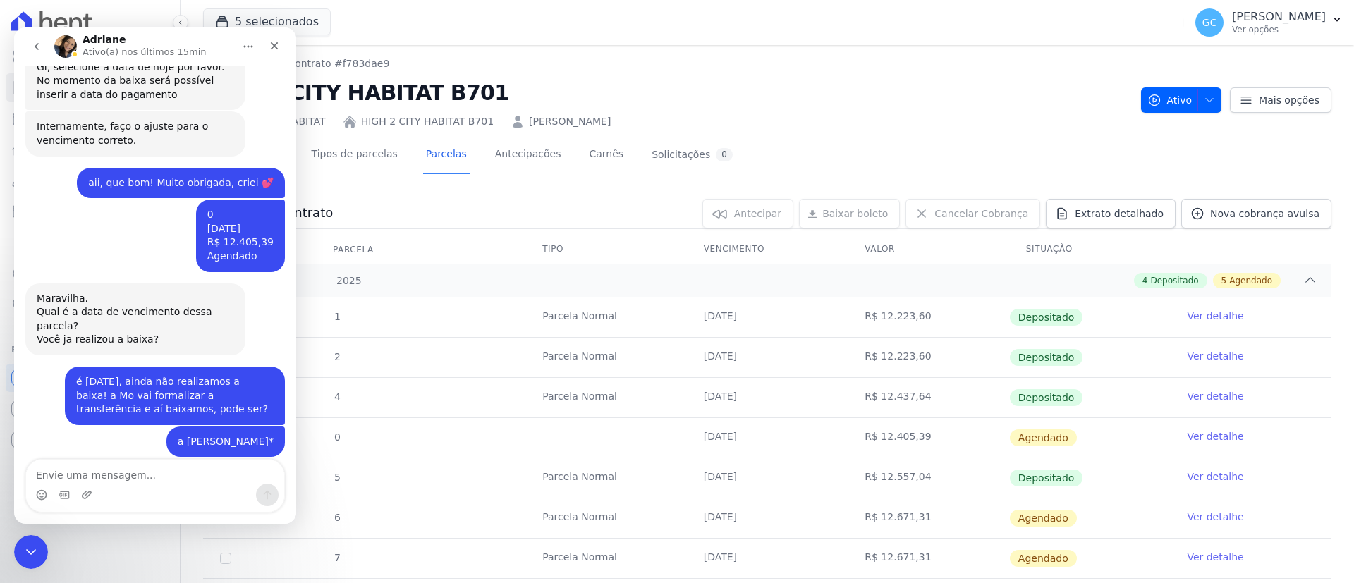
click at [137, 482] on textarea "Envie uma mensagem..." at bounding box center [155, 472] width 258 height 24
type textarea "boa! muito obrigada"
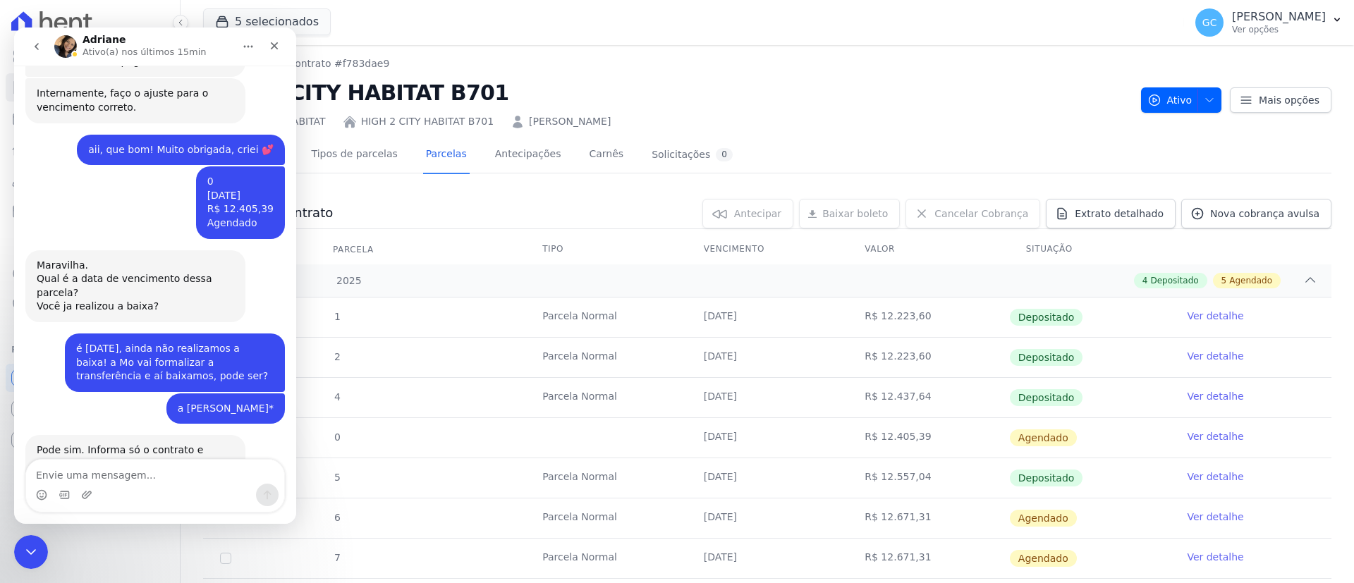
scroll to position [1796, 0]
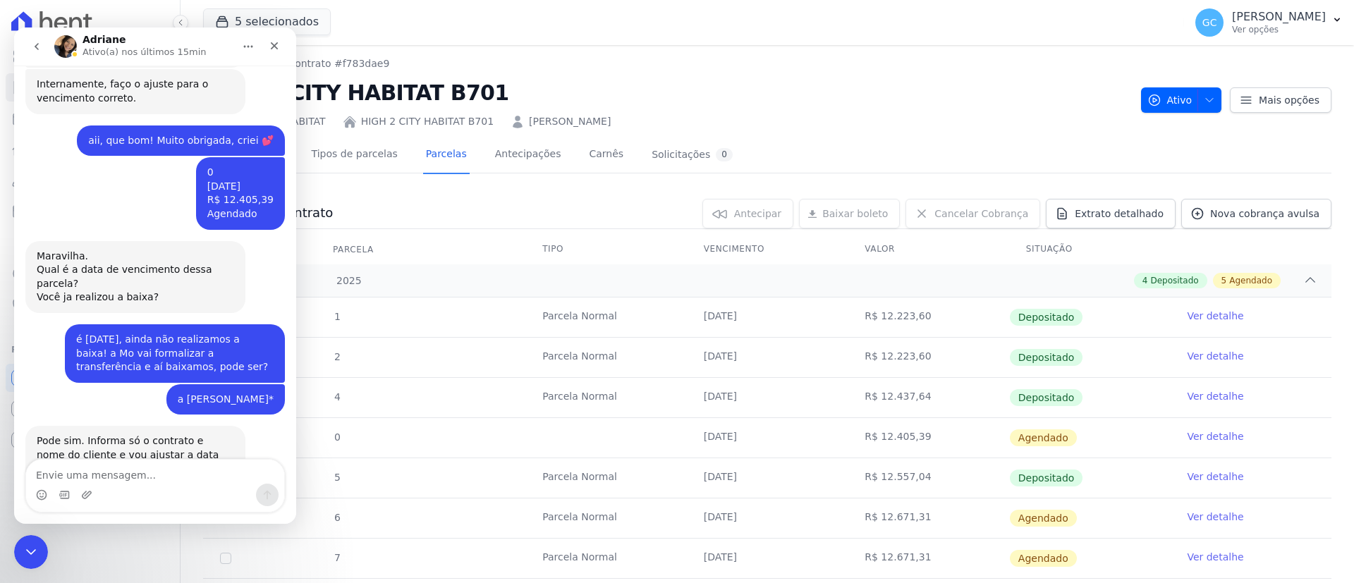
click at [42, 37] on button "go back" at bounding box center [36, 46] width 27 height 27
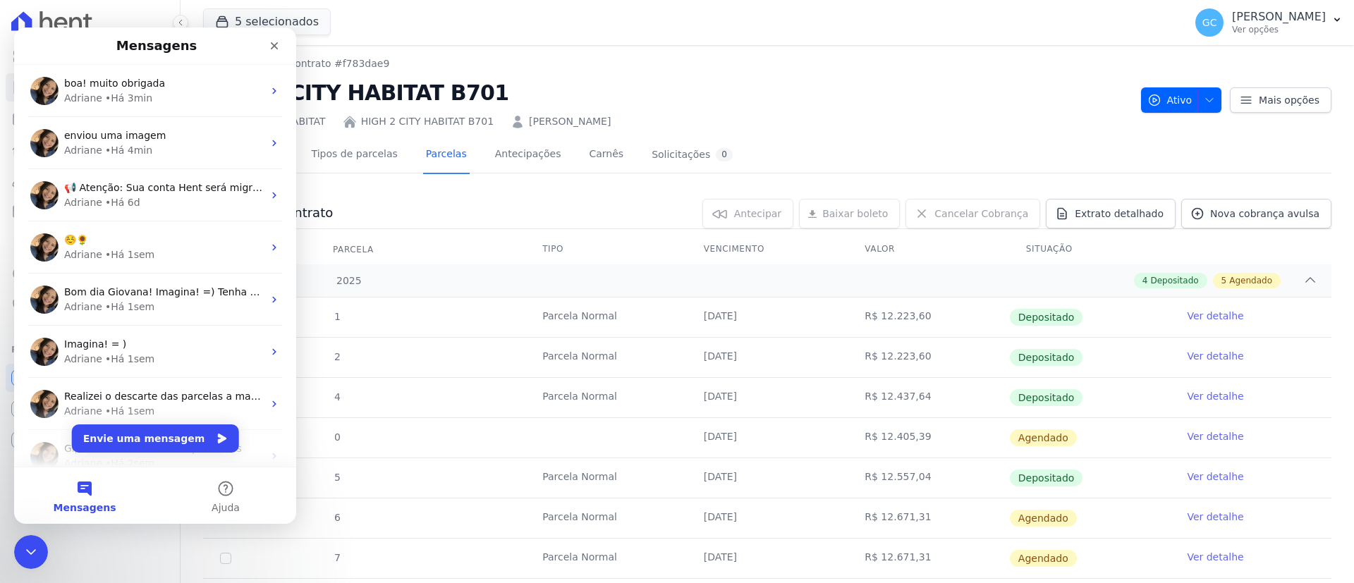
scroll to position [0, 0]
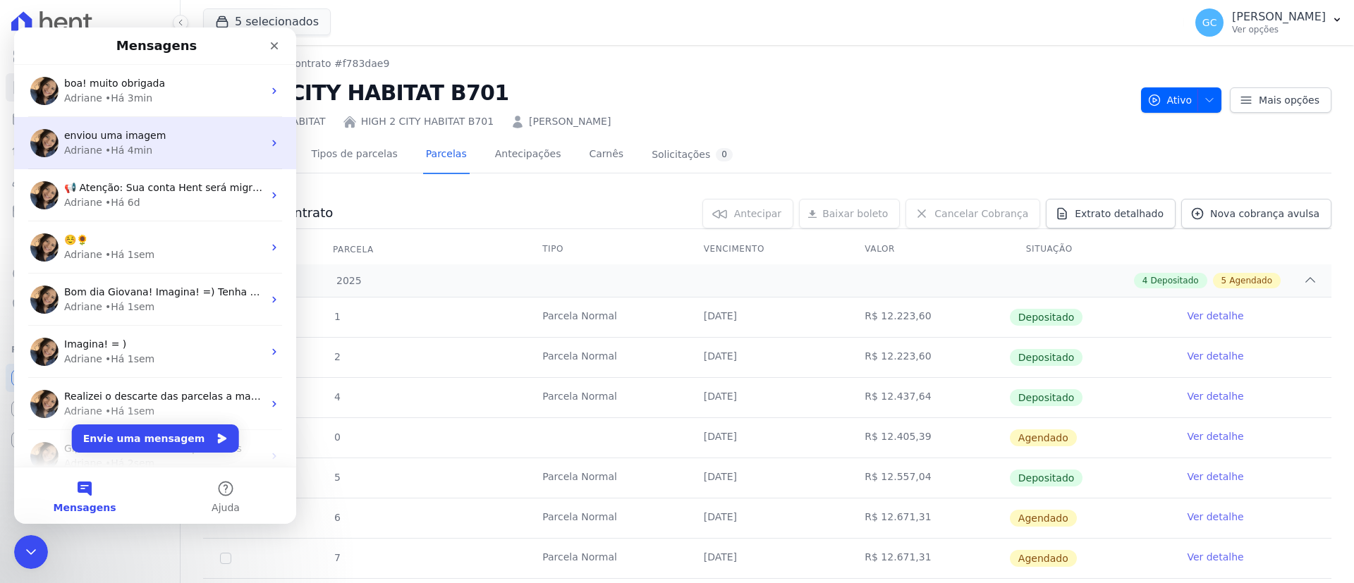
click at [147, 147] on div "Adriane • Há 4min" at bounding box center [163, 150] width 199 height 15
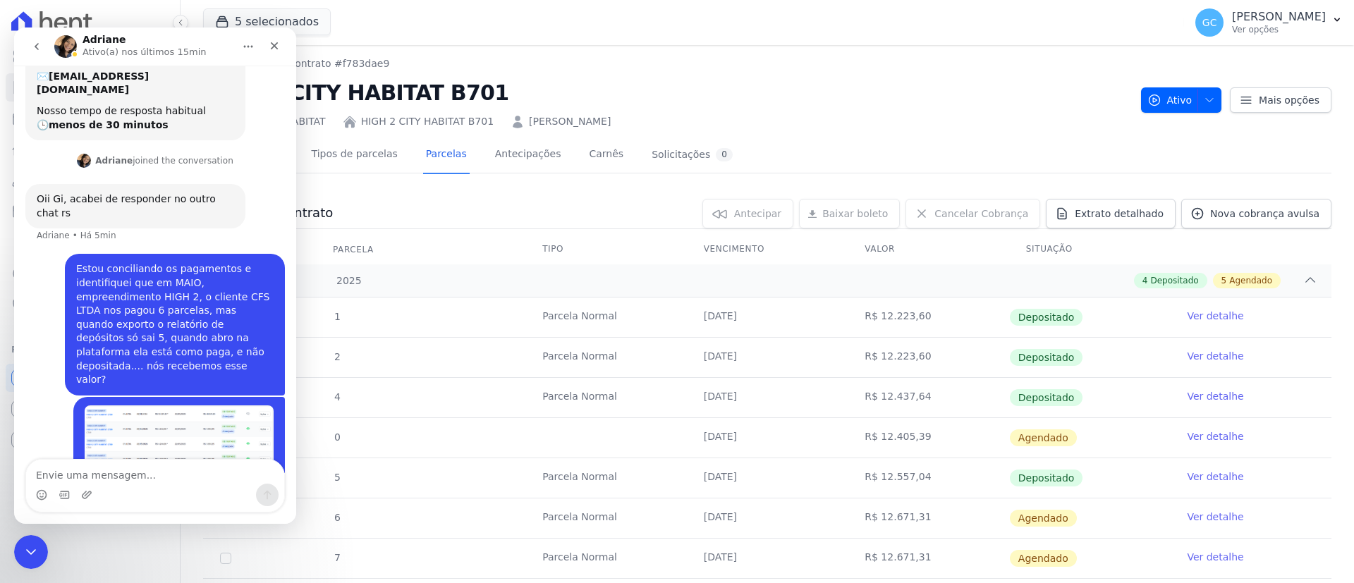
scroll to position [99, 0]
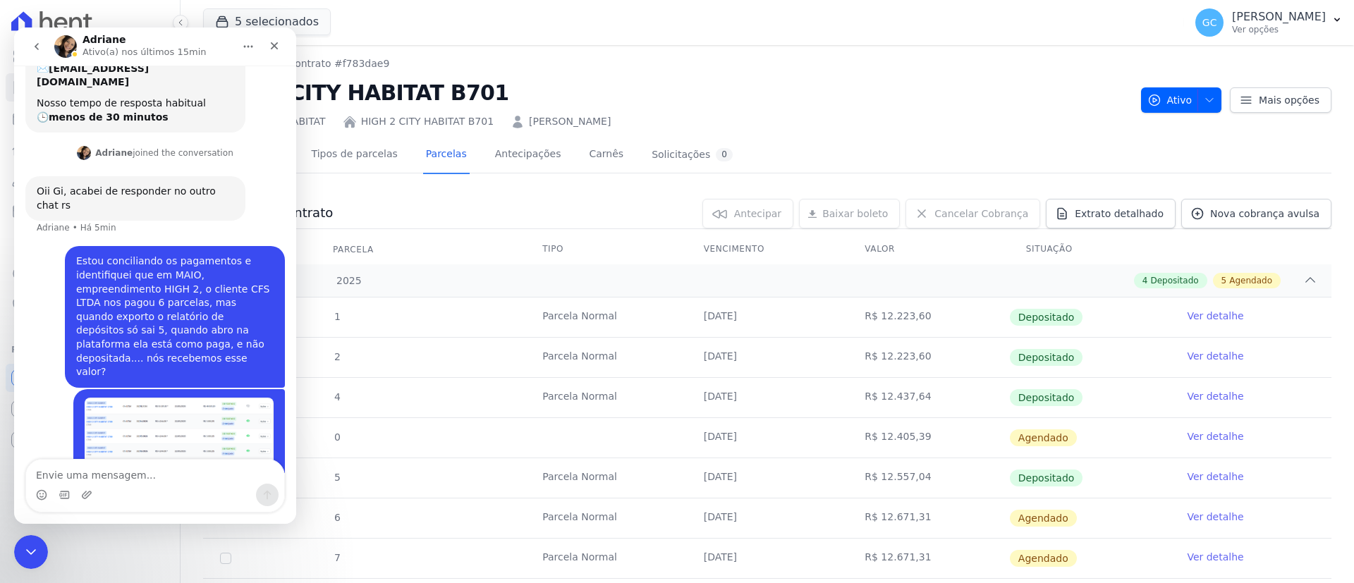
click at [34, 46] on icon "go back" at bounding box center [36, 46] width 11 height 11
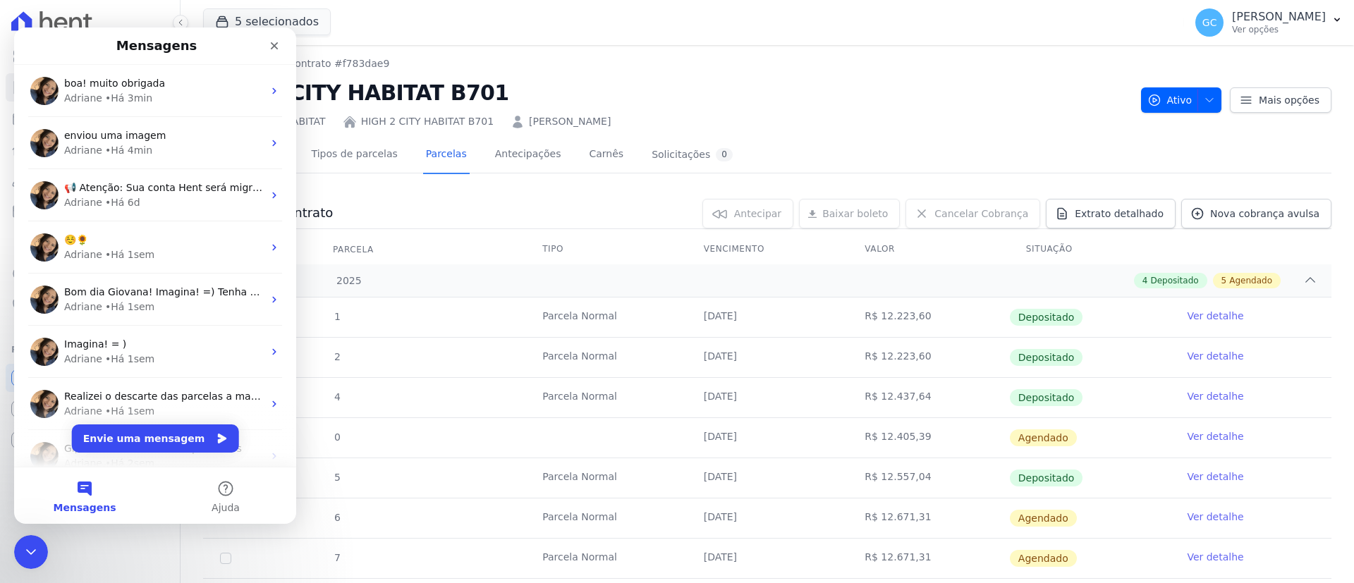
scroll to position [0, 0]
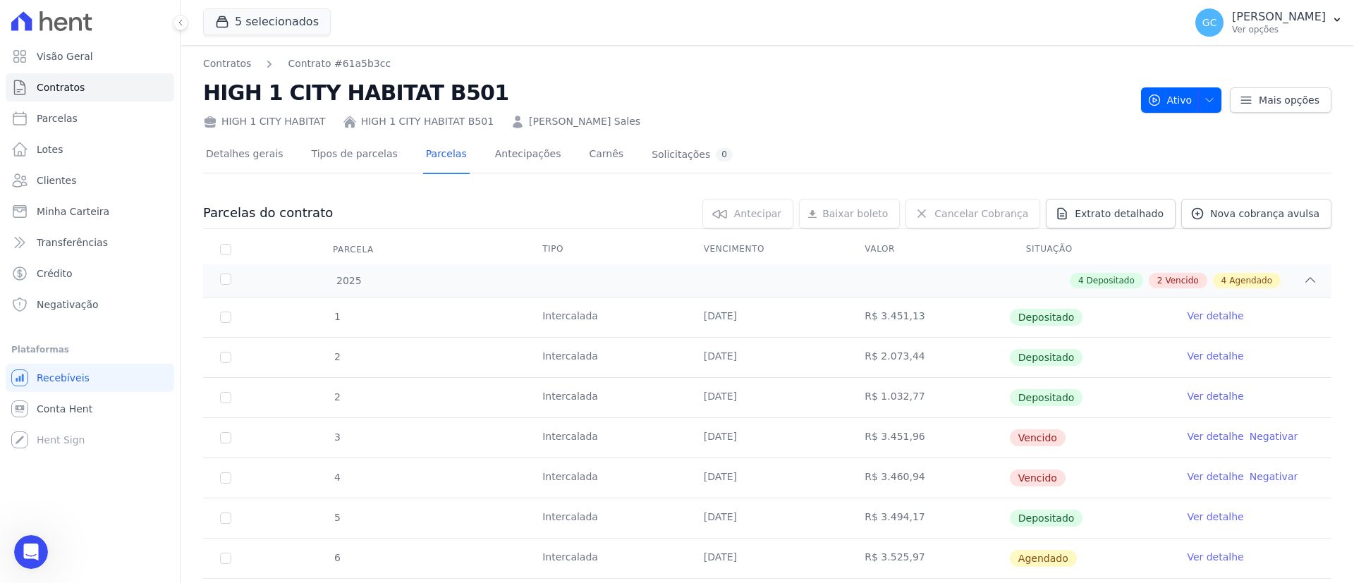
click at [1189, 360] on link "Ver detalhe" at bounding box center [1215, 356] width 56 height 14
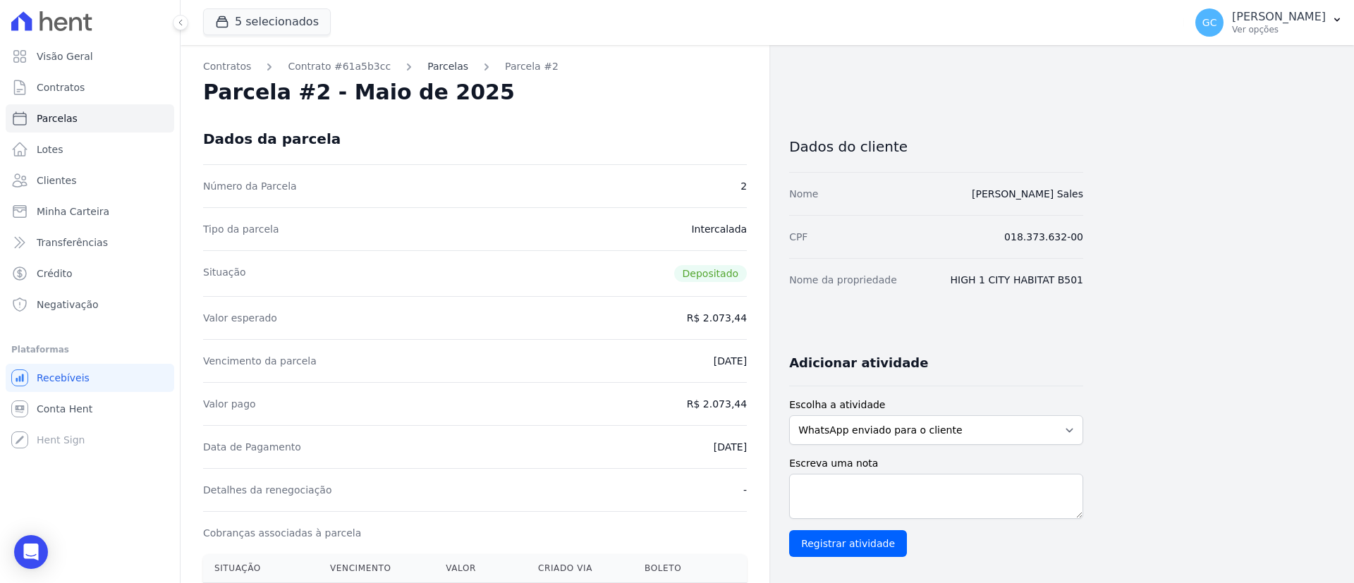
click at [427, 66] on link "Parcelas" at bounding box center [447, 66] width 41 height 15
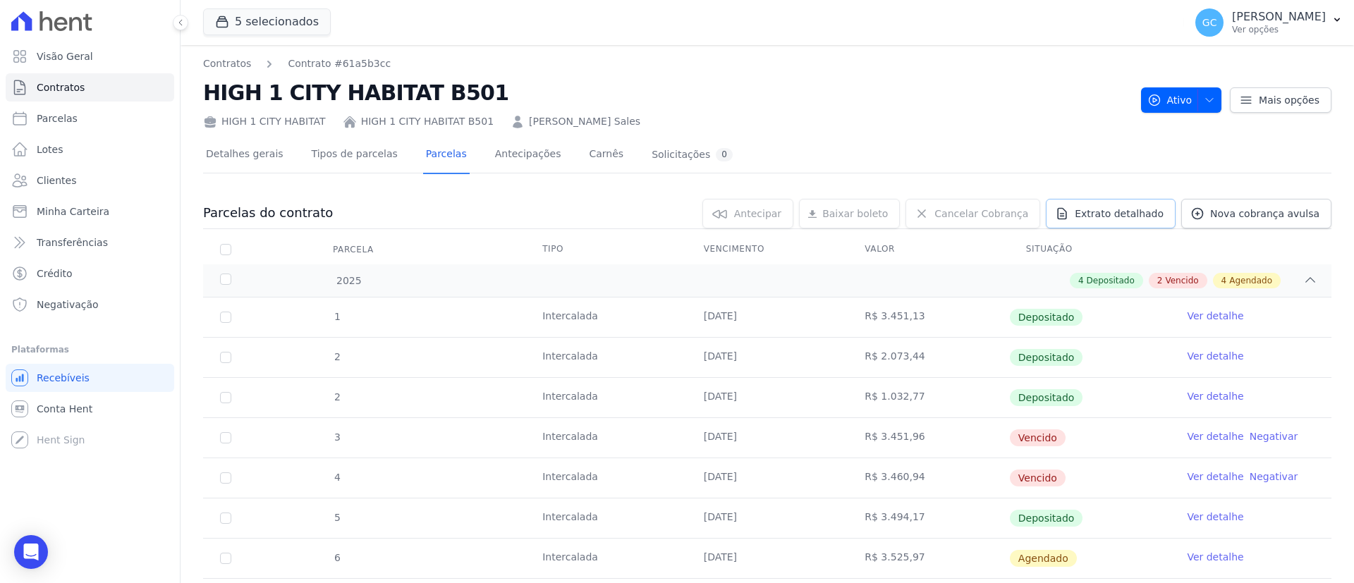
click at [1097, 221] on link "Extrato detalhado" at bounding box center [1111, 214] width 130 height 30
click at [1309, 219] on span "Exportar PDF" at bounding box center [1309, 214] width 74 height 14
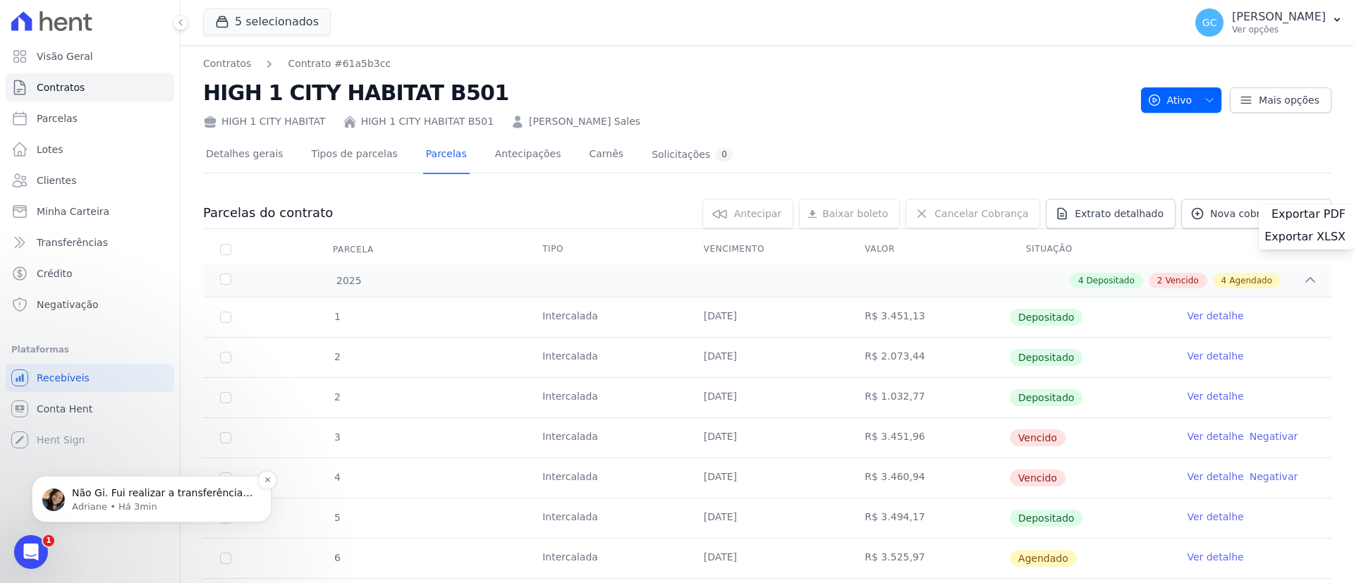
click at [121, 511] on p "Adriane • Há 3min" at bounding box center [163, 507] width 182 height 13
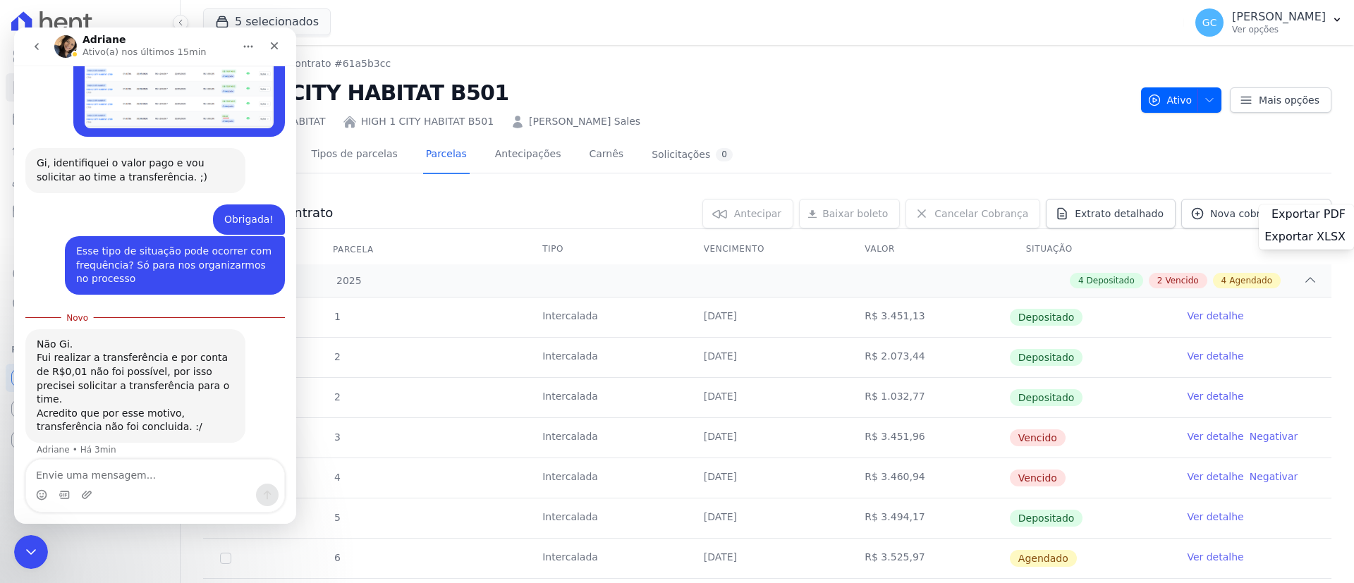
scroll to position [391, 0]
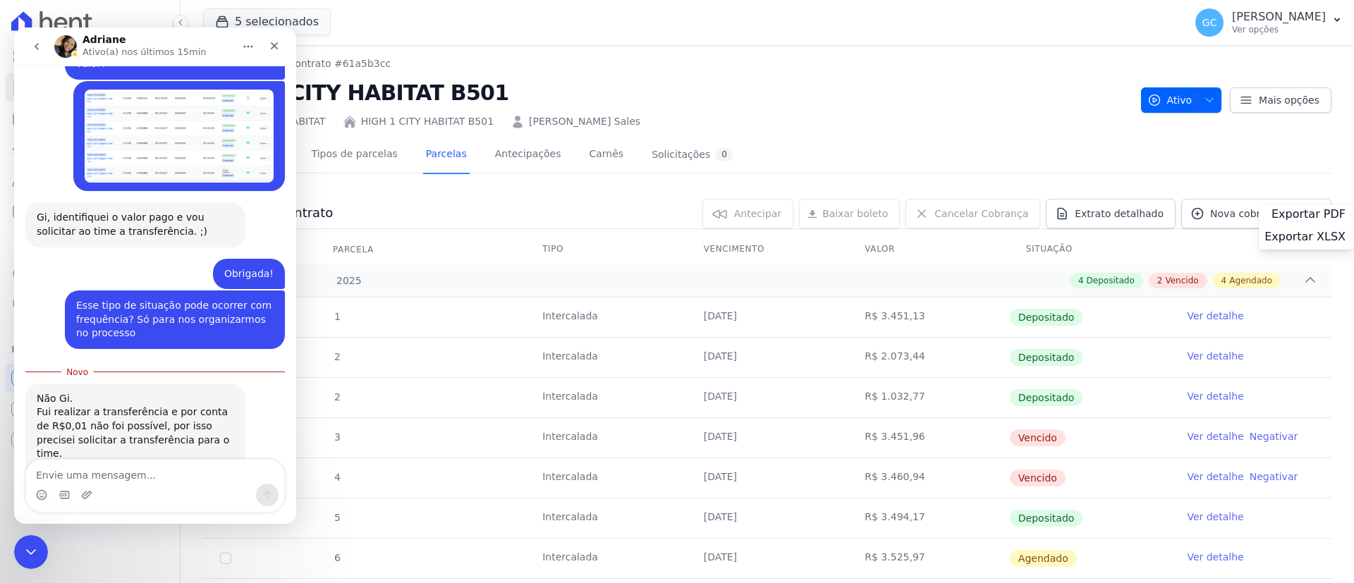
click at [28, 39] on button "go back" at bounding box center [36, 46] width 27 height 27
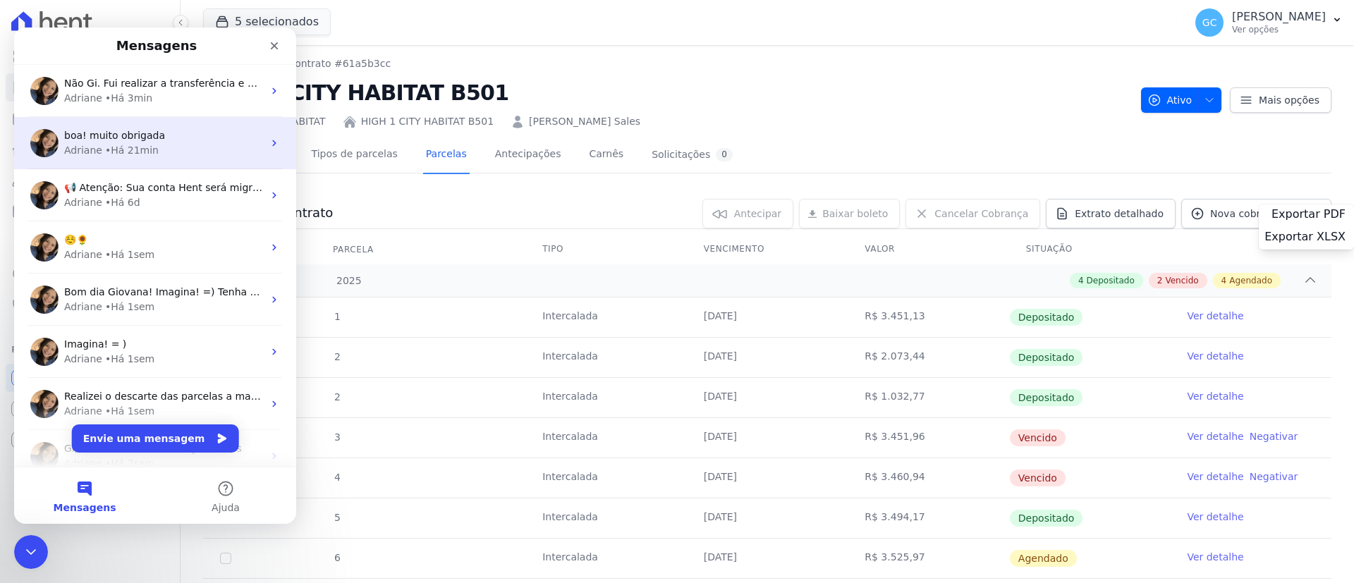
click at [161, 159] on div "boa! muito obrigada Adriane • Há 21min" at bounding box center [155, 143] width 282 height 52
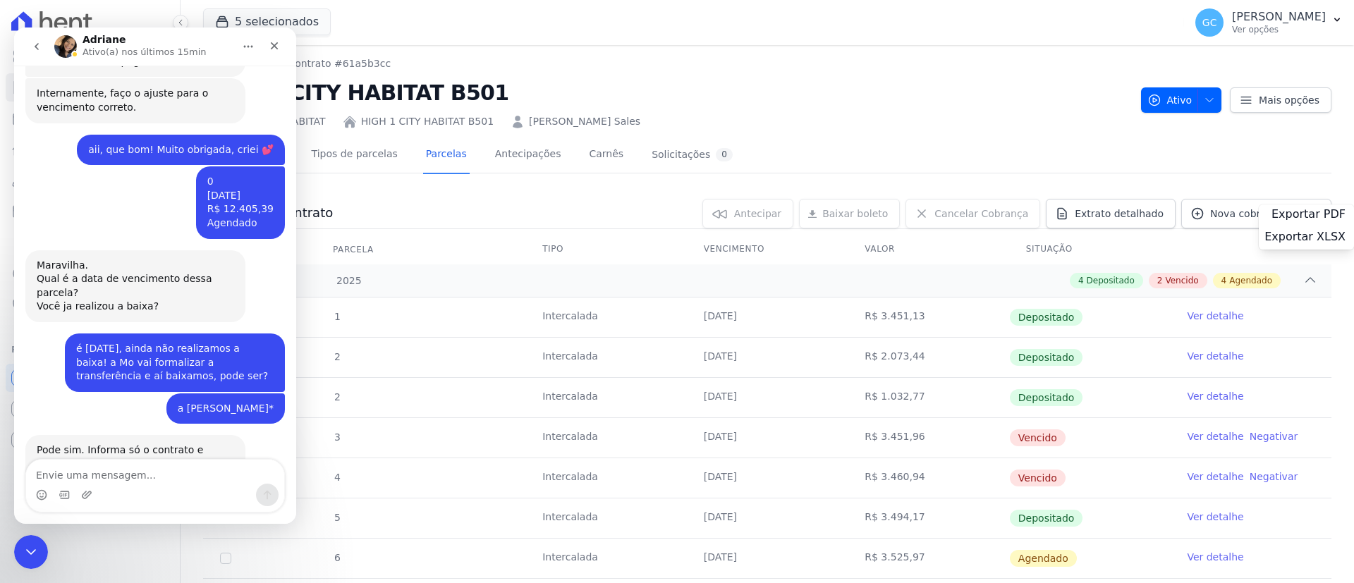
scroll to position [1796, 0]
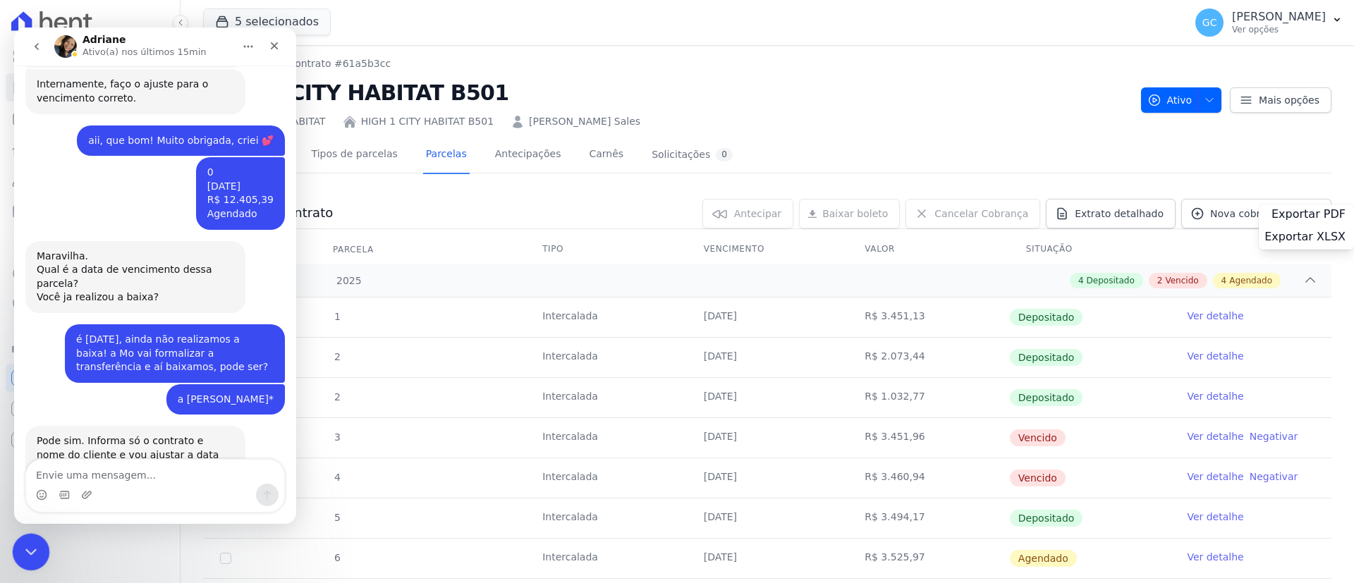
click at [23, 547] on icon "Encerramento do Messenger da Intercom" at bounding box center [28, 550] width 17 height 17
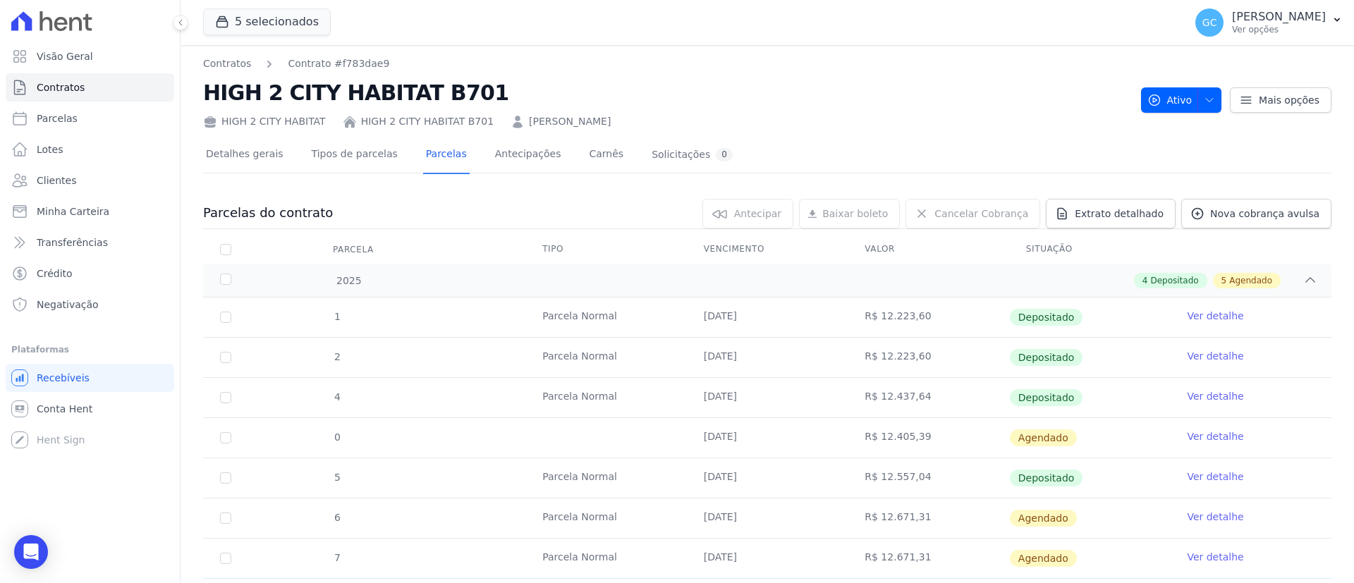
drag, startPoint x: 691, startPoint y: 440, endPoint x: 915, endPoint y: 437, distance: 224.3
click at [915, 437] on tr "0 [DATE] R$ 12.405,39 [GEOGRAPHIC_DATA] Ver detalhe" at bounding box center [767, 437] width 1128 height 40
copy tr "[DATE] R$ 12.405,39"
